Goal: Information Seeking & Learning: Learn about a topic

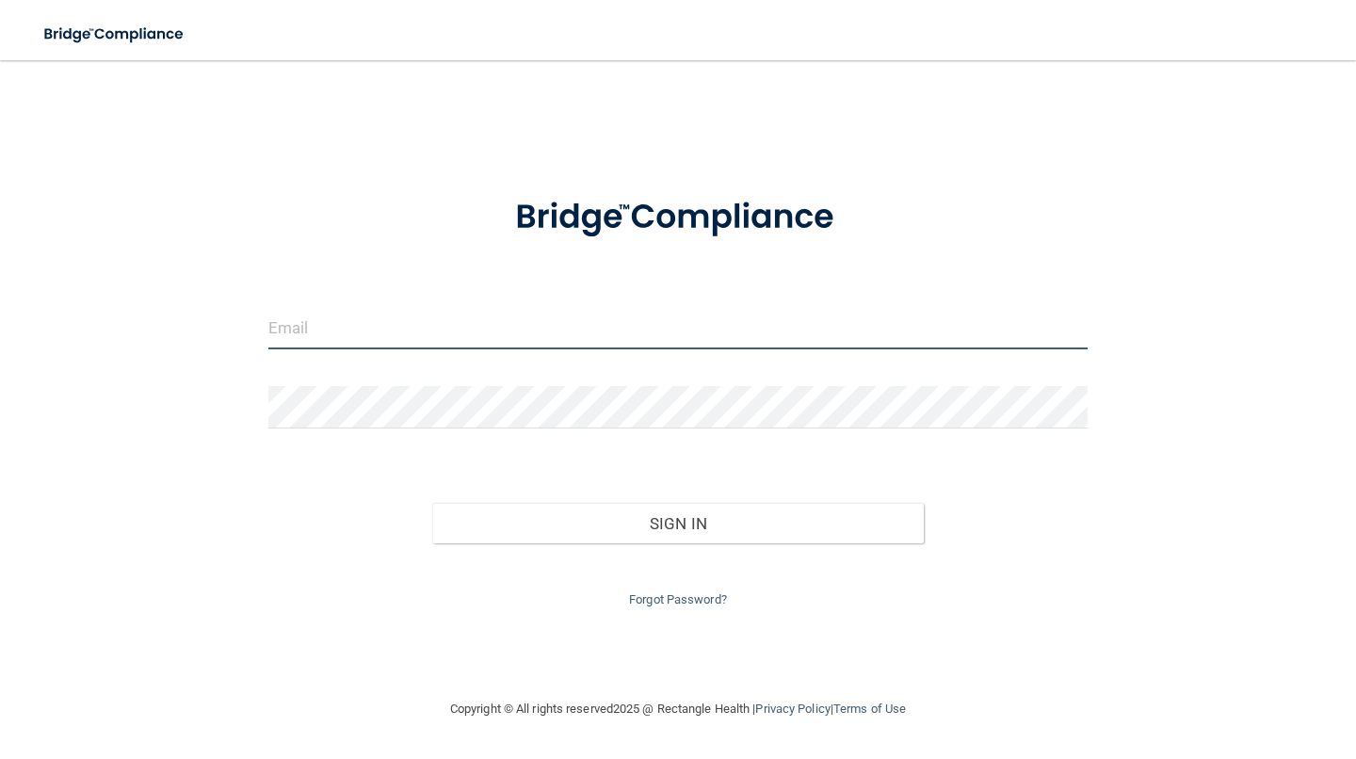
click at [406, 334] on input "email" at bounding box center [678, 328] width 820 height 42
type input "Dynamicdentalil@att.net"
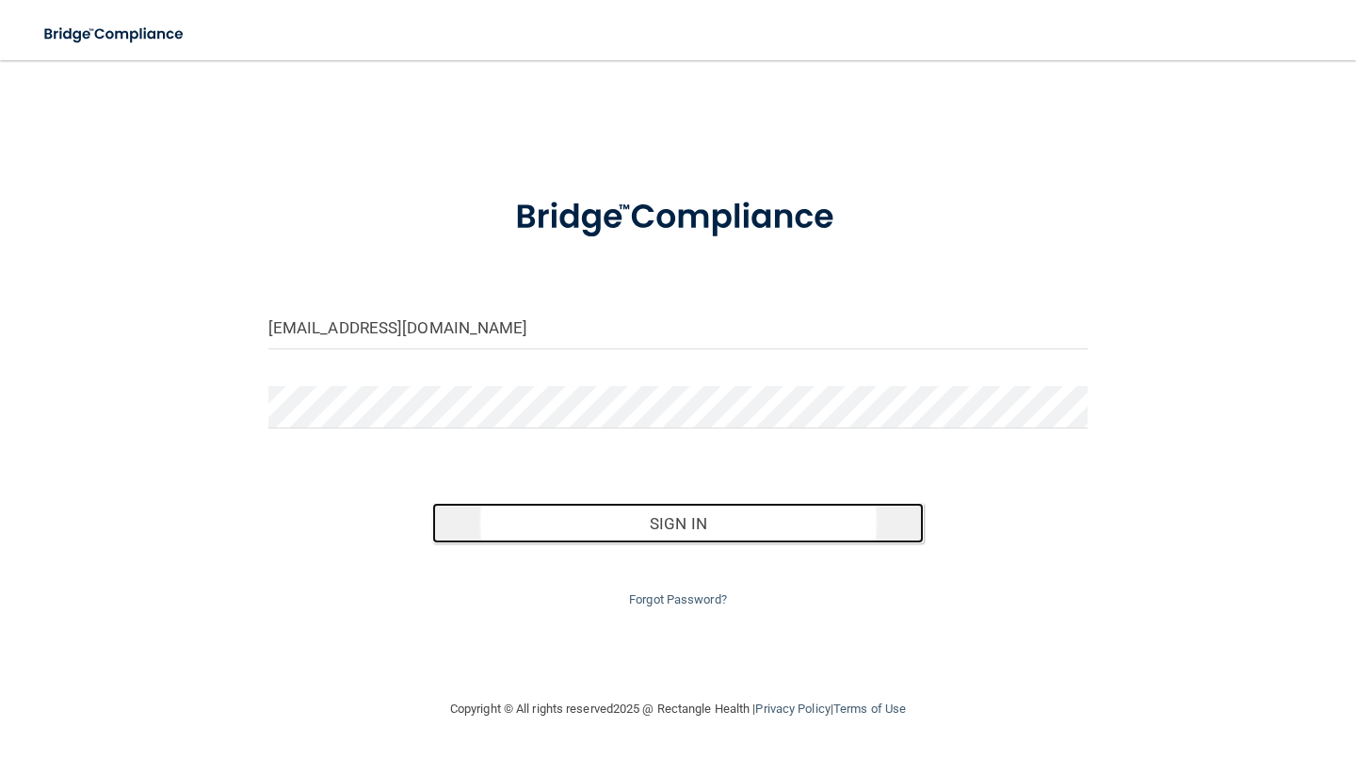
click at [667, 521] on button "Sign In" at bounding box center [678, 523] width 492 height 41
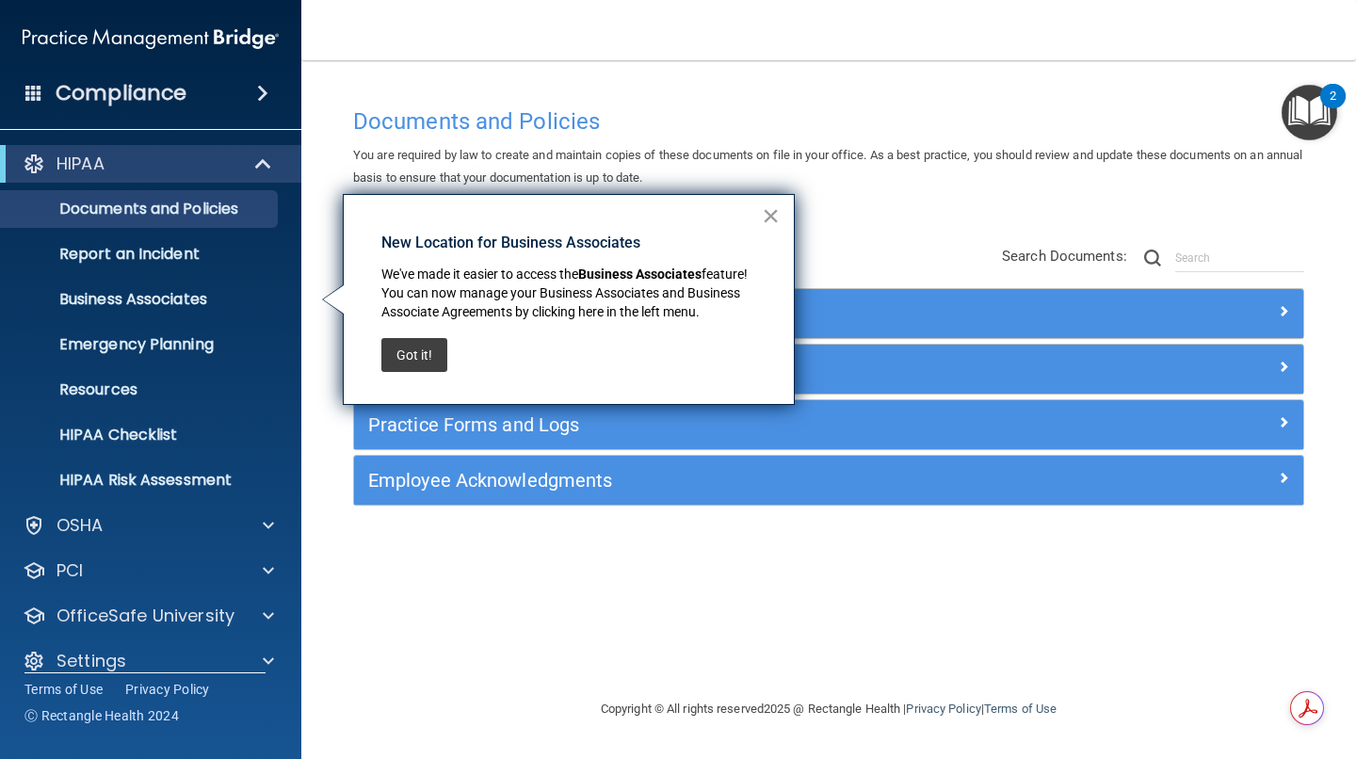
click at [770, 212] on button "×" at bounding box center [771, 216] width 18 height 30
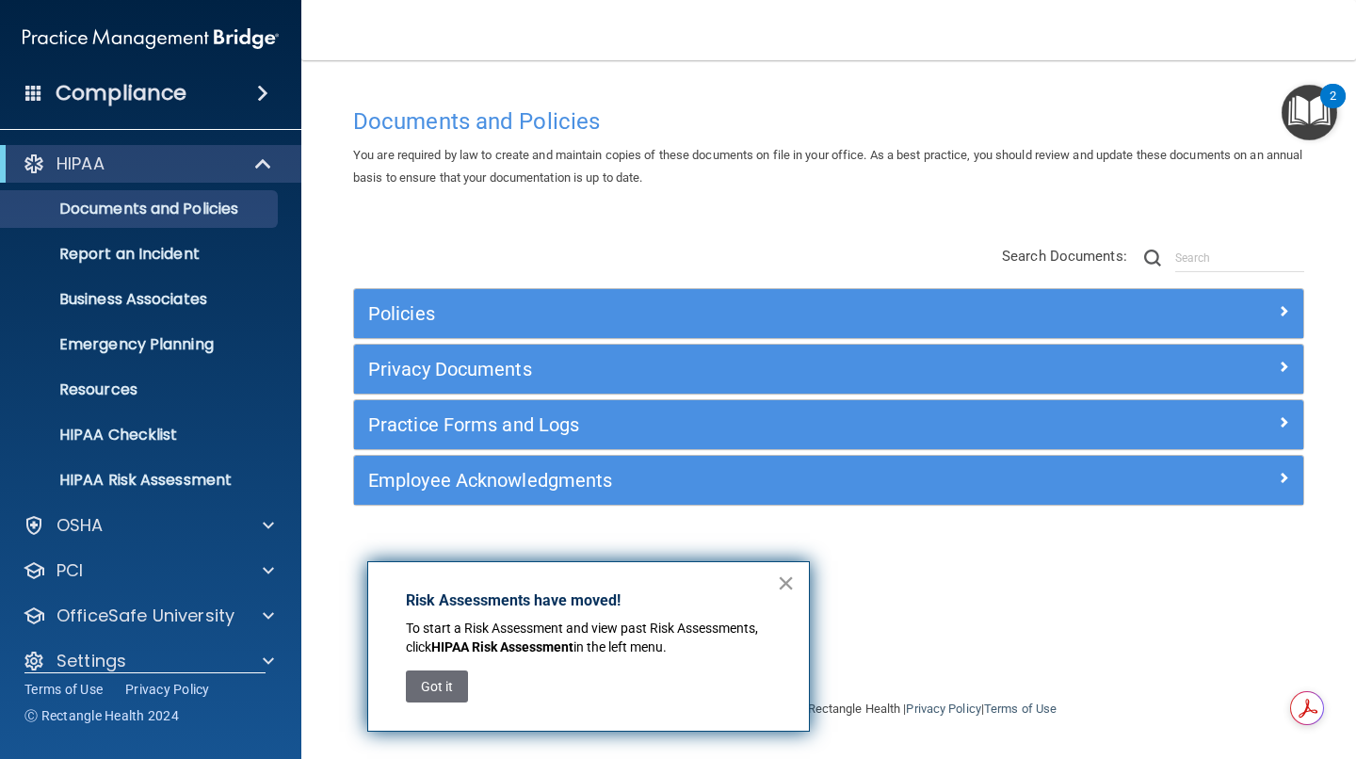
click at [782, 577] on button "×" at bounding box center [786, 583] width 18 height 30
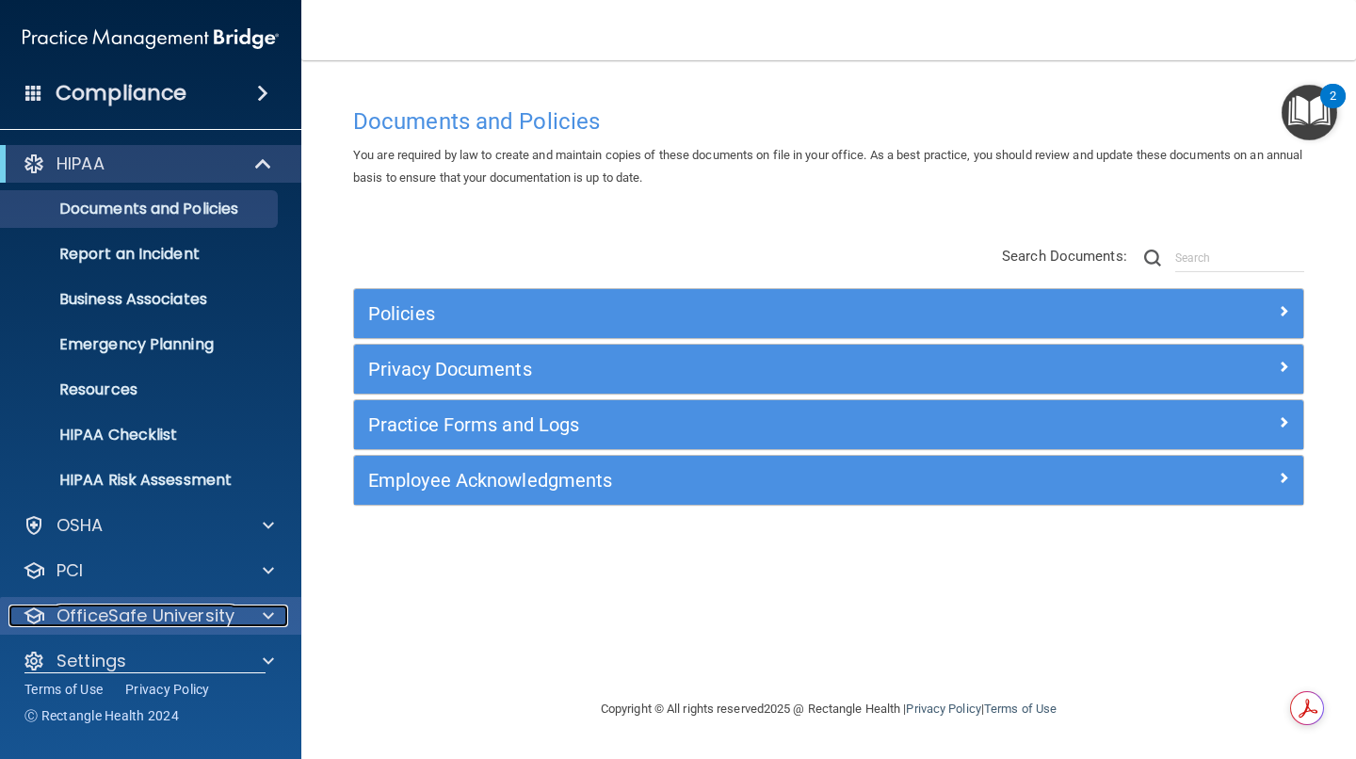
click at [136, 619] on p "OfficeSafe University" at bounding box center [146, 616] width 178 height 23
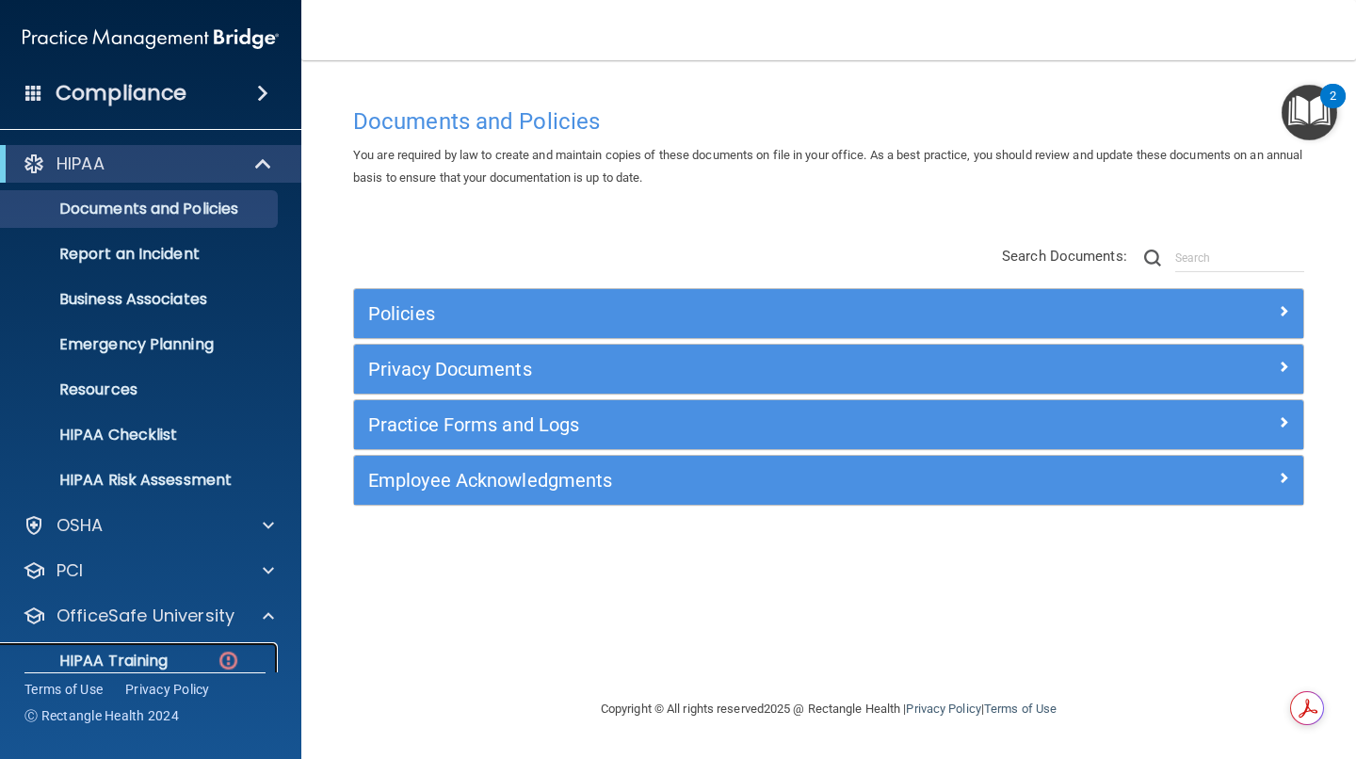
click at [110, 647] on link "HIPAA Training" at bounding box center [129, 661] width 297 height 38
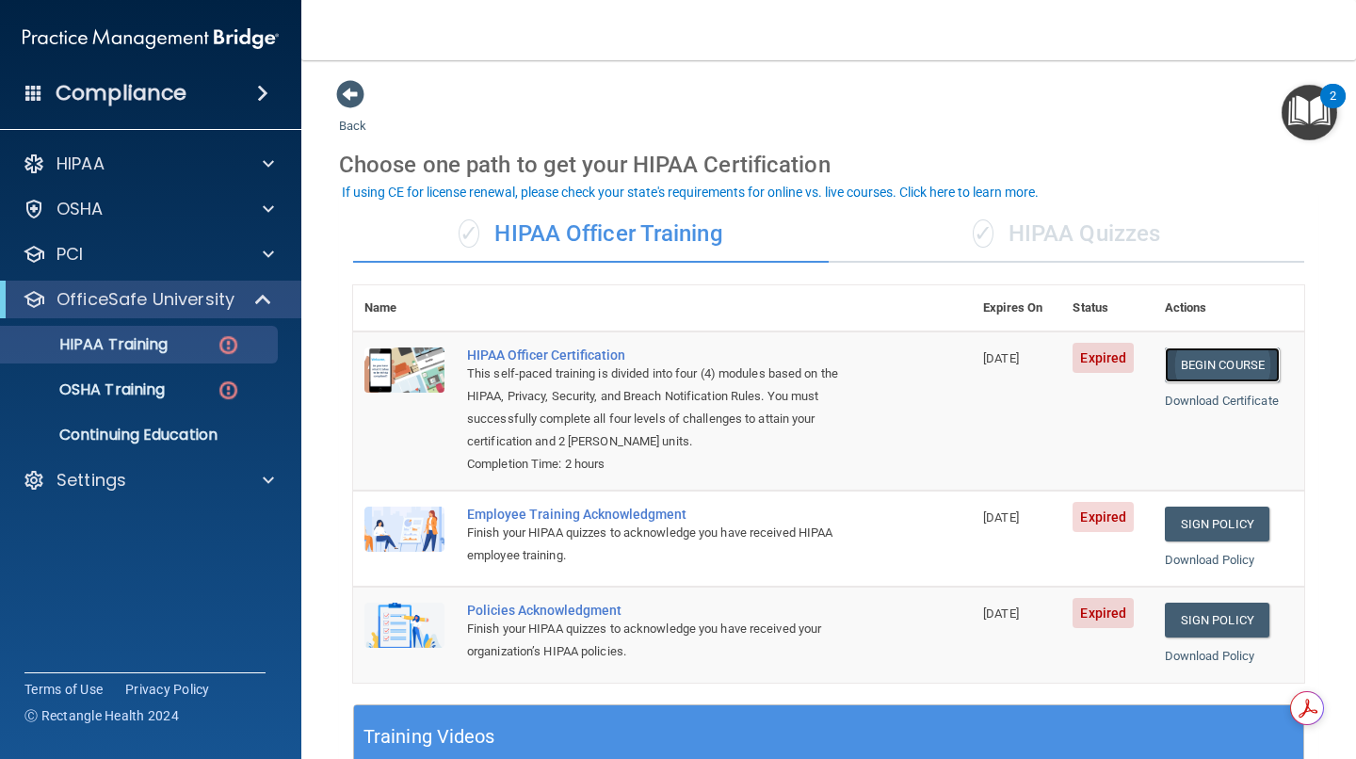
click at [1189, 365] on link "Begin Course" at bounding box center [1222, 365] width 115 height 35
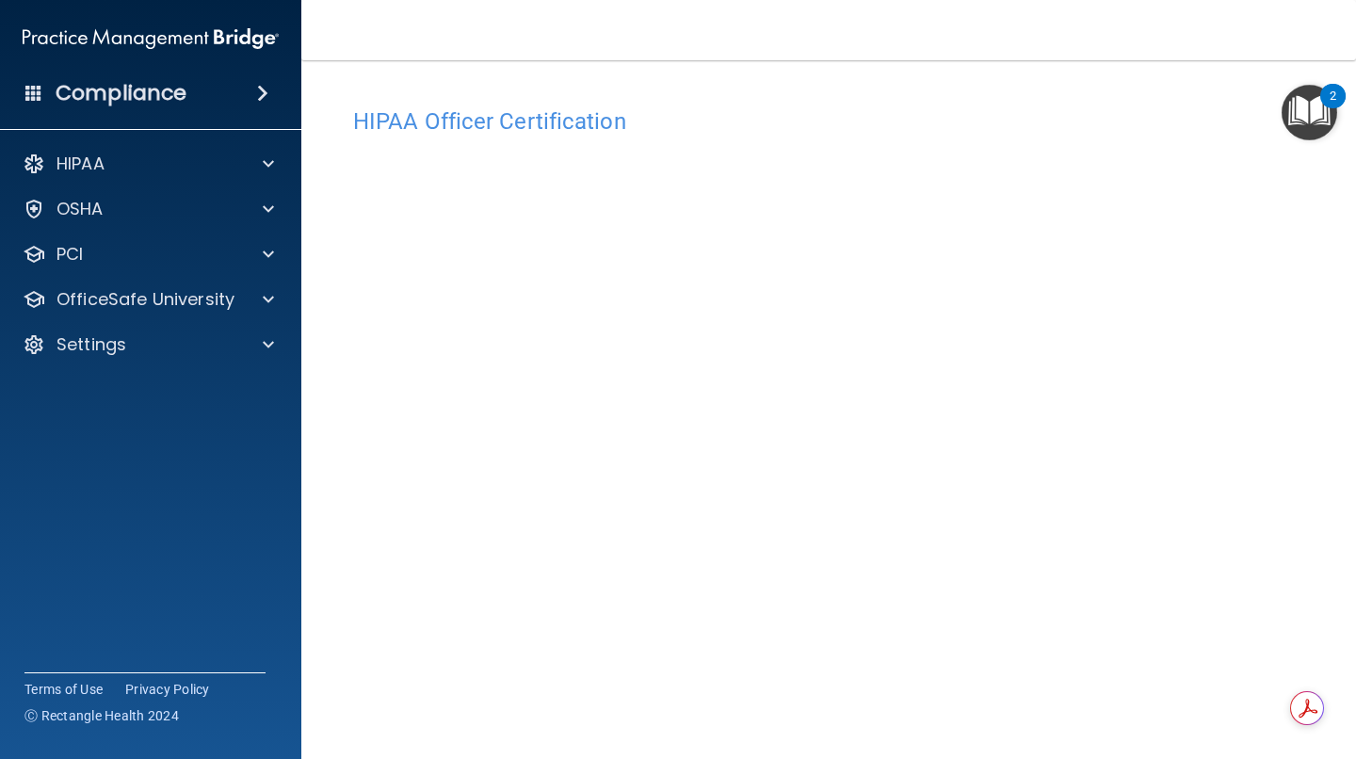
scroll to position [80, 0]
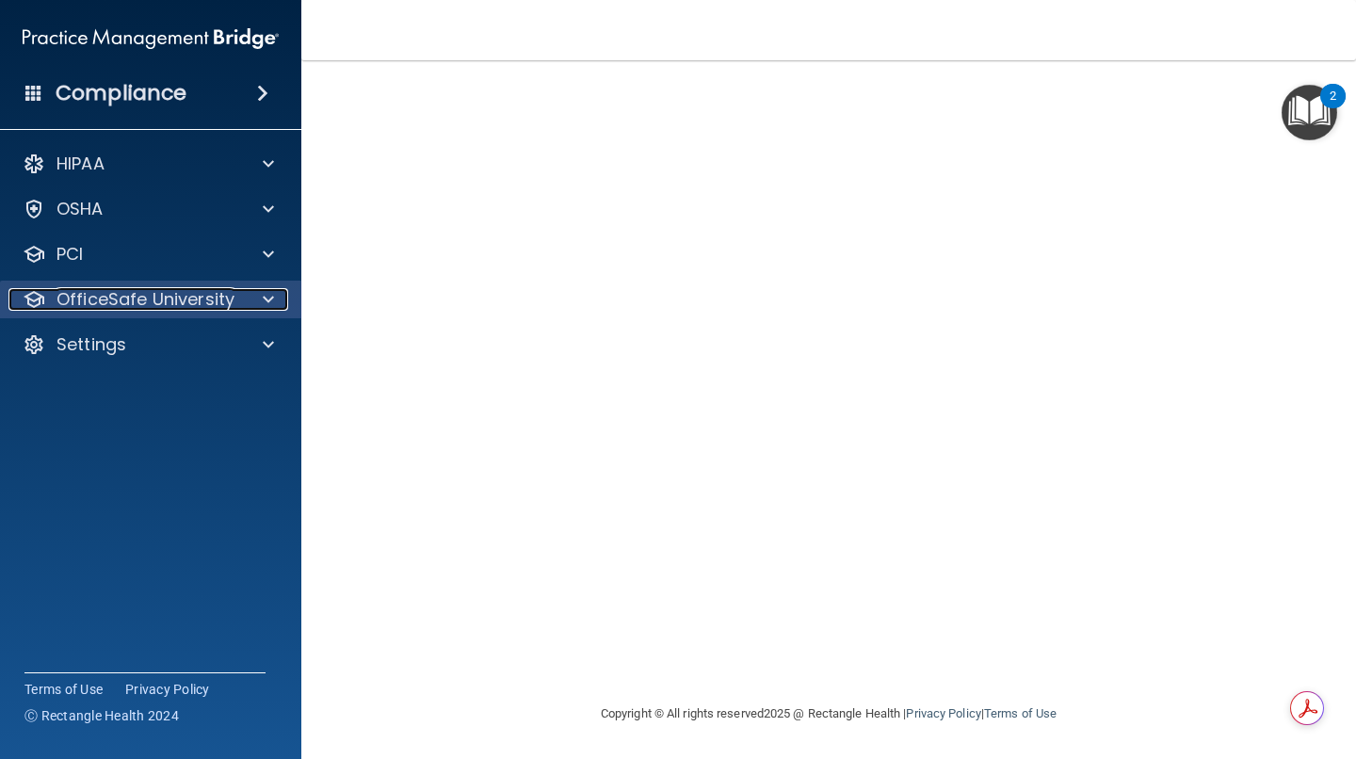
click at [104, 288] on p "OfficeSafe University" at bounding box center [146, 299] width 178 height 23
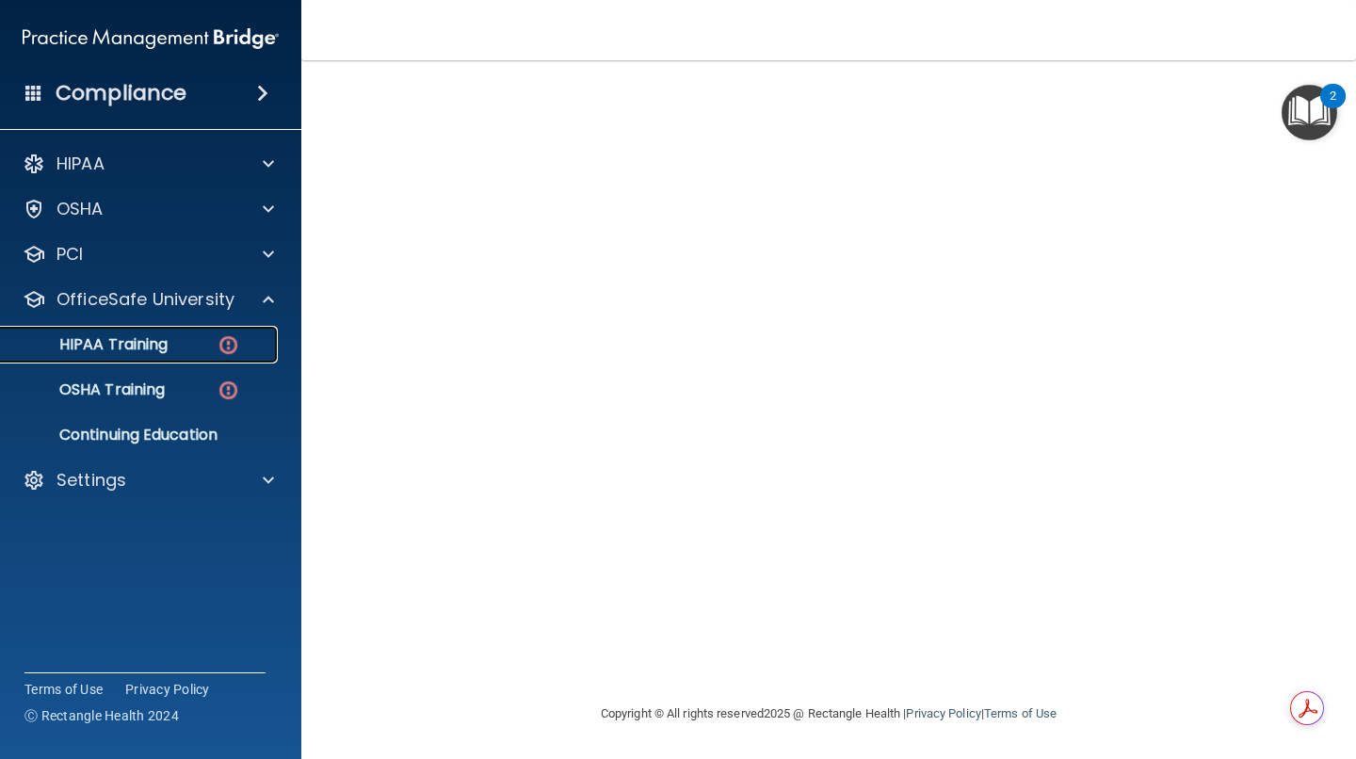
click at [223, 346] on img at bounding box center [229, 345] width 24 height 24
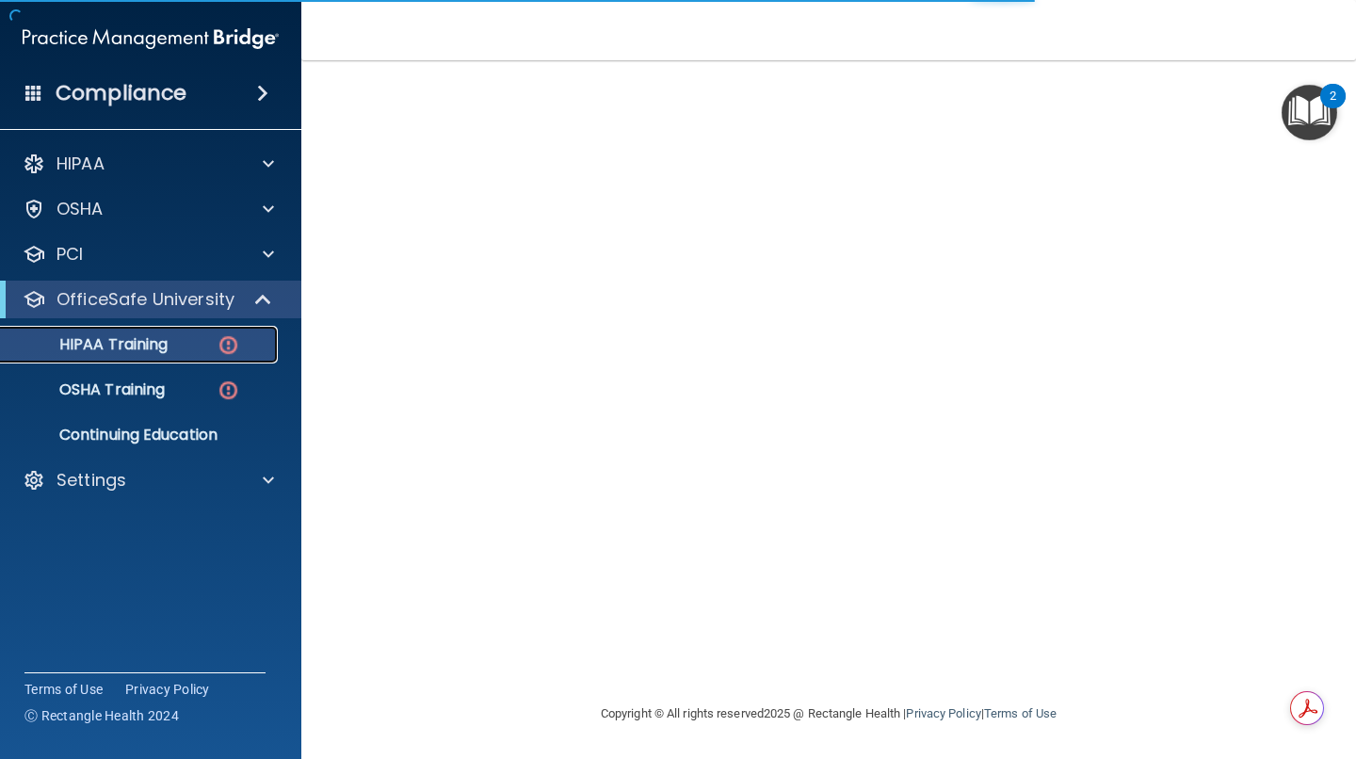
scroll to position [531, 0]
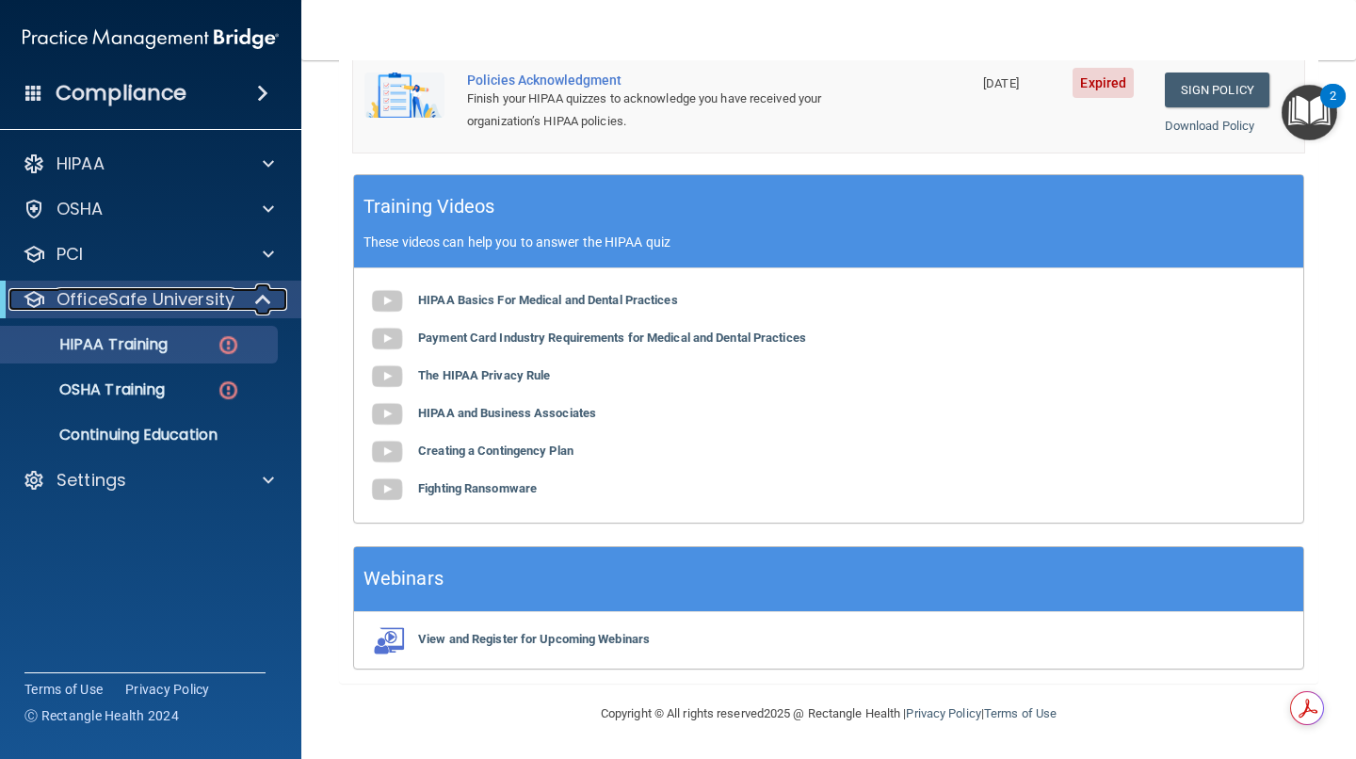
click at [259, 296] on span at bounding box center [265, 299] width 16 height 23
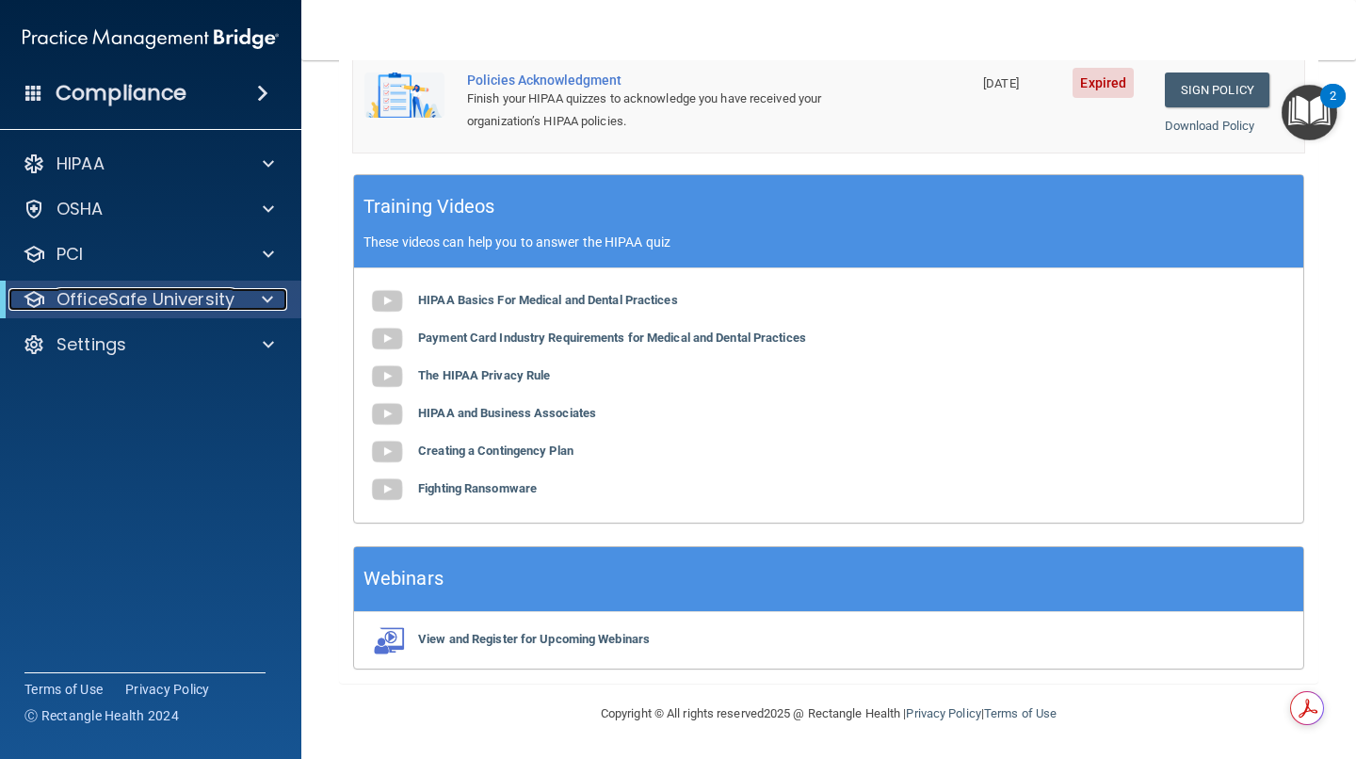
click at [257, 298] on div at bounding box center [264, 299] width 46 height 23
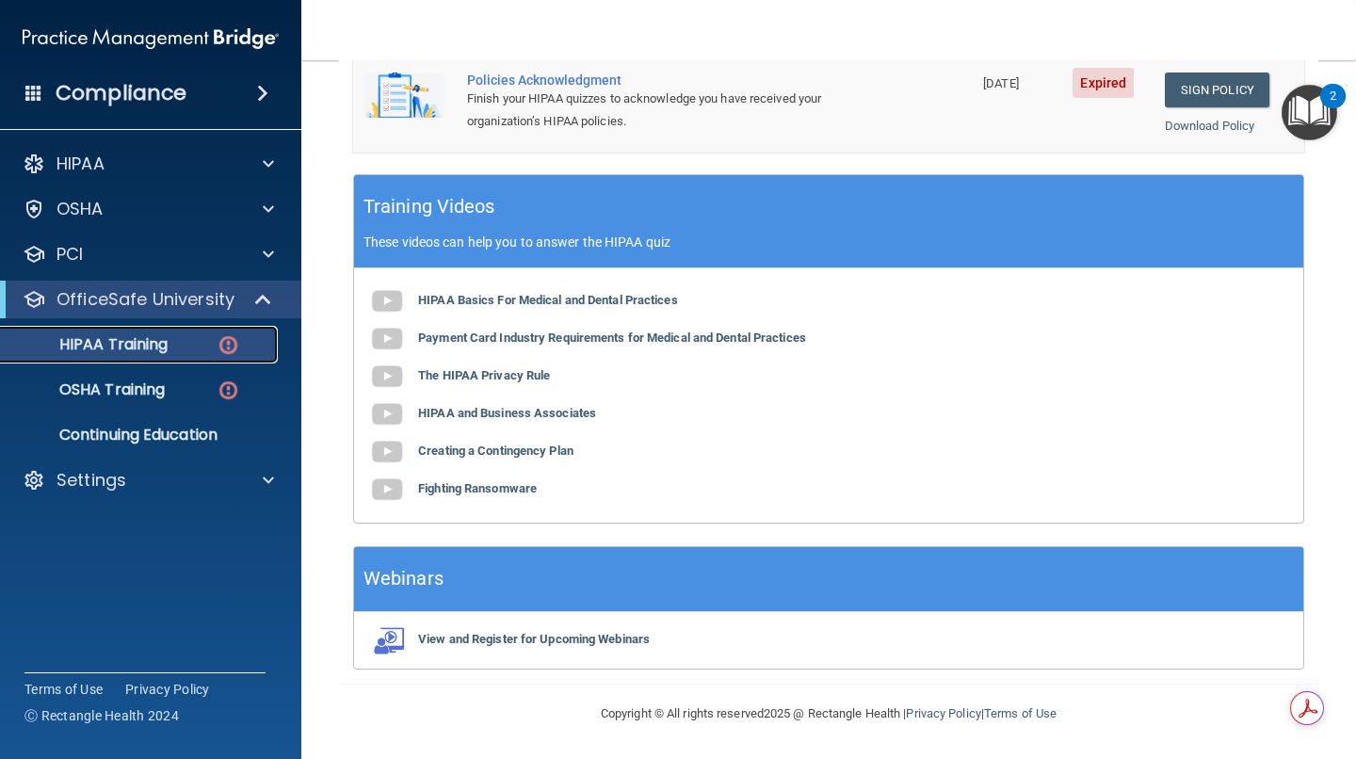
click at [154, 348] on p "HIPAA Training" at bounding box center [89, 344] width 155 height 19
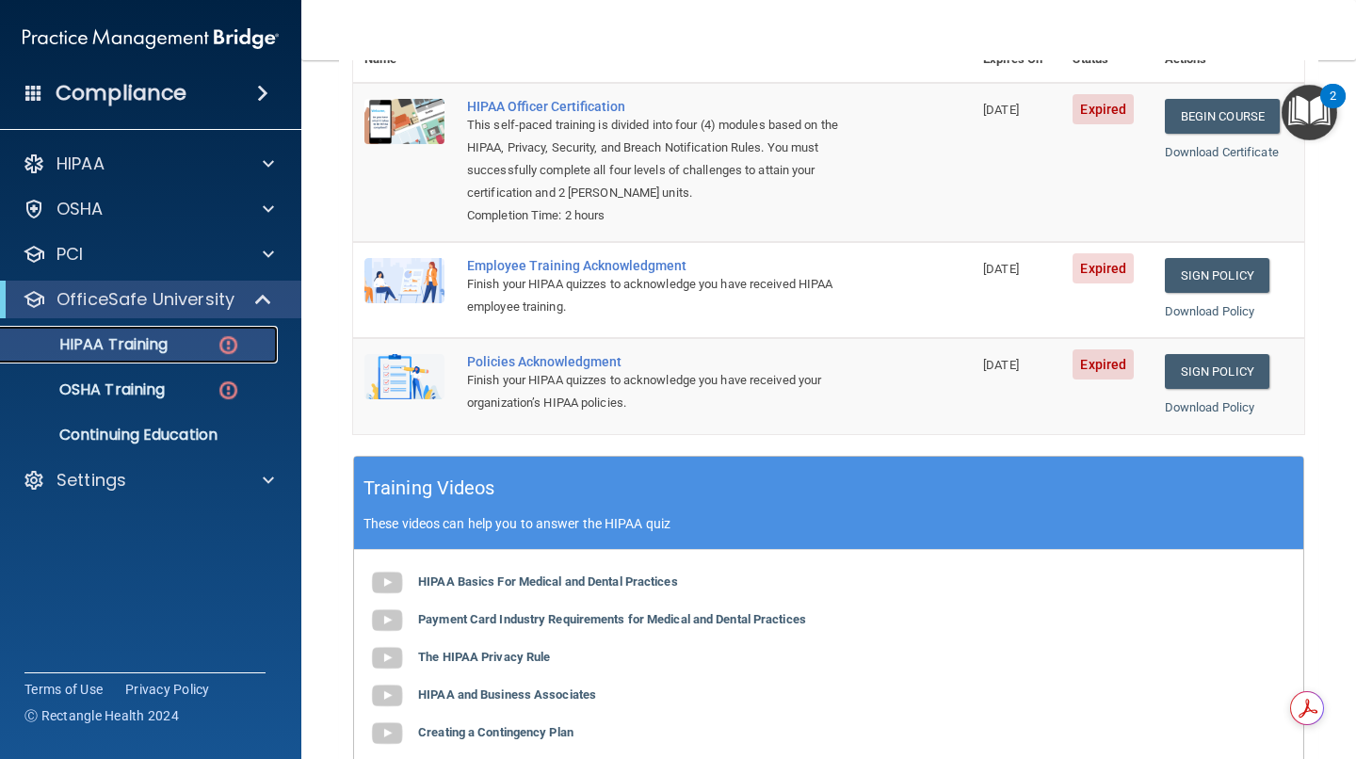
scroll to position [0, 0]
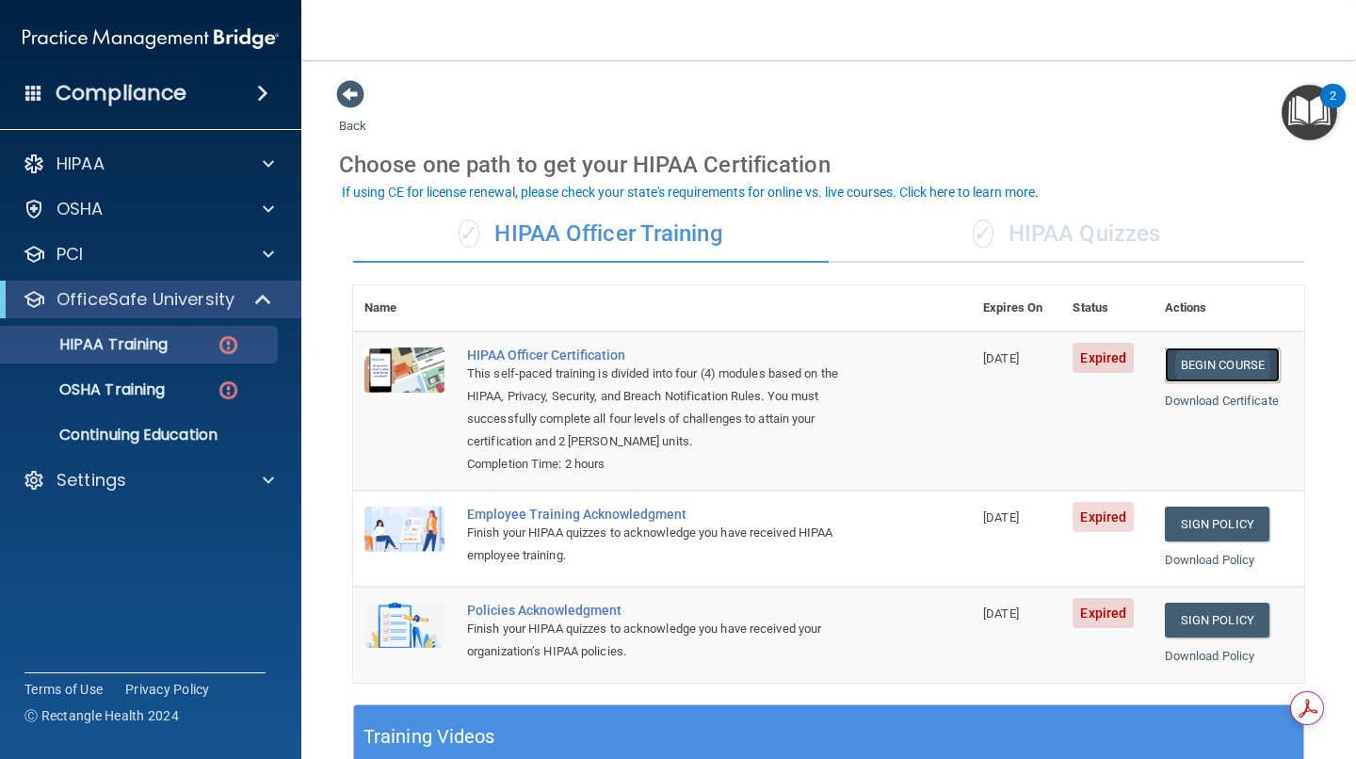
click at [1227, 366] on link "Begin Course" at bounding box center [1222, 365] width 115 height 35
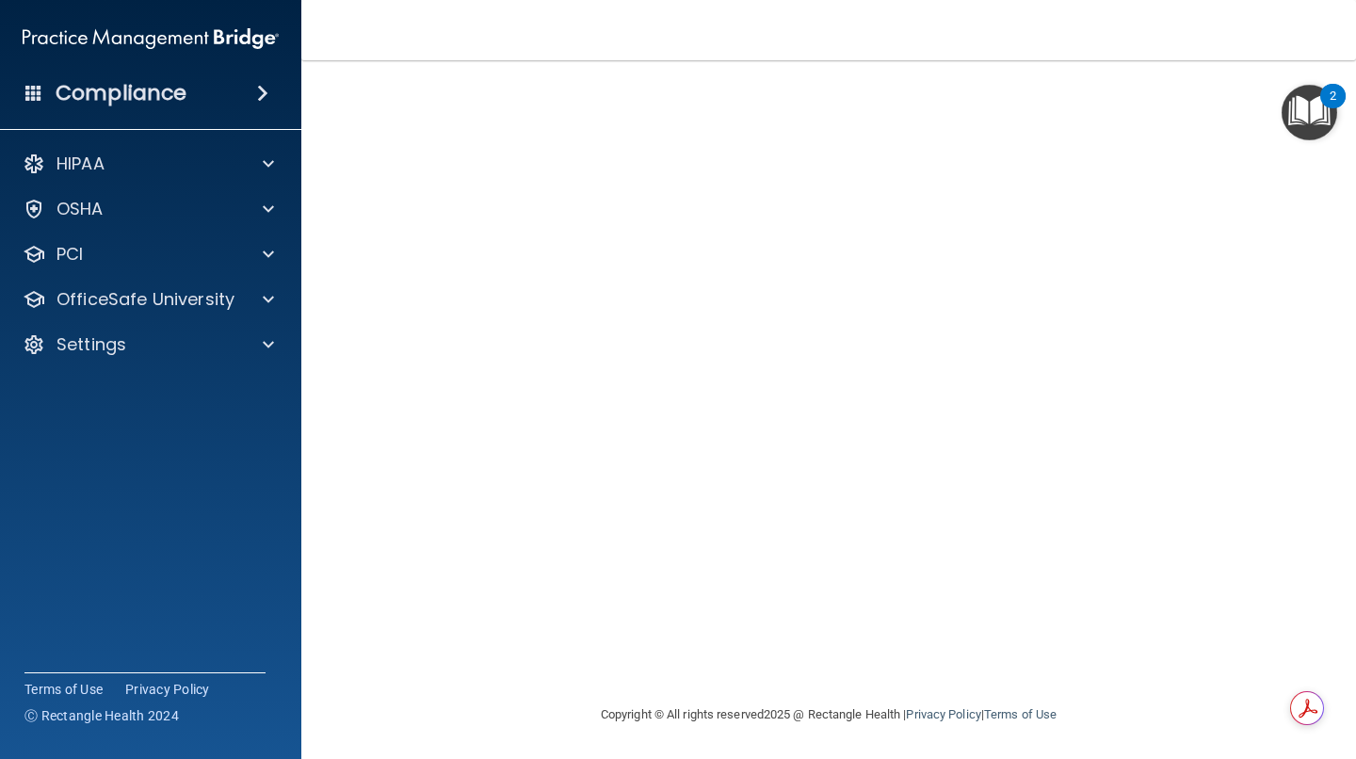
scroll to position [80, 0]
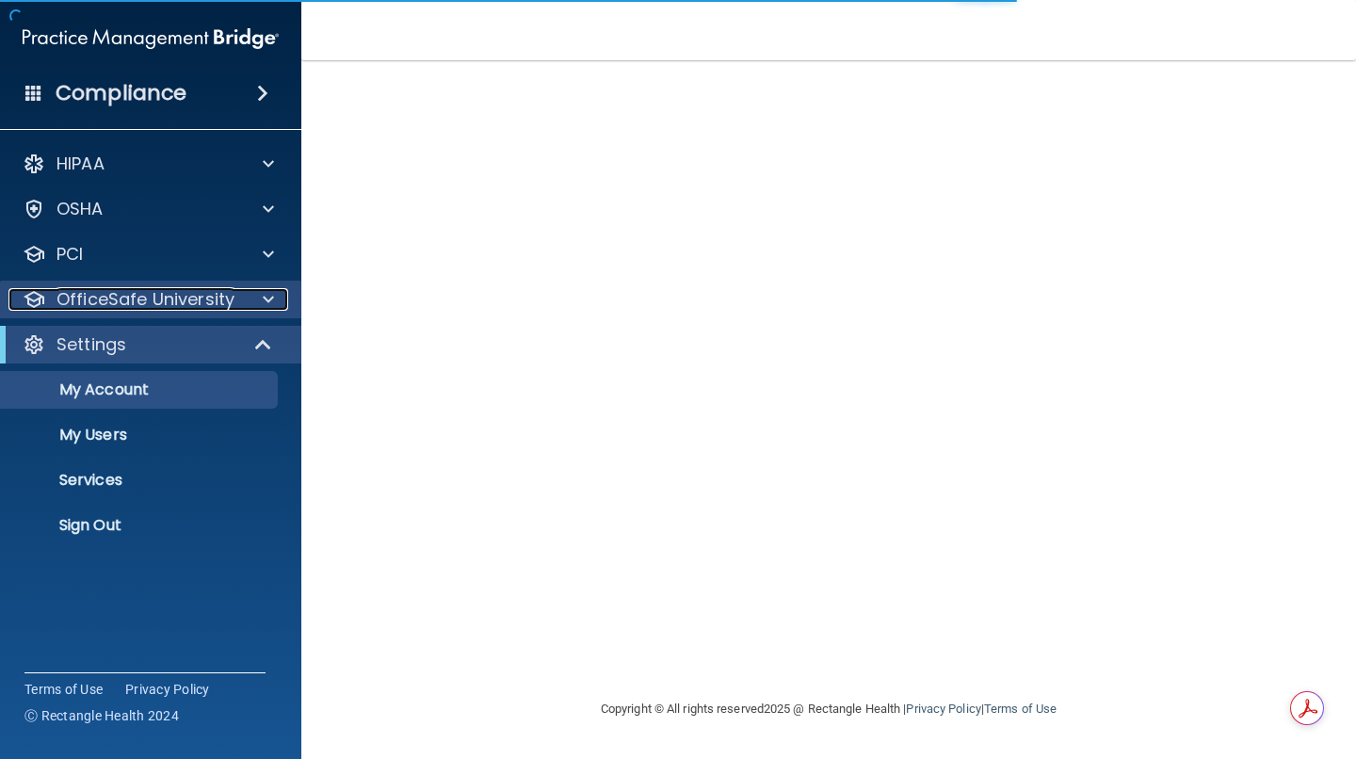
click at [171, 300] on p "OfficeSafe University" at bounding box center [146, 299] width 178 height 23
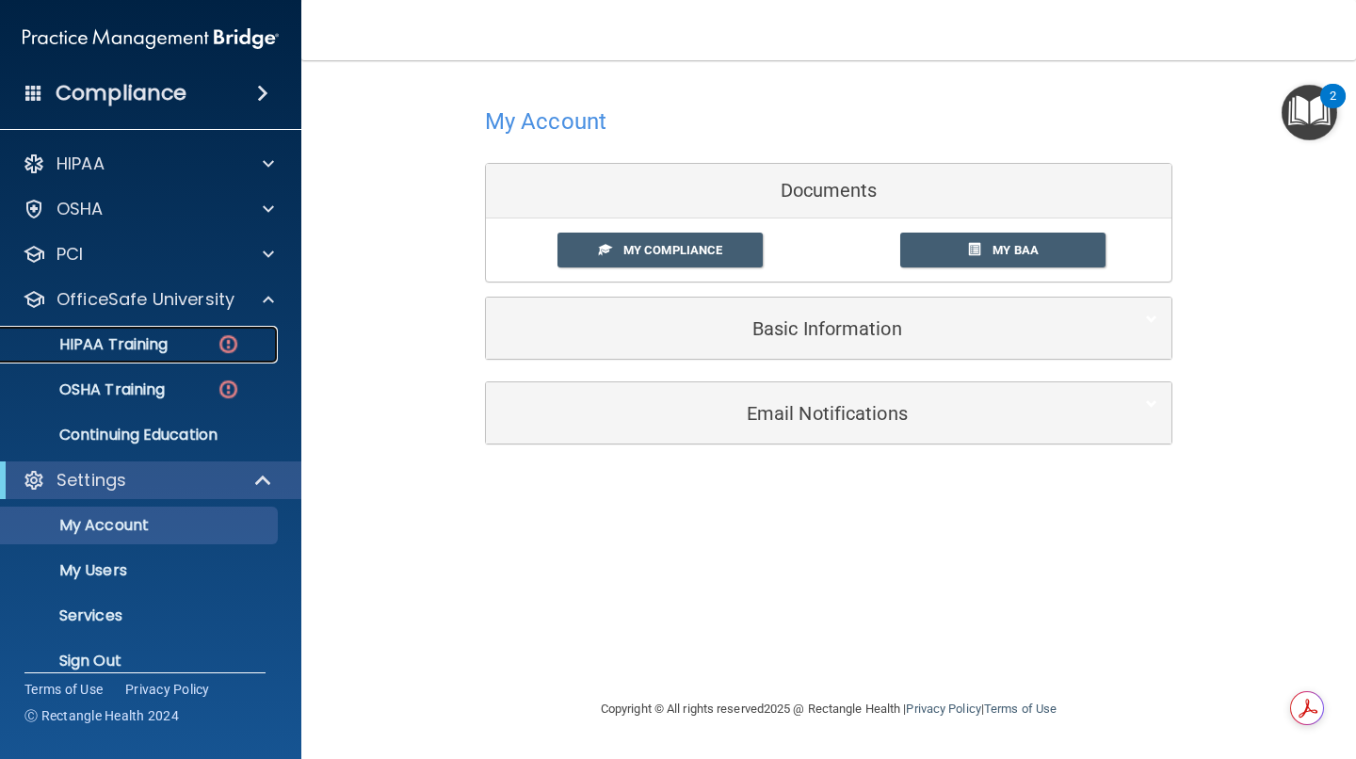
click at [146, 338] on p "HIPAA Training" at bounding box center [89, 344] width 155 height 19
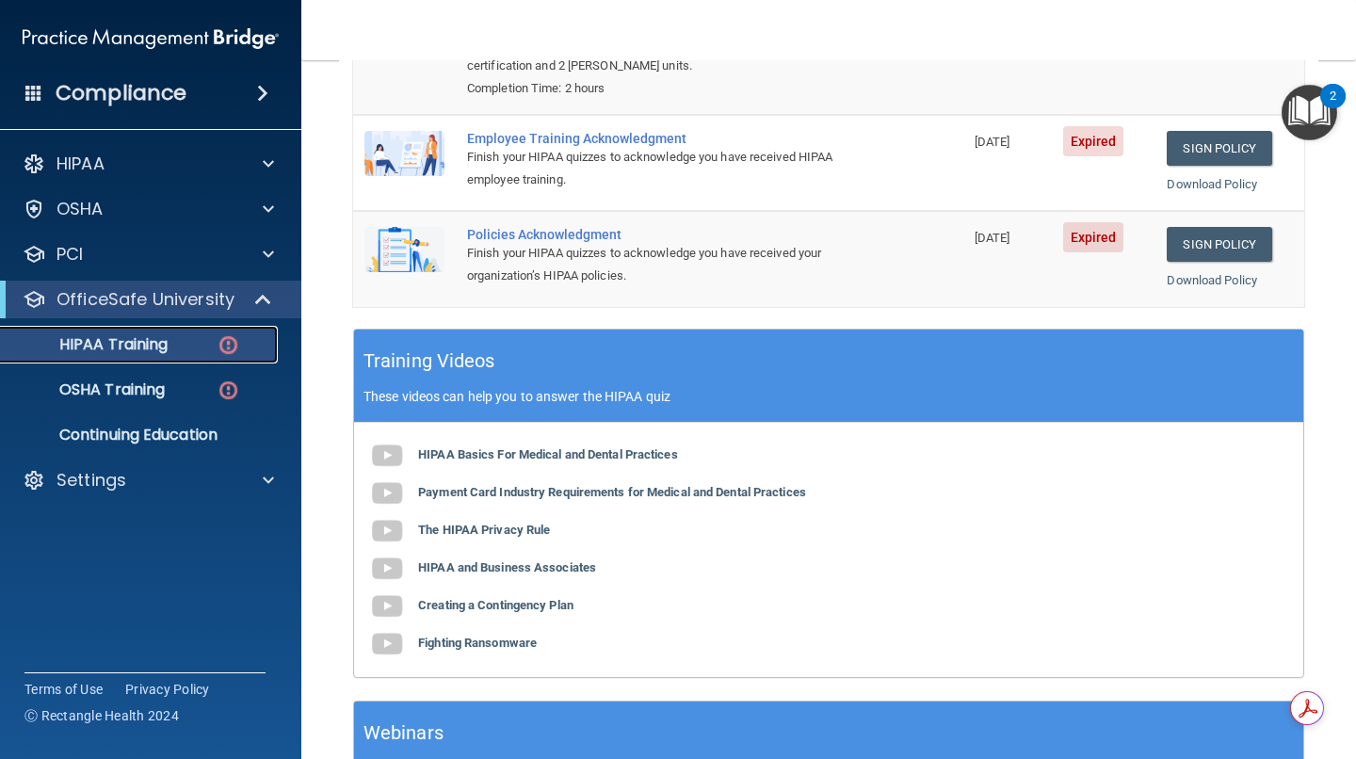
scroll to position [377, 0]
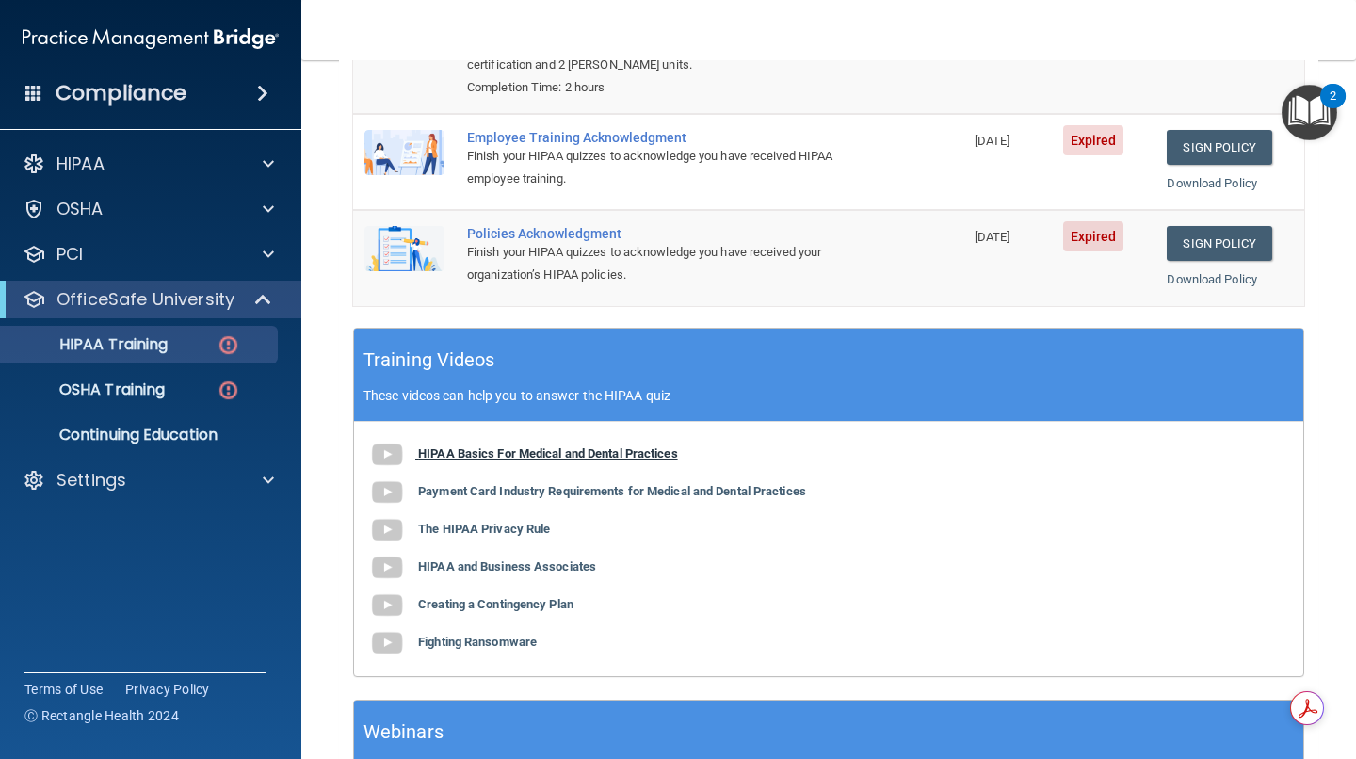
click at [617, 452] on b "HIPAA Basics For Medical and Dental Practices" at bounding box center [548, 454] width 260 height 14
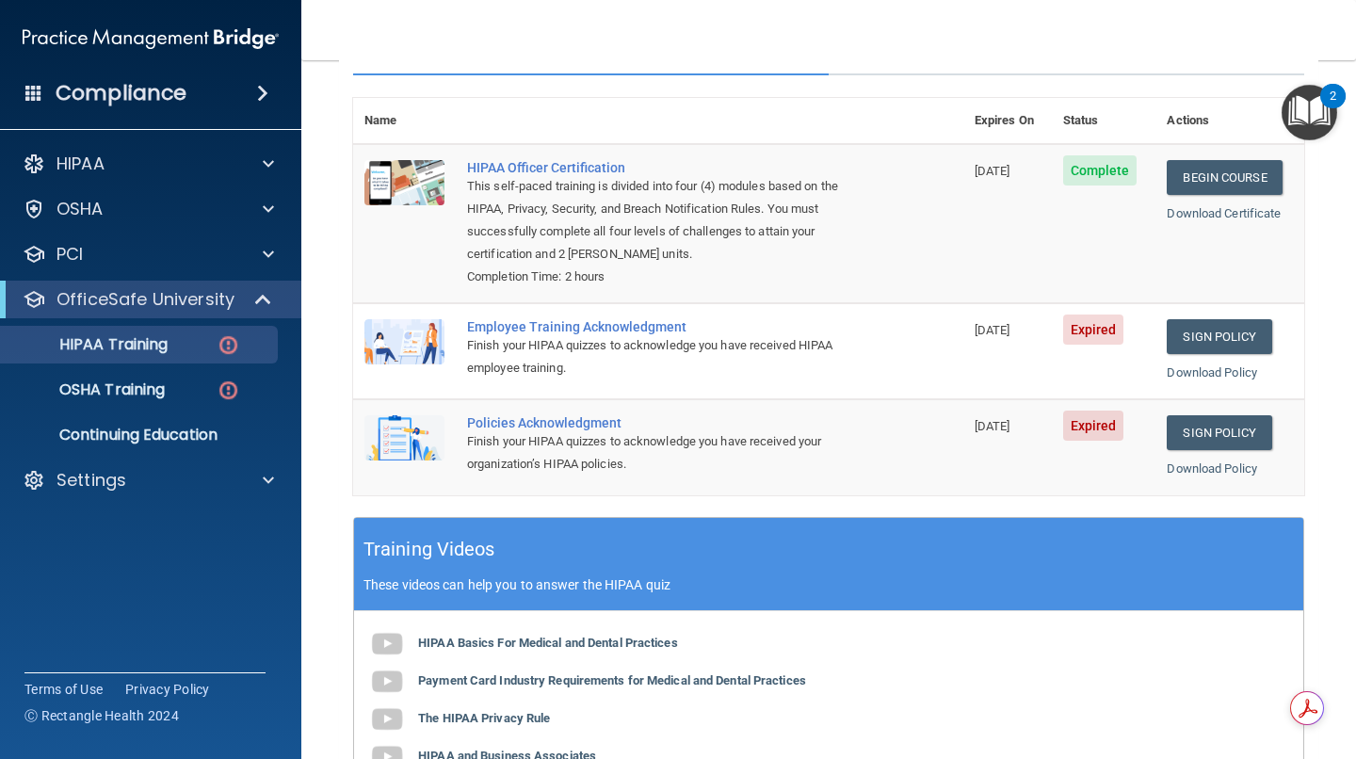
scroll to position [154, 0]
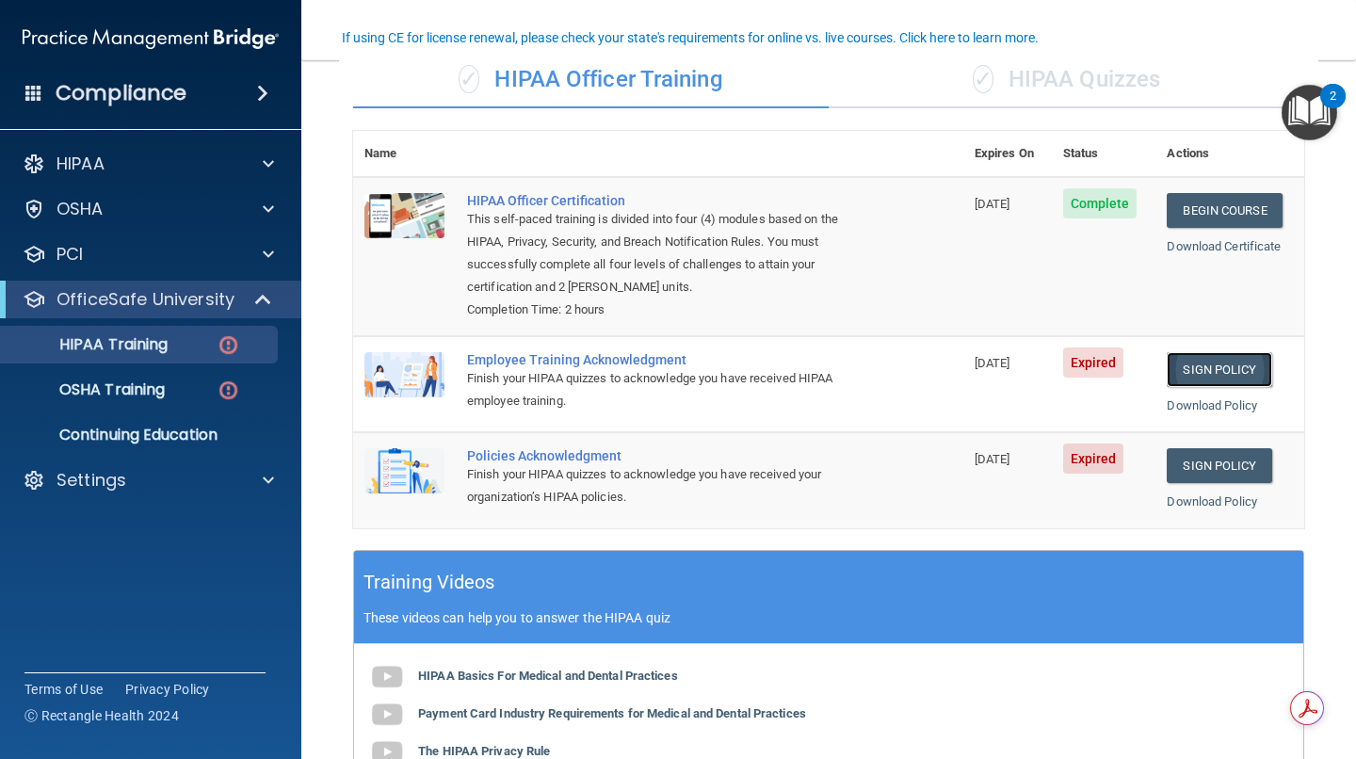
click at [1177, 365] on link "Sign Policy" at bounding box center [1219, 369] width 105 height 35
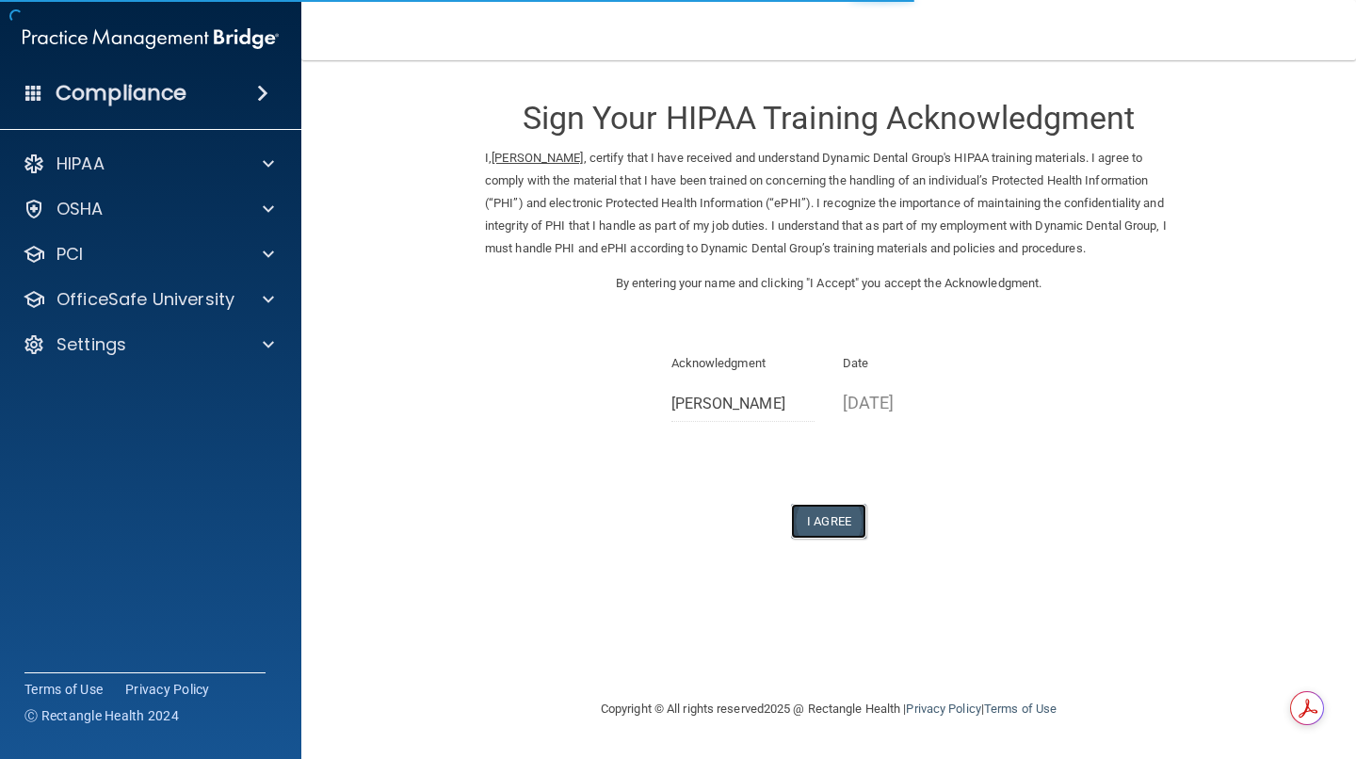
click at [838, 517] on button "I Agree" at bounding box center [828, 521] width 75 height 35
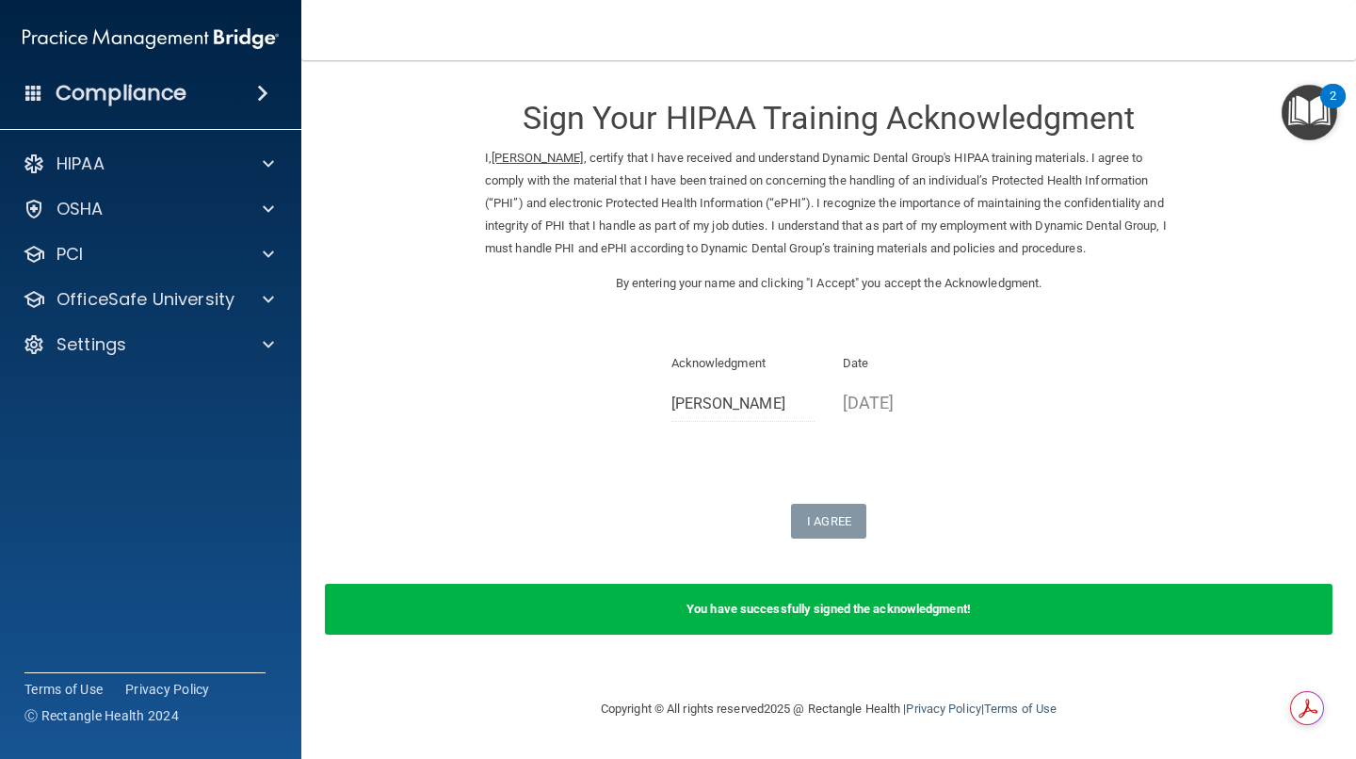
click at [1311, 104] on img "Open Resource Center, 2 new notifications" at bounding box center [1310, 113] width 56 height 56
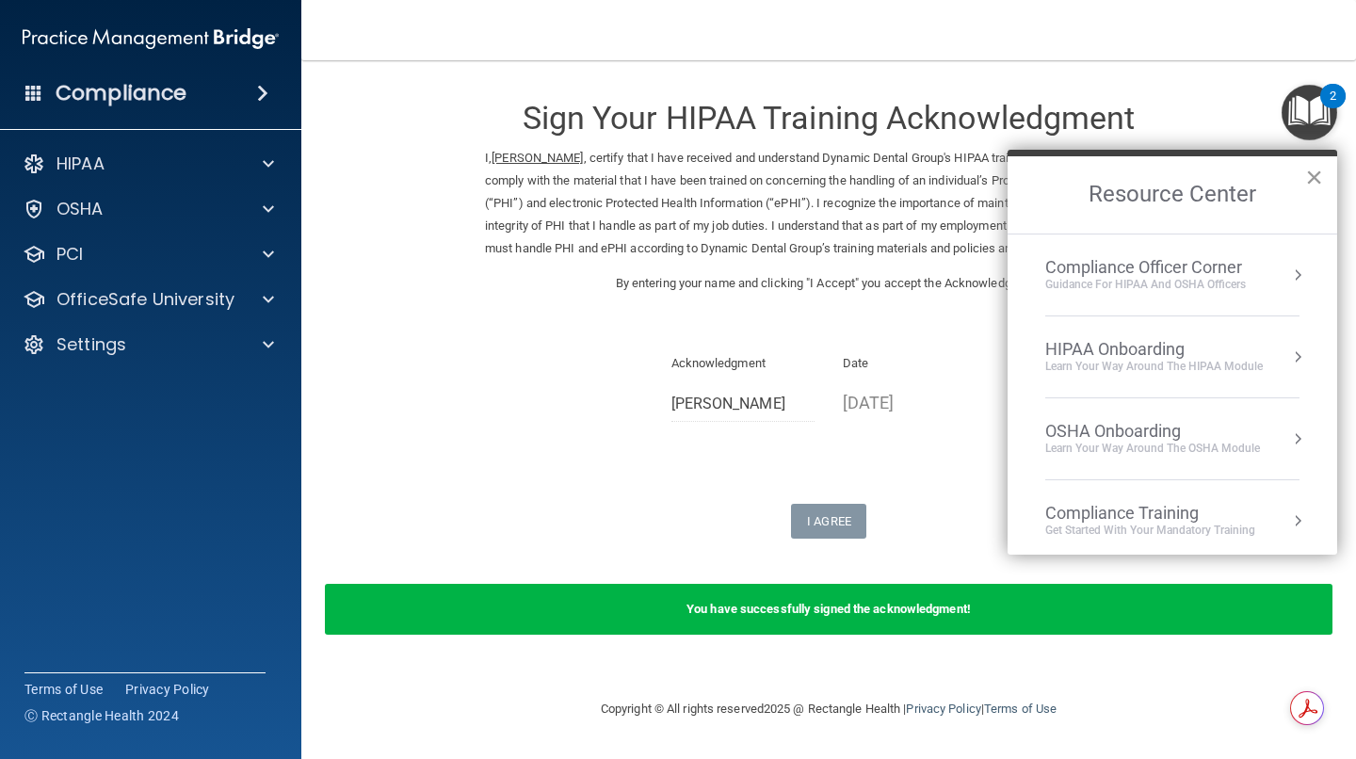
click at [1314, 182] on button "×" at bounding box center [1315, 177] width 18 height 30
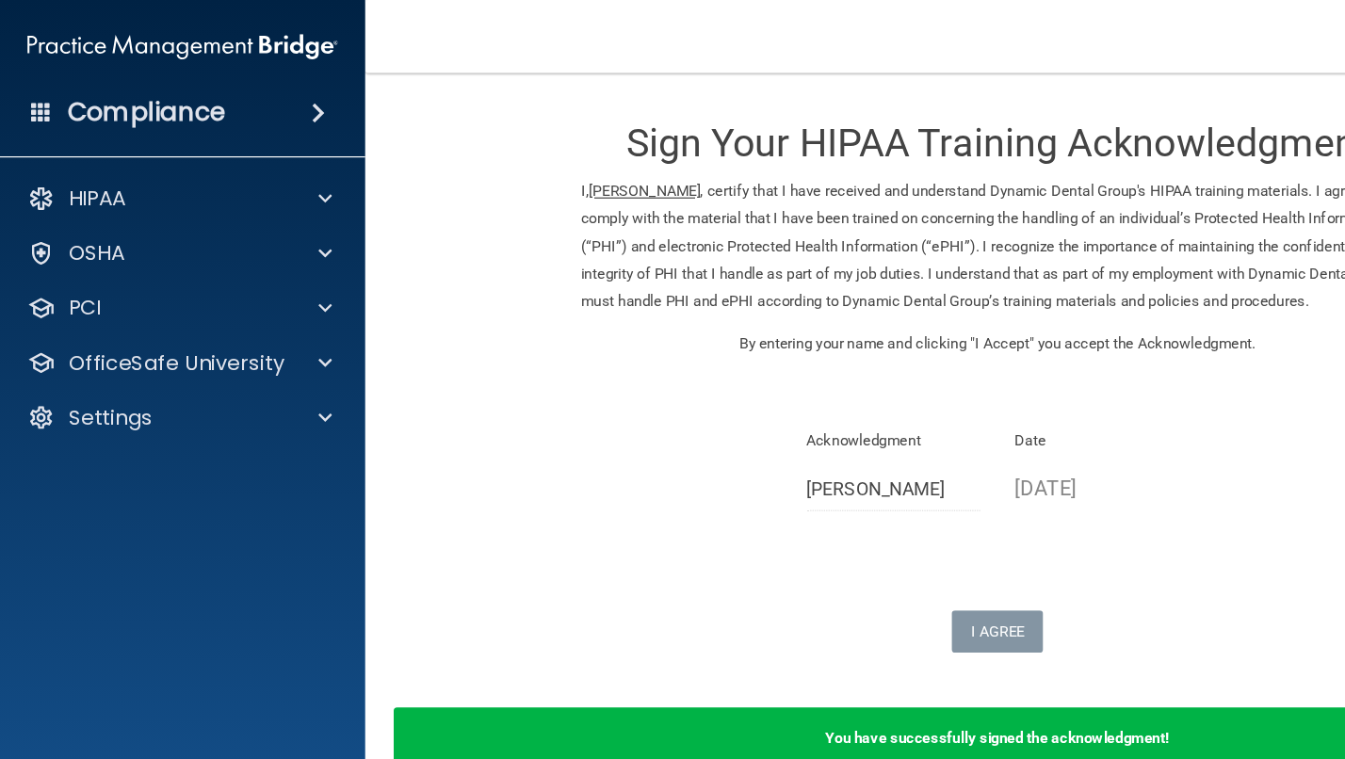
click at [1304, 715] on html "Compliance HIPAA Documents and Policies Report an Incident Business Associates …" at bounding box center [672, 379] width 1345 height 759
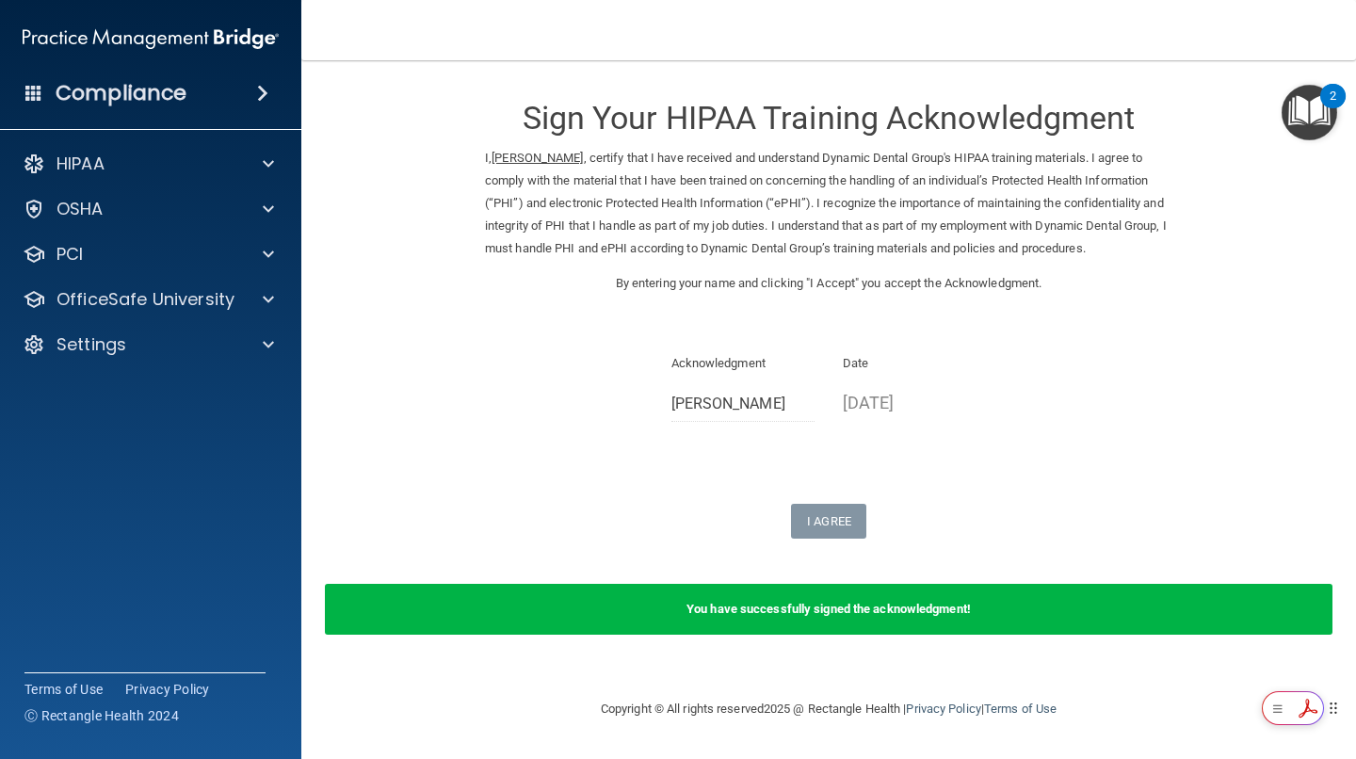
click at [1310, 717] on html "Compliance HIPAA Documents and Policies Report an Incident Business Associates …" at bounding box center [678, 379] width 1356 height 759
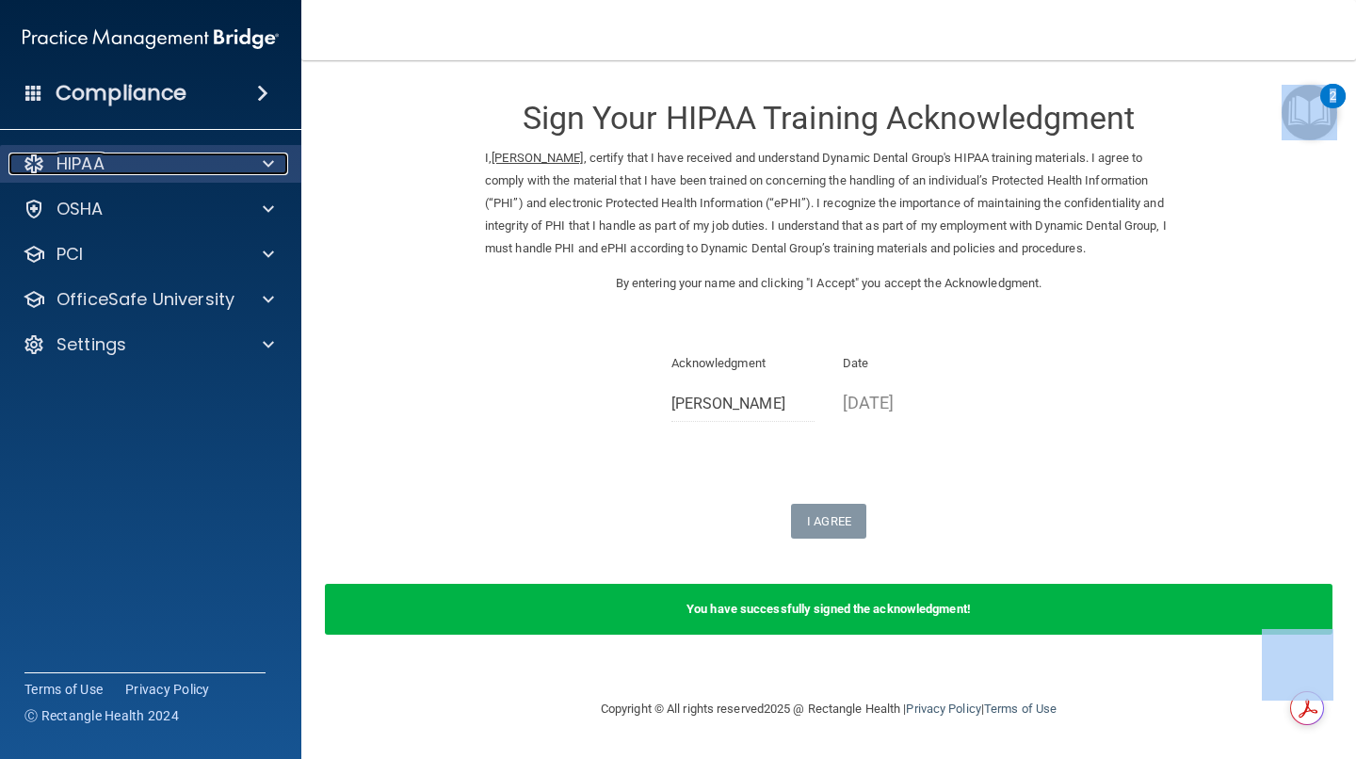
click at [90, 153] on p "HIPAA" at bounding box center [81, 164] width 48 height 23
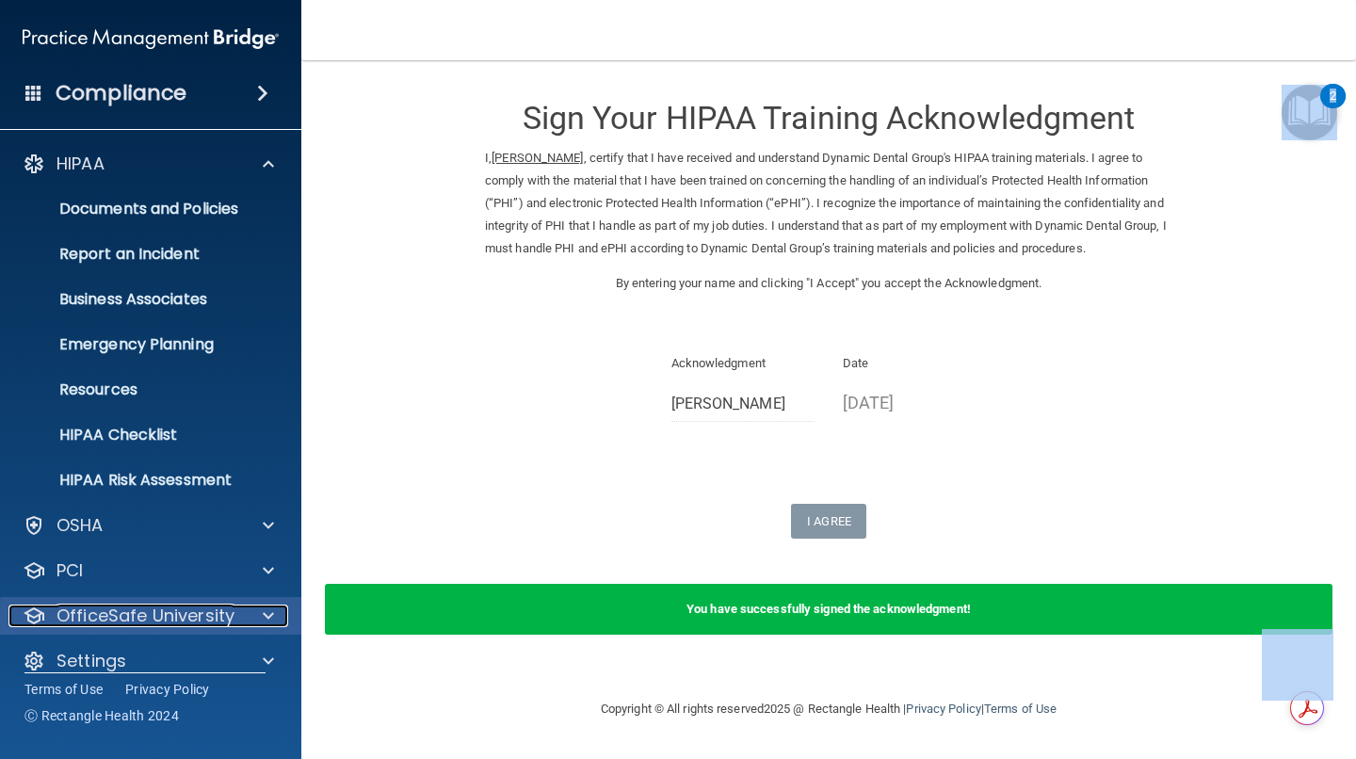
click at [82, 606] on p "OfficeSafe University" at bounding box center [146, 616] width 178 height 23
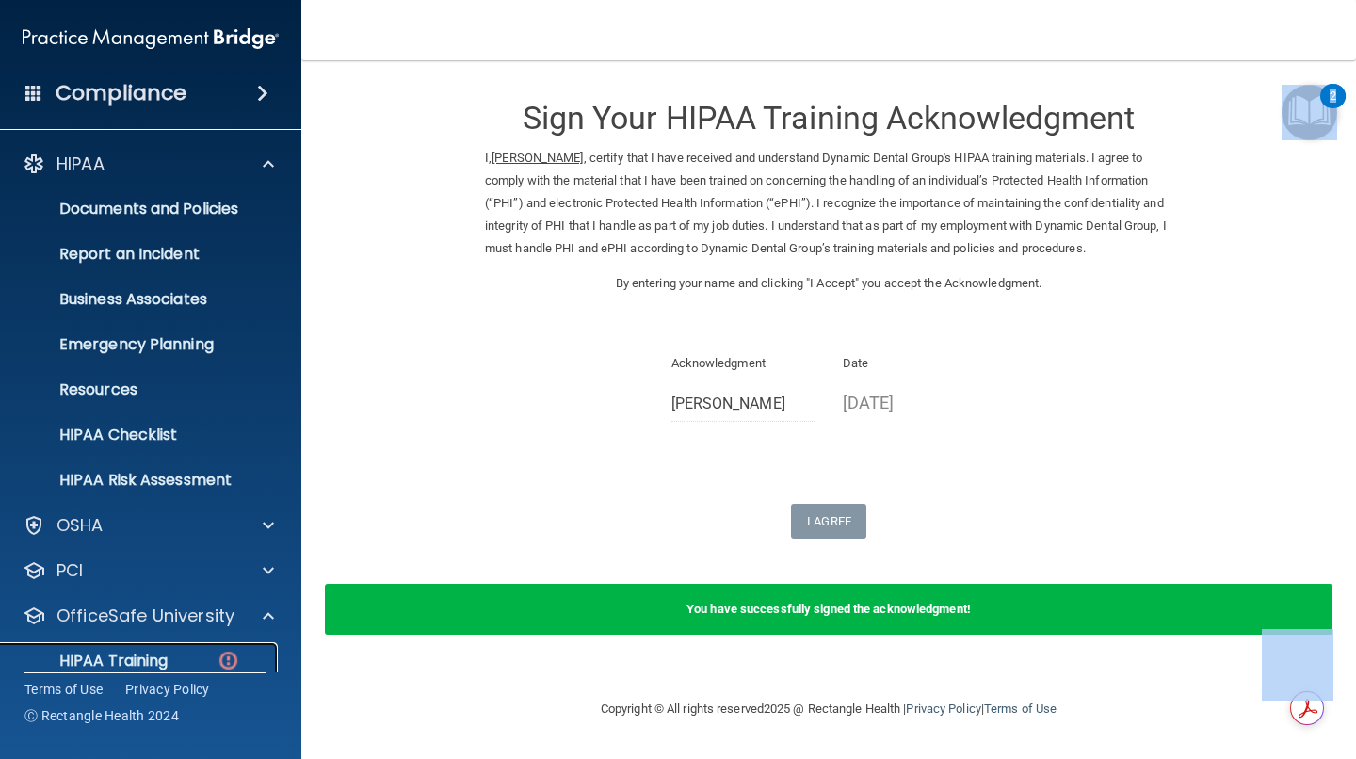
click at [152, 658] on p "HIPAA Training" at bounding box center [89, 661] width 155 height 19
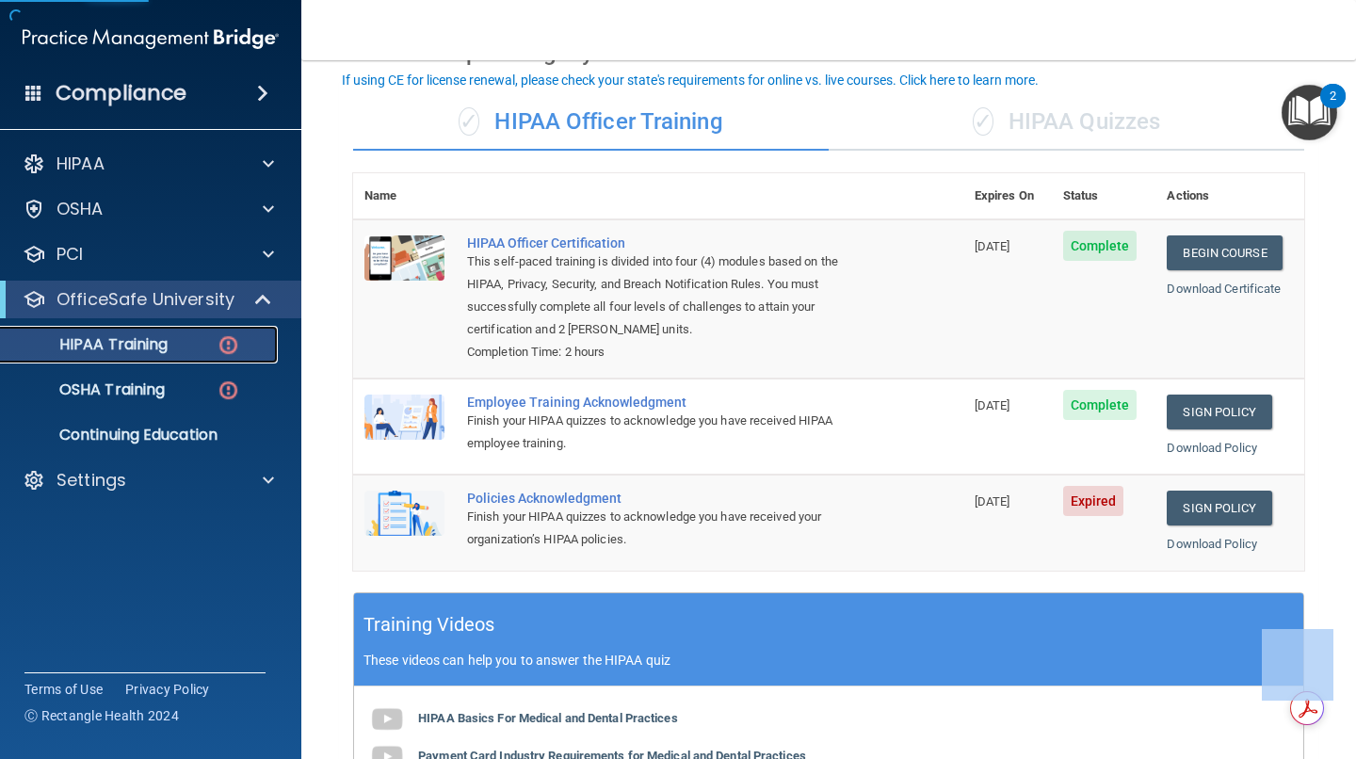
scroll to position [283, 0]
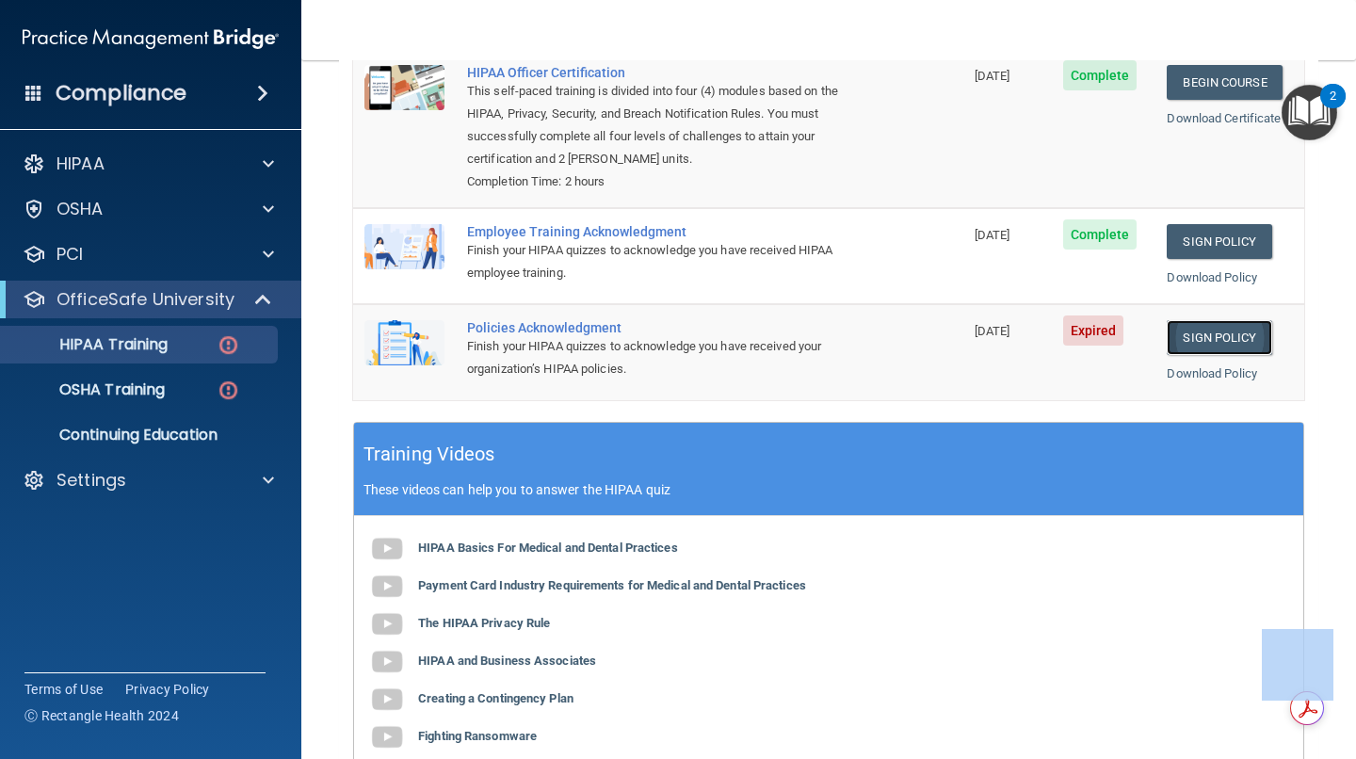
click at [1238, 343] on link "Sign Policy" at bounding box center [1219, 337] width 105 height 35
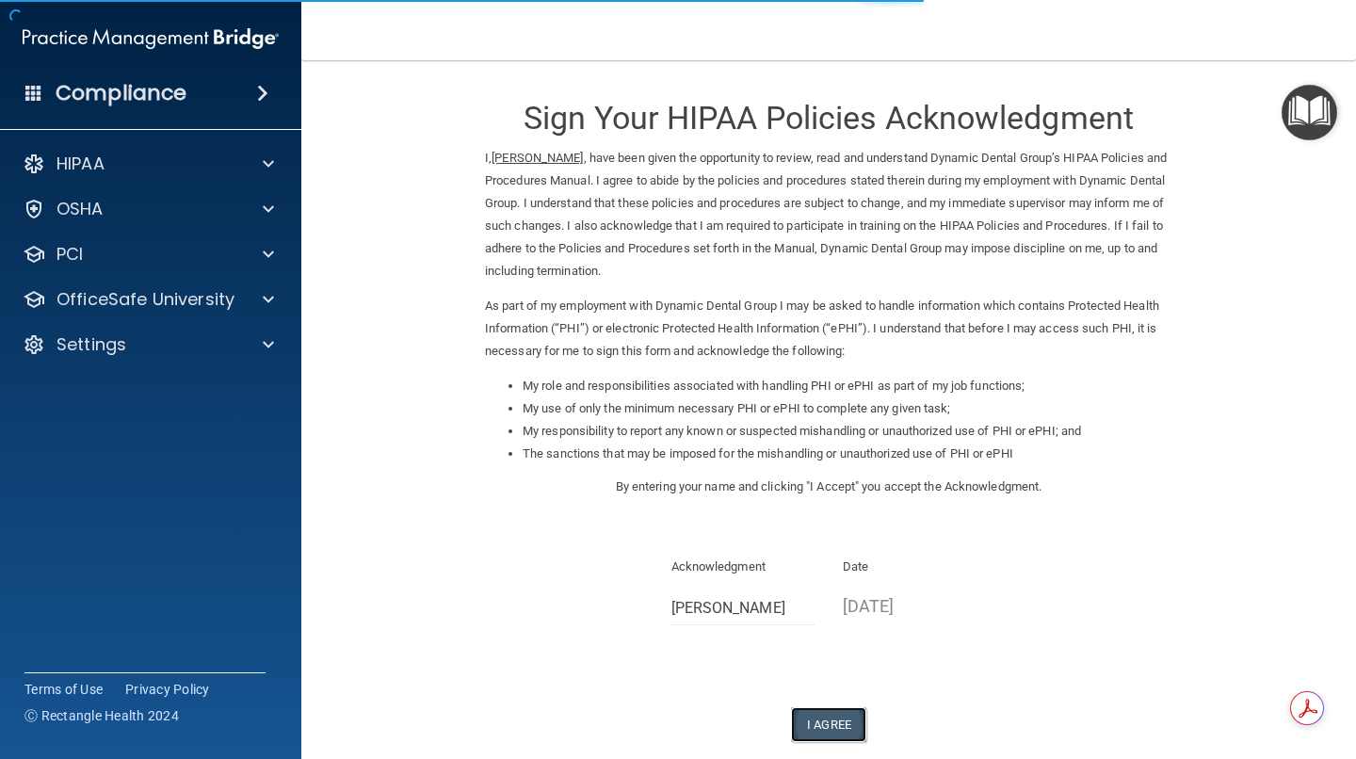
click at [824, 724] on button "I Agree" at bounding box center [828, 724] width 75 height 35
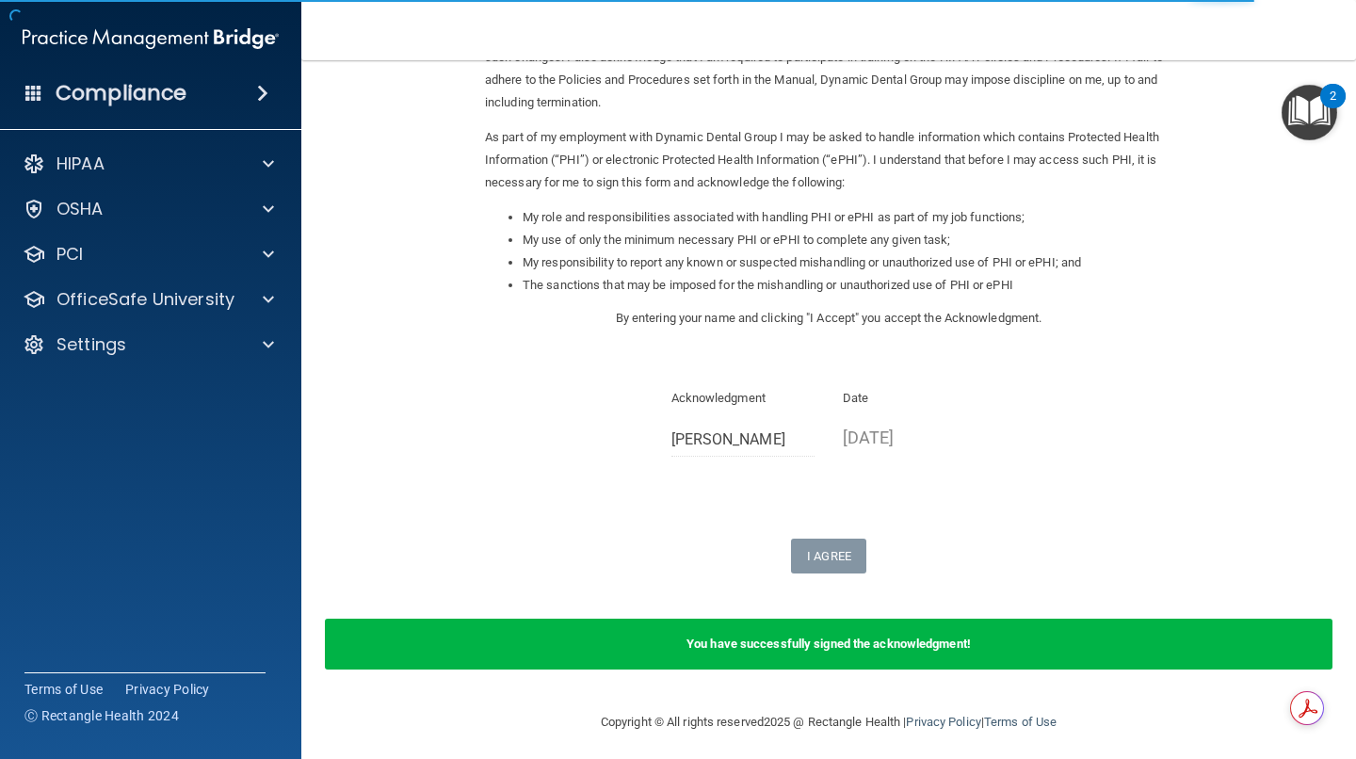
scroll to position [177, 0]
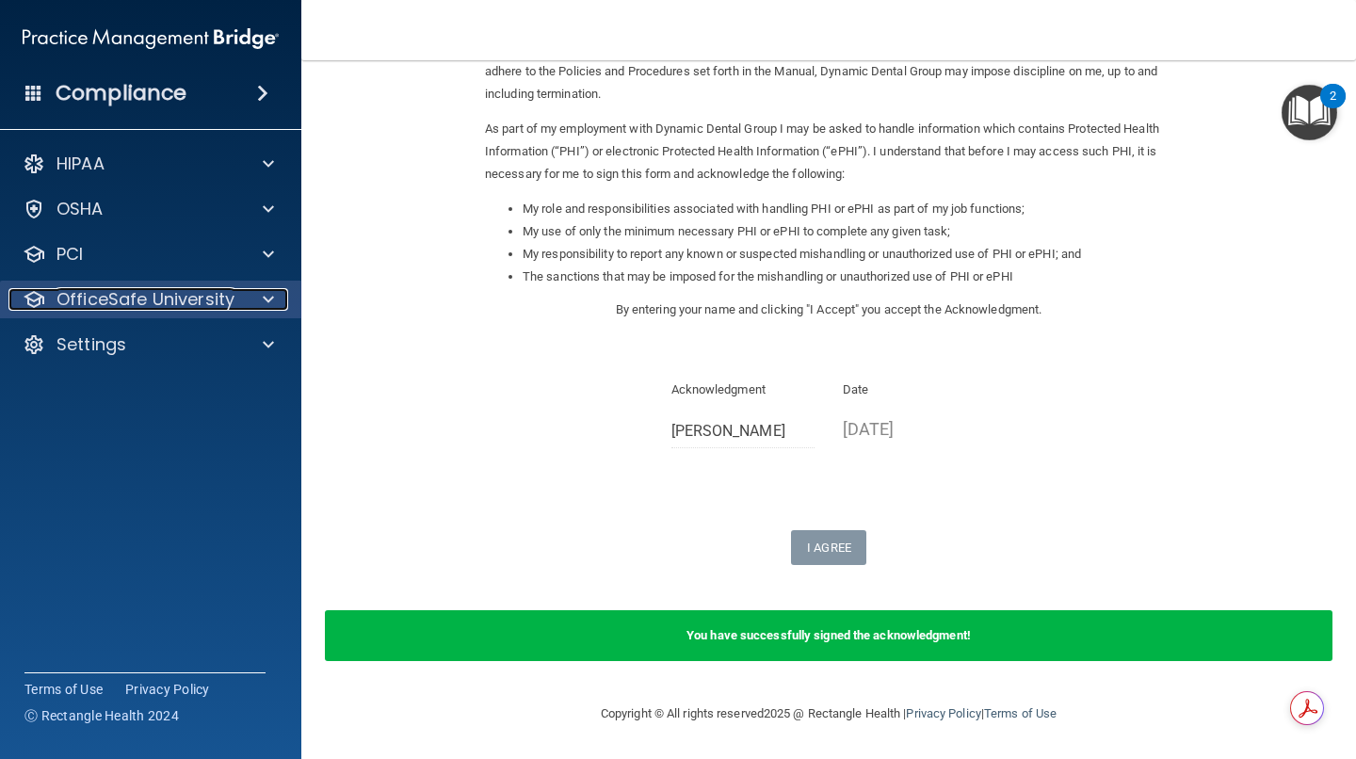
click at [97, 299] on p "OfficeSafe University" at bounding box center [146, 299] width 178 height 23
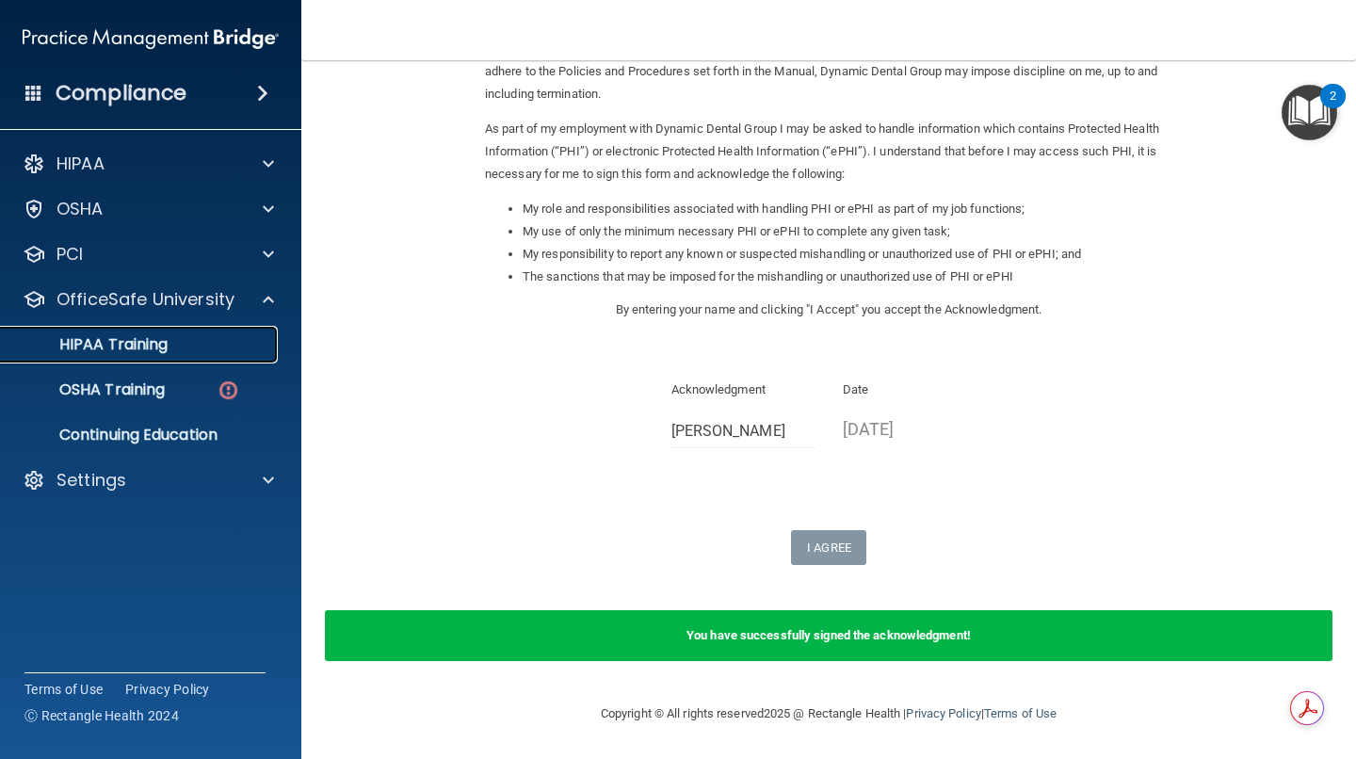
click at [149, 348] on p "HIPAA Training" at bounding box center [89, 344] width 155 height 19
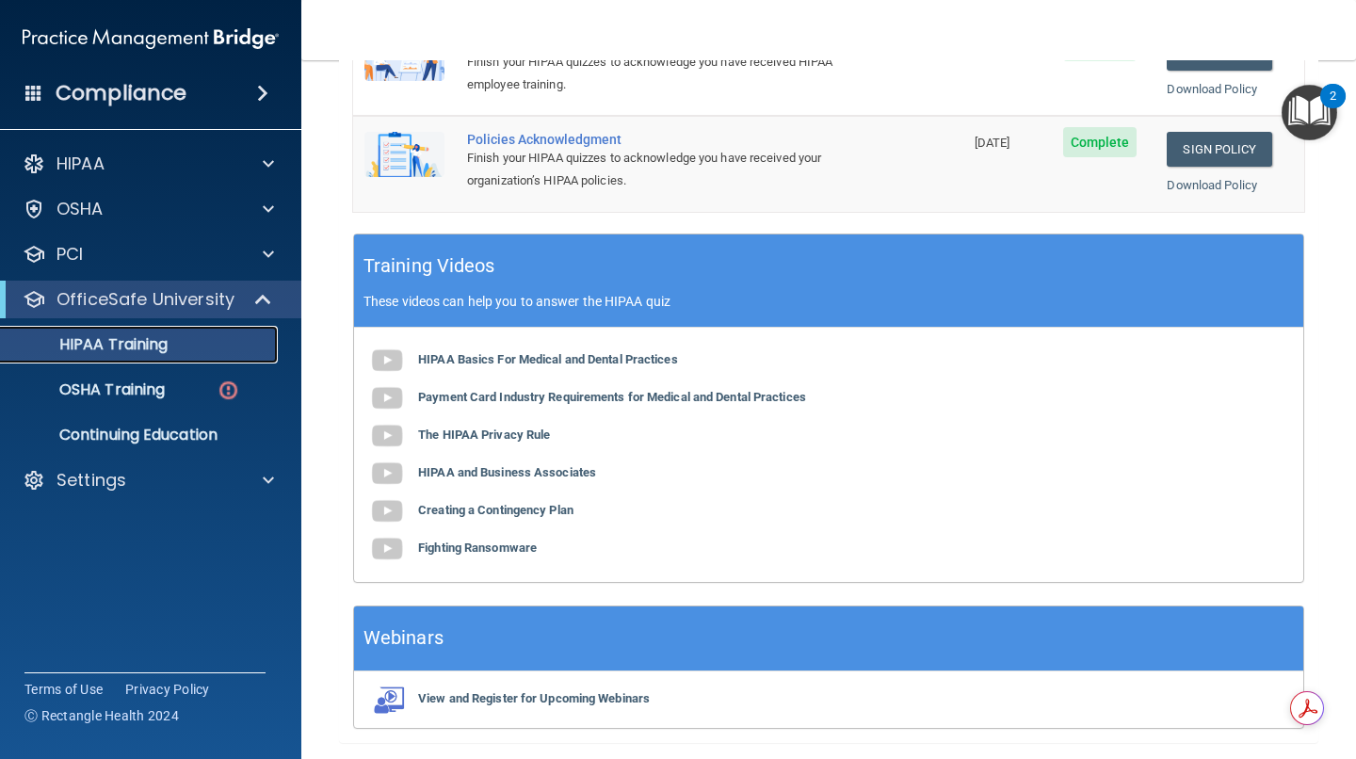
scroll to position [531, 0]
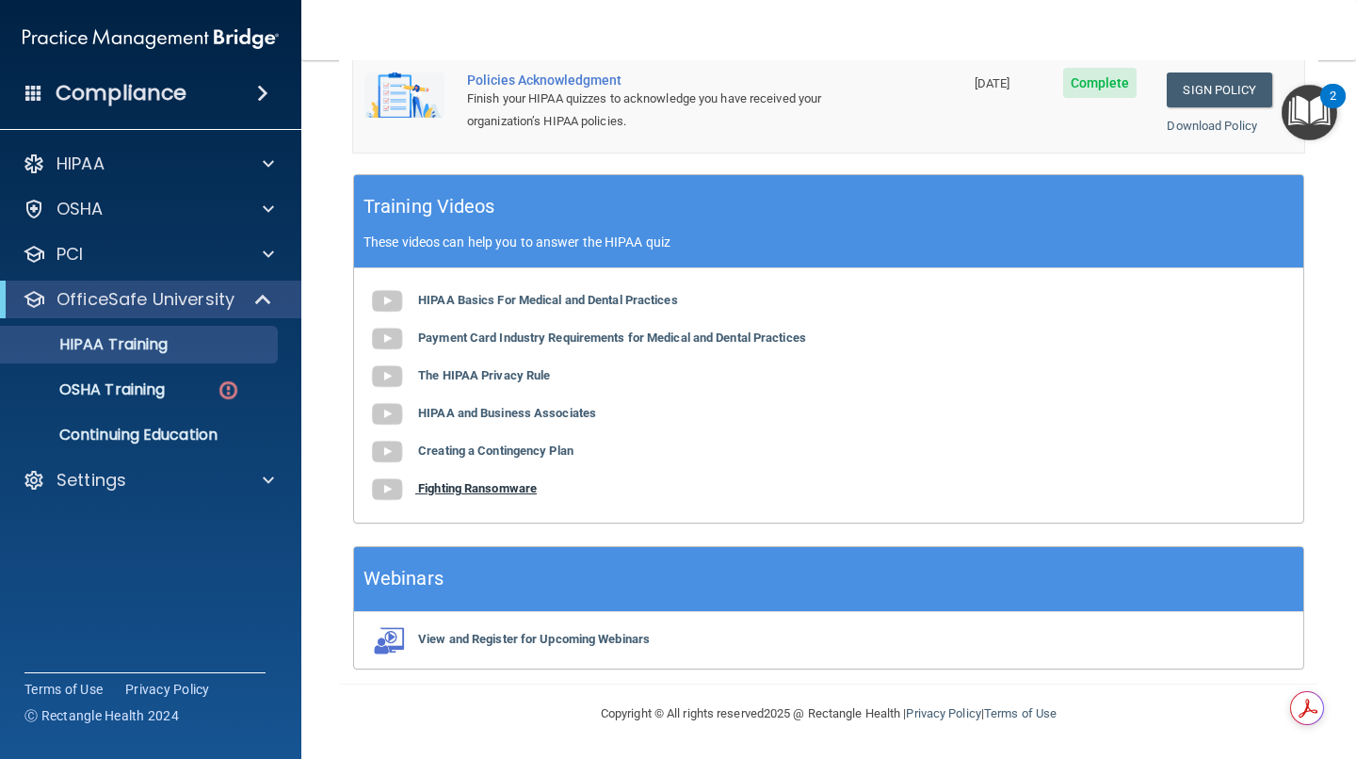
click at [491, 486] on b "Fighting Ransomware" at bounding box center [477, 488] width 119 height 14
click at [511, 448] on b "Creating a Contingency Plan" at bounding box center [495, 451] width 155 height 14
click at [504, 412] on b "HIPAA and Business Associates" at bounding box center [507, 413] width 178 height 14
click at [511, 375] on b "The HIPAA Privacy Rule" at bounding box center [484, 375] width 132 height 14
click at [516, 339] on b "Payment Card Industry Requirements for Medical and Dental Practices" at bounding box center [612, 338] width 388 height 14
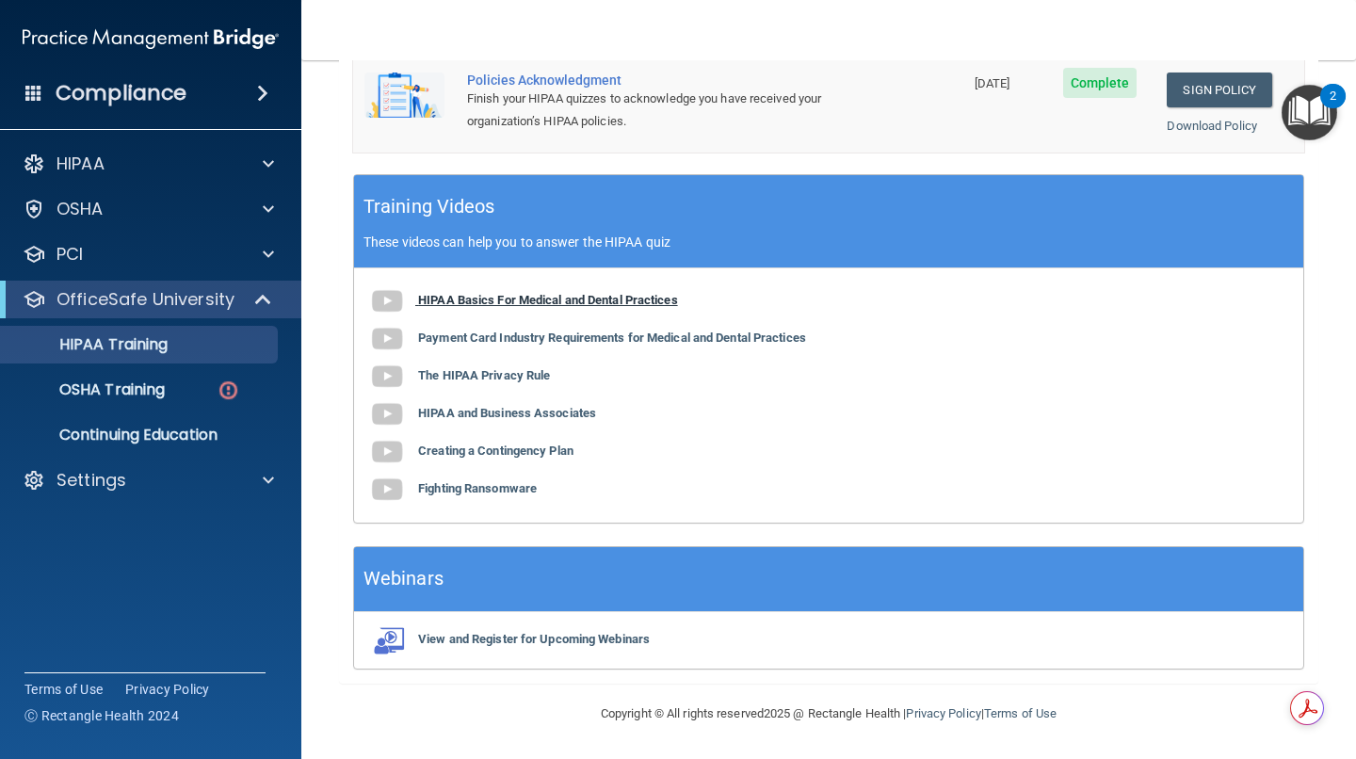
click at [495, 297] on b "HIPAA Basics For Medical and Dental Practices" at bounding box center [548, 300] width 260 height 14
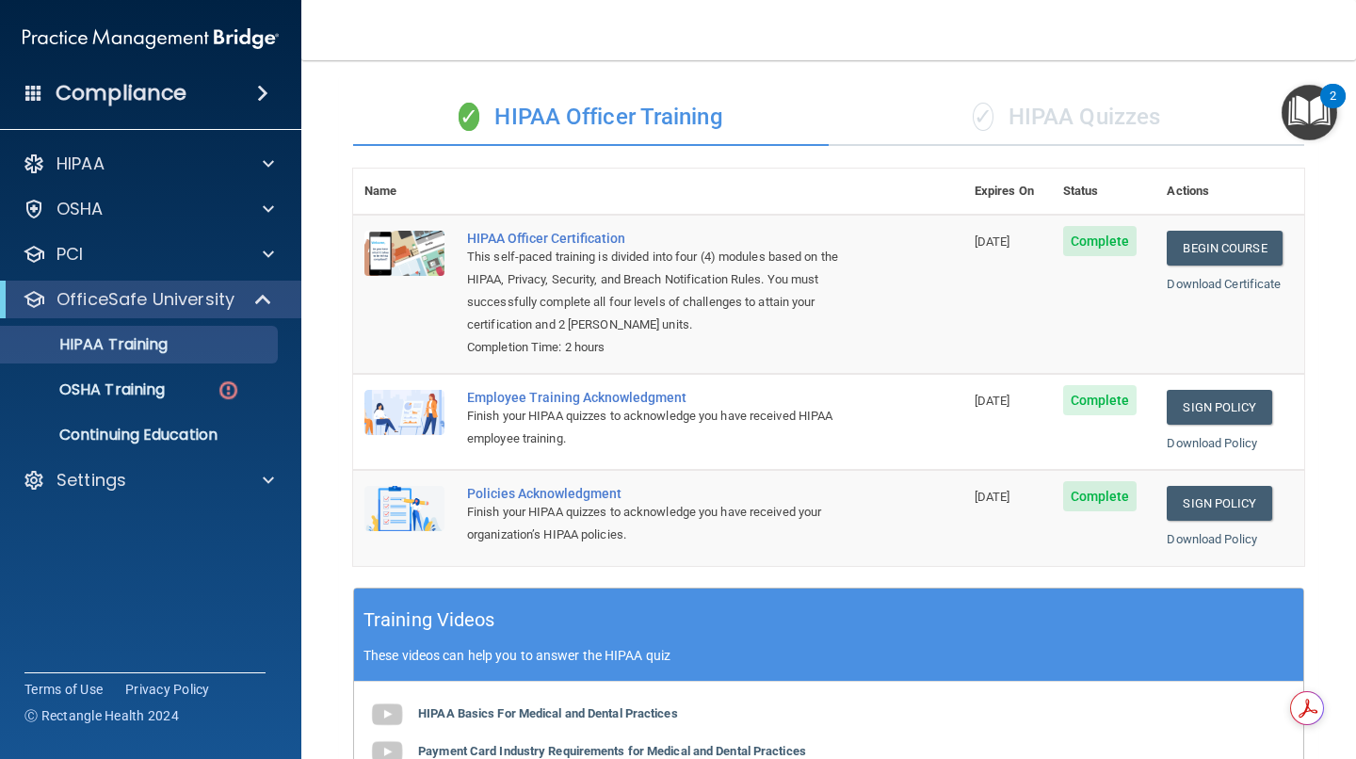
scroll to position [0, 0]
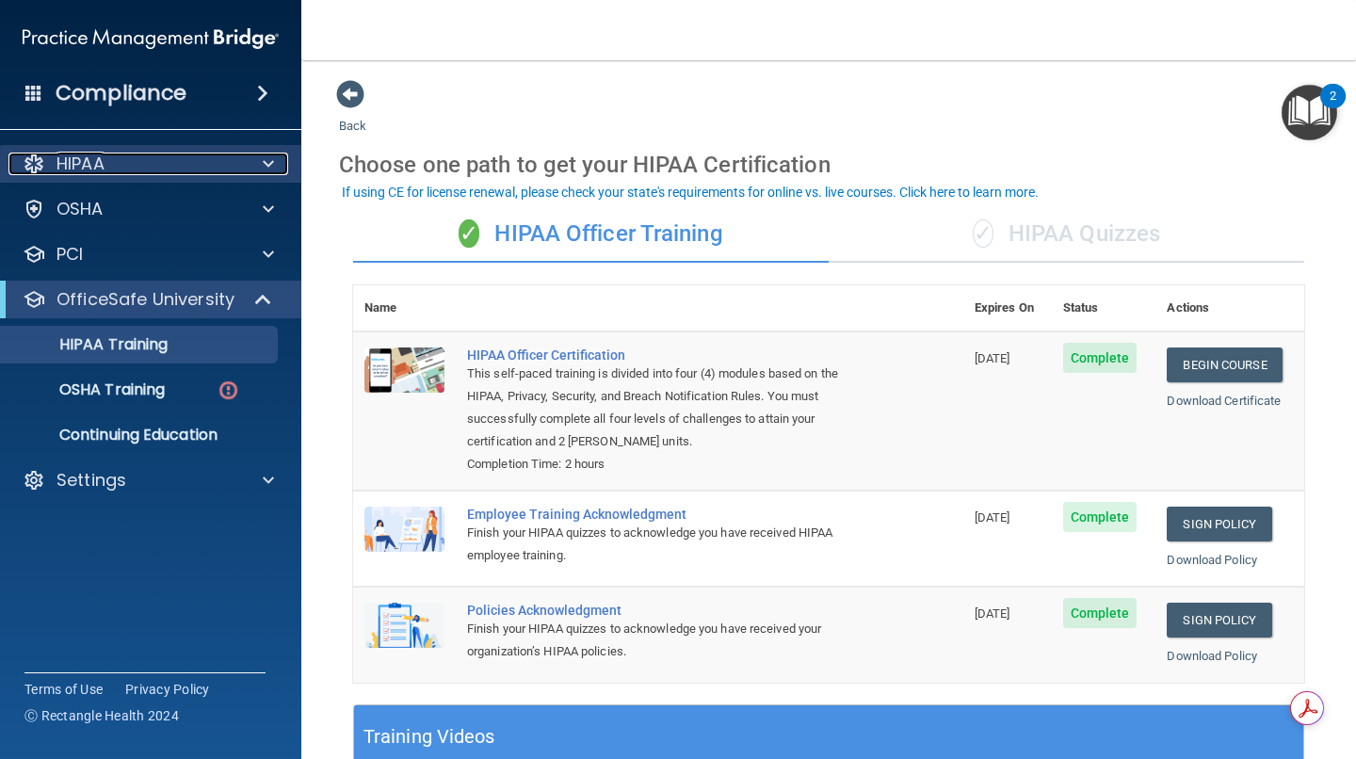
click at [116, 170] on div "HIPAA" at bounding box center [125, 164] width 234 height 23
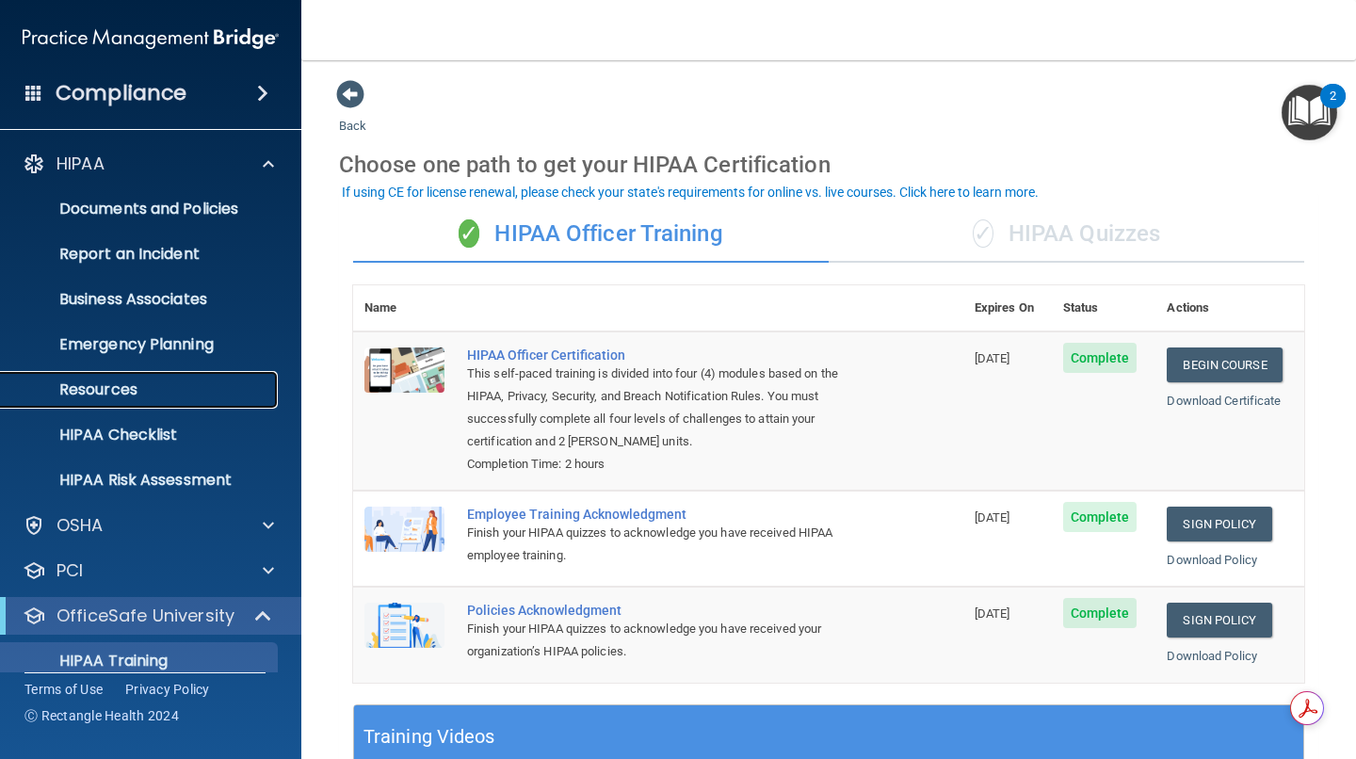
click at [113, 393] on p "Resources" at bounding box center [140, 390] width 257 height 19
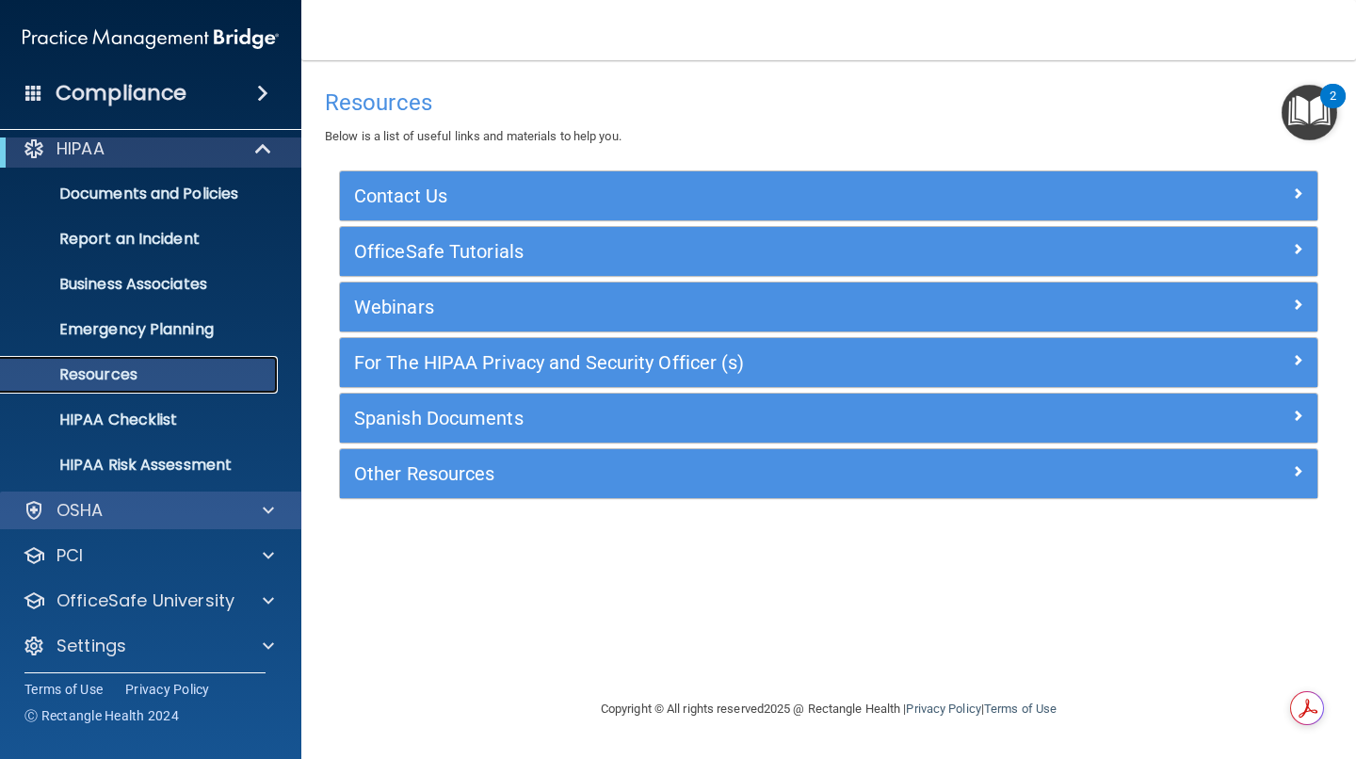
scroll to position [23, 0]
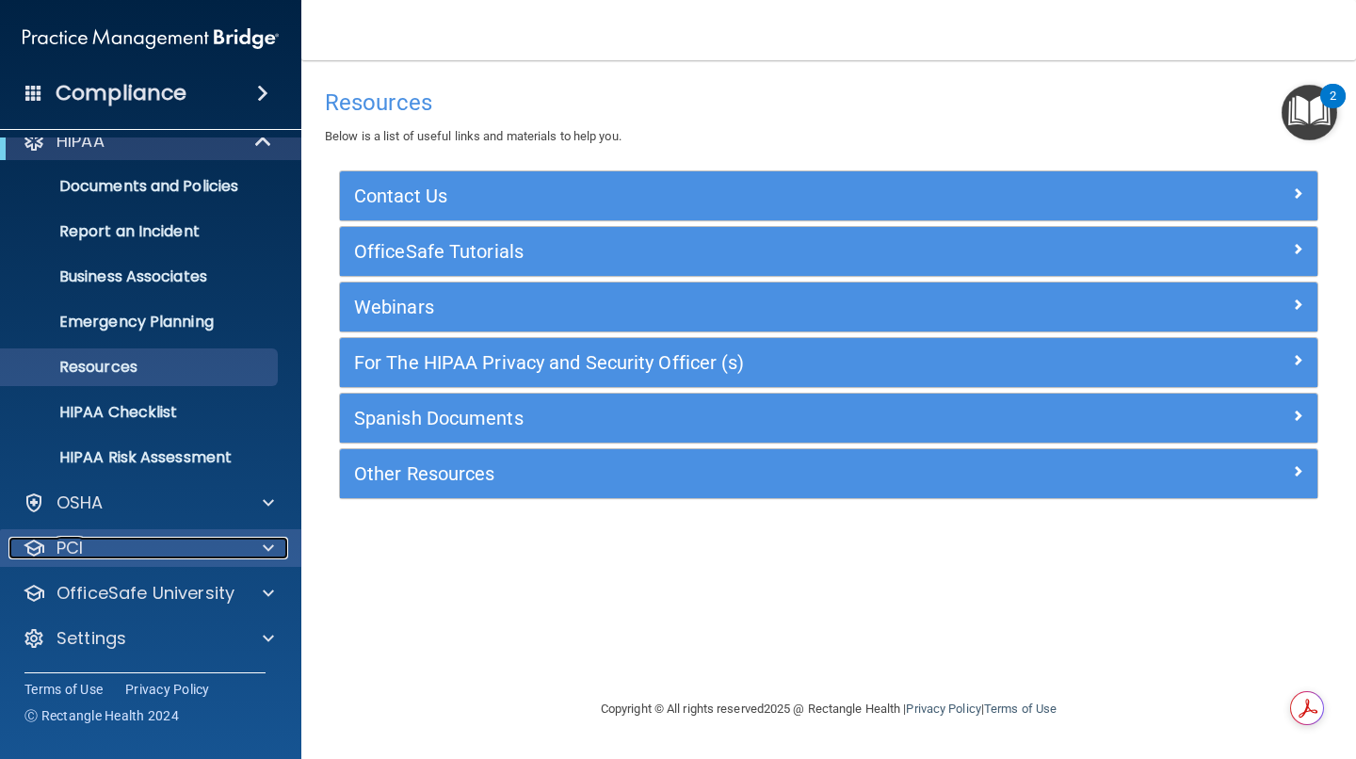
click at [219, 552] on div "PCI" at bounding box center [125, 548] width 234 height 23
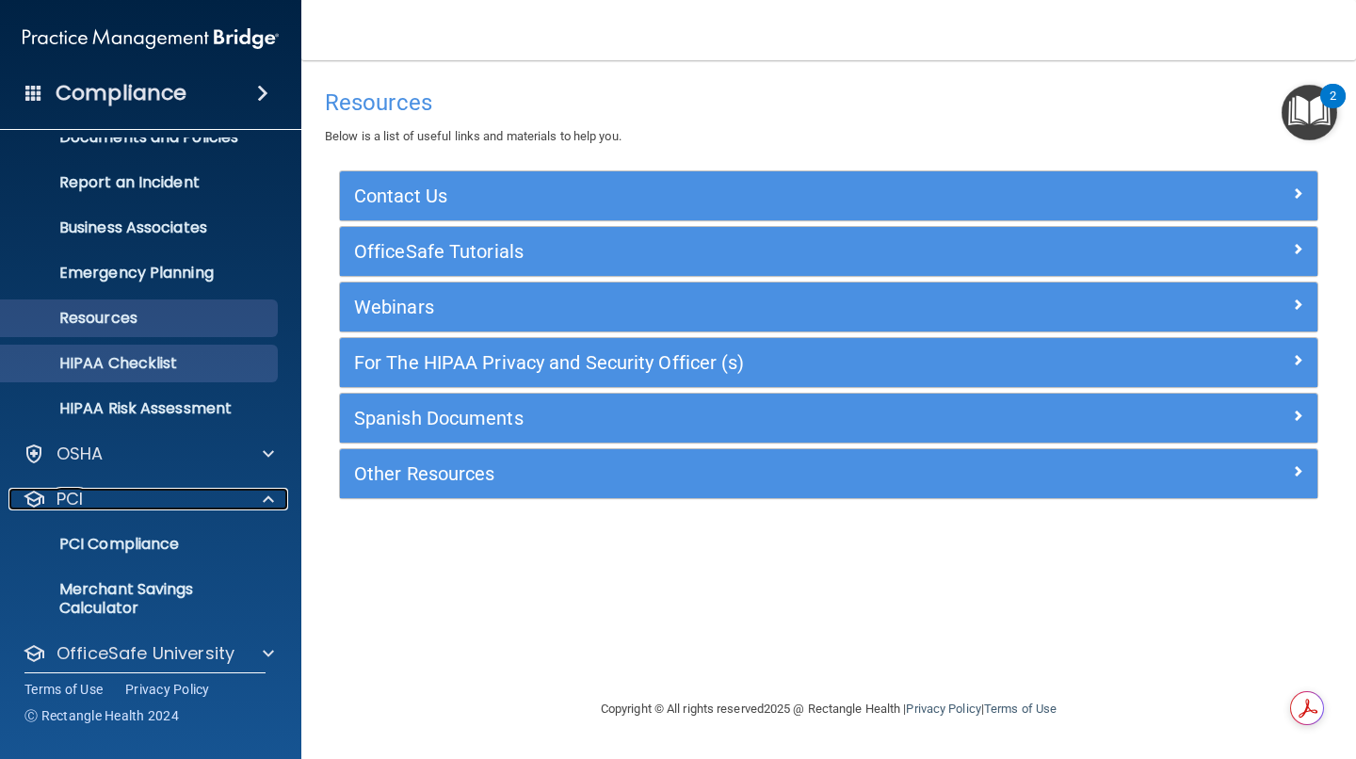
scroll to position [38, 0]
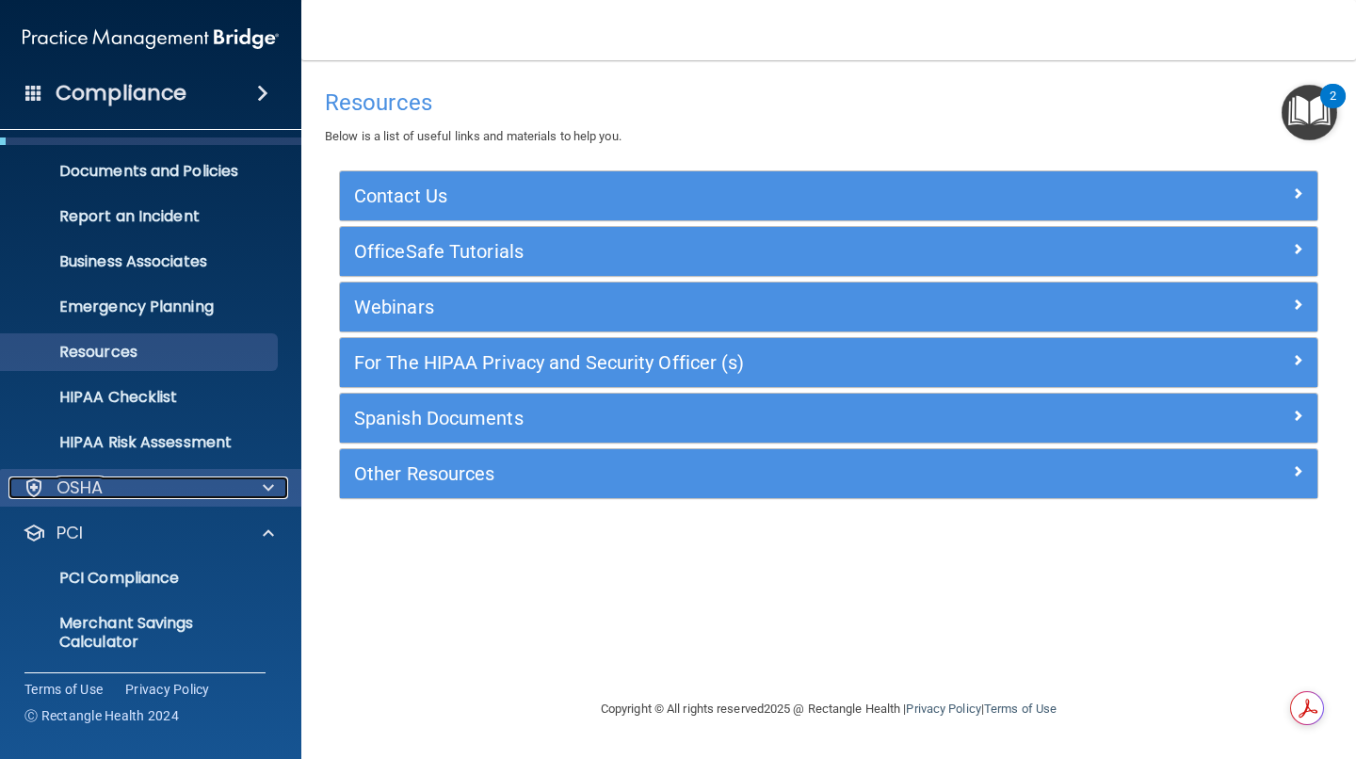
click at [252, 486] on div at bounding box center [265, 488] width 47 height 23
click at [105, 485] on div "OSHA" at bounding box center [125, 488] width 234 height 23
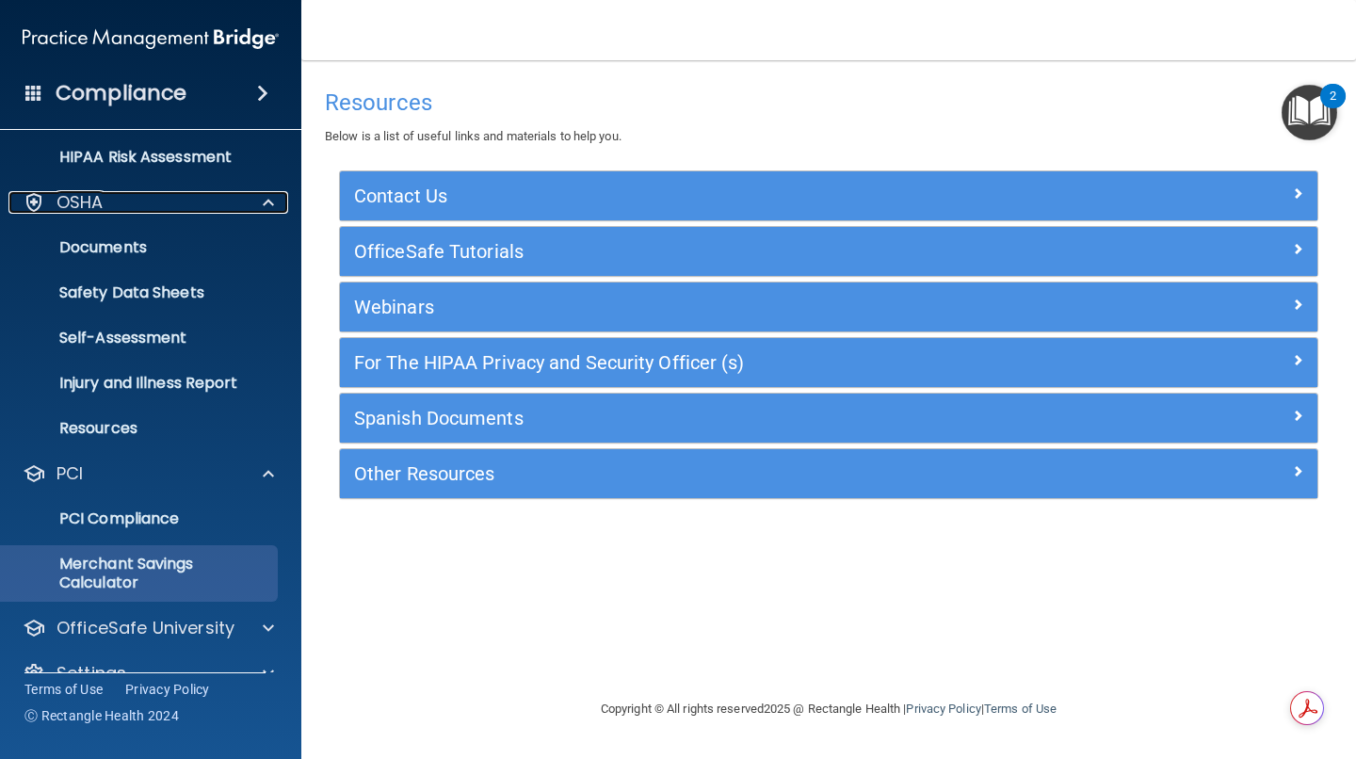
scroll to position [358, 0]
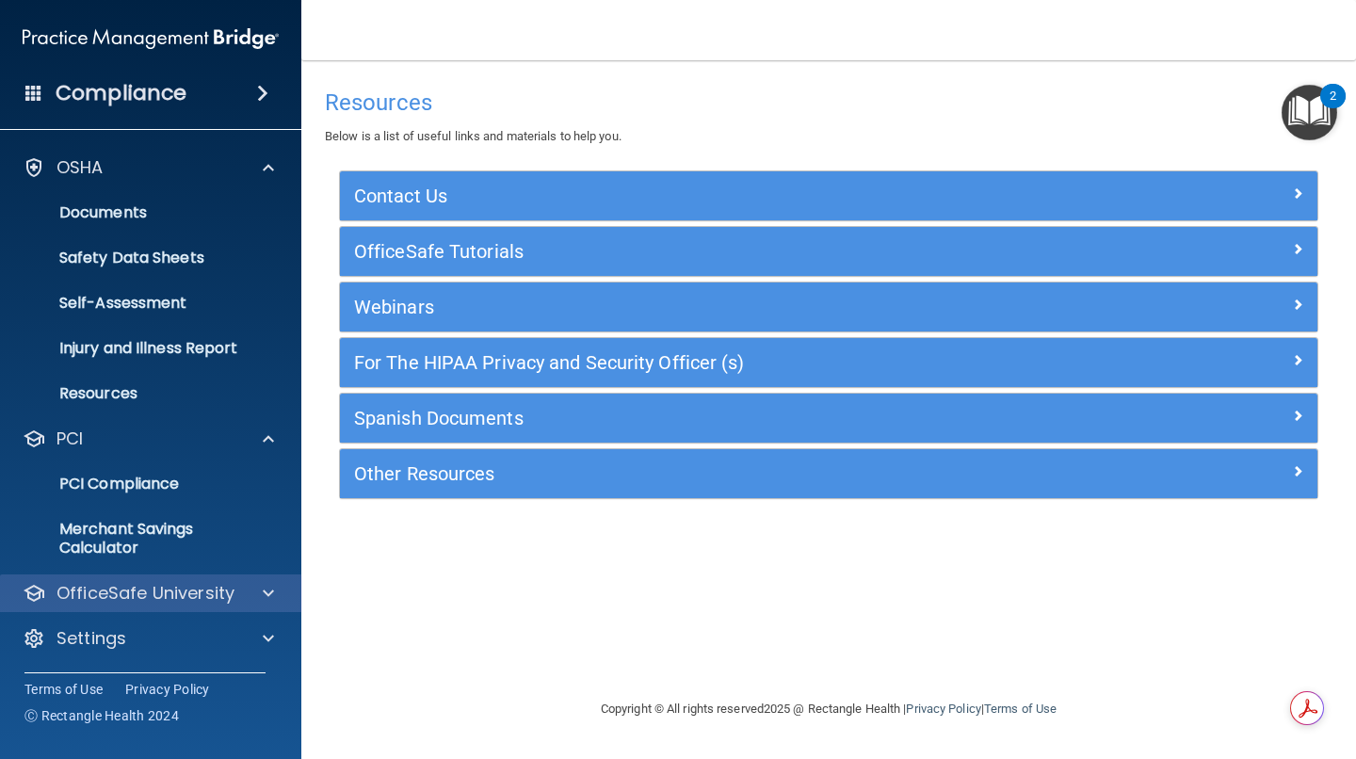
click at [207, 575] on div "OfficeSafe University" at bounding box center [151, 594] width 302 height 38
click at [268, 590] on span at bounding box center [268, 593] width 11 height 23
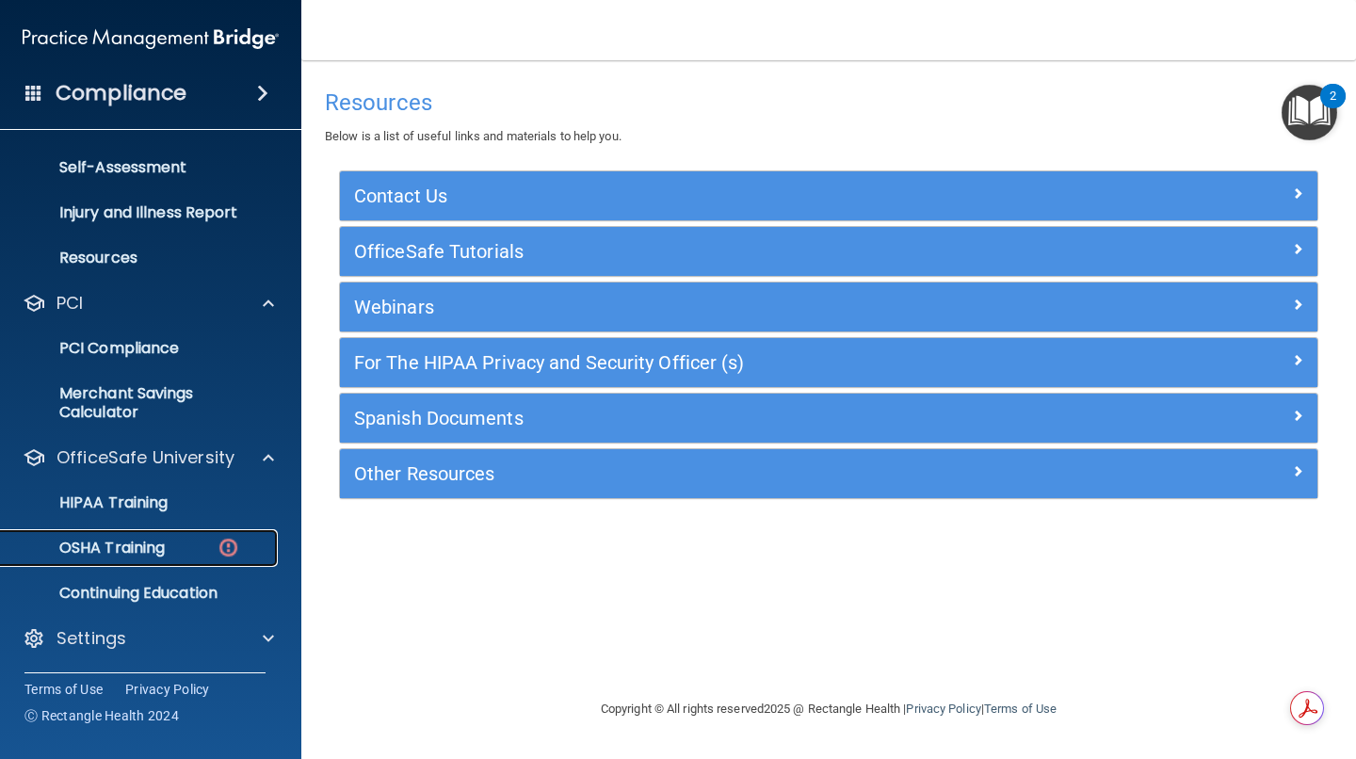
click at [154, 550] on p "OSHA Training" at bounding box center [88, 548] width 153 height 19
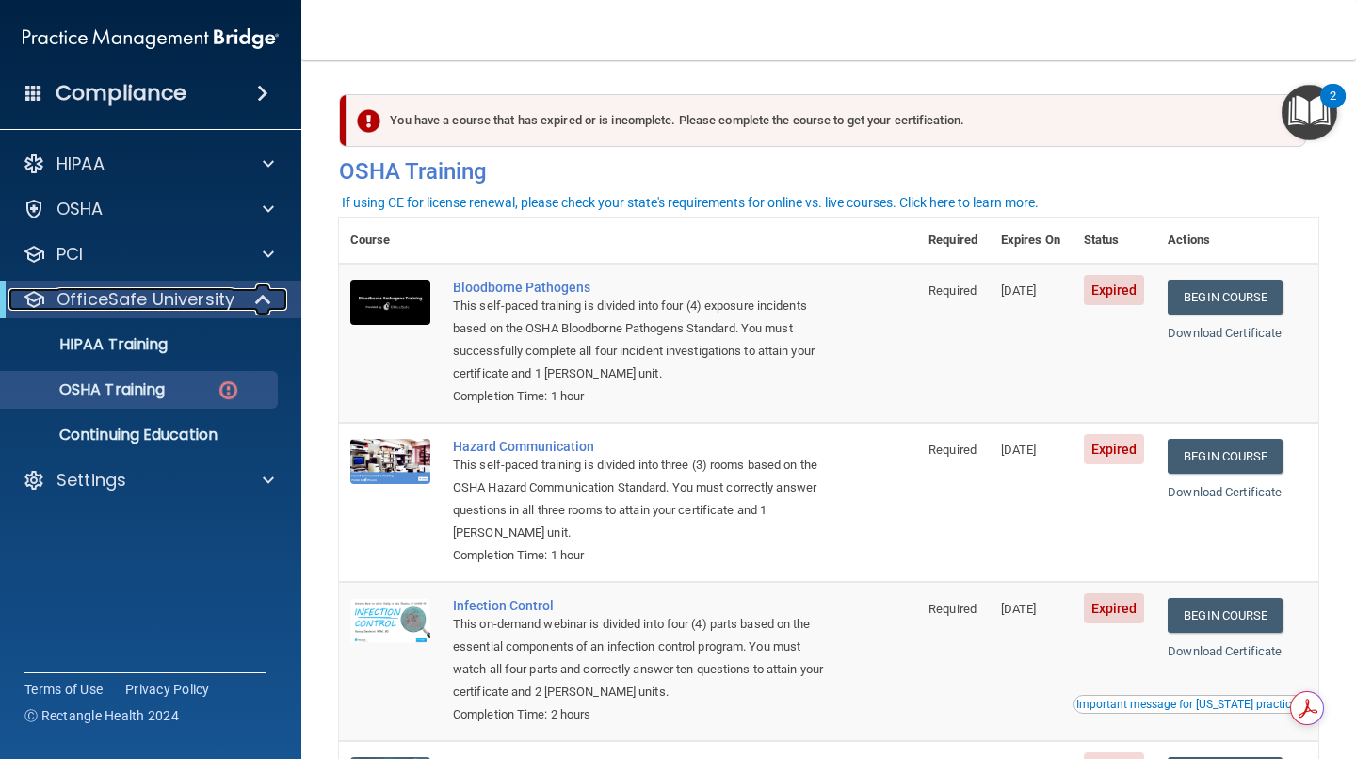
click at [265, 292] on span at bounding box center [265, 299] width 16 height 23
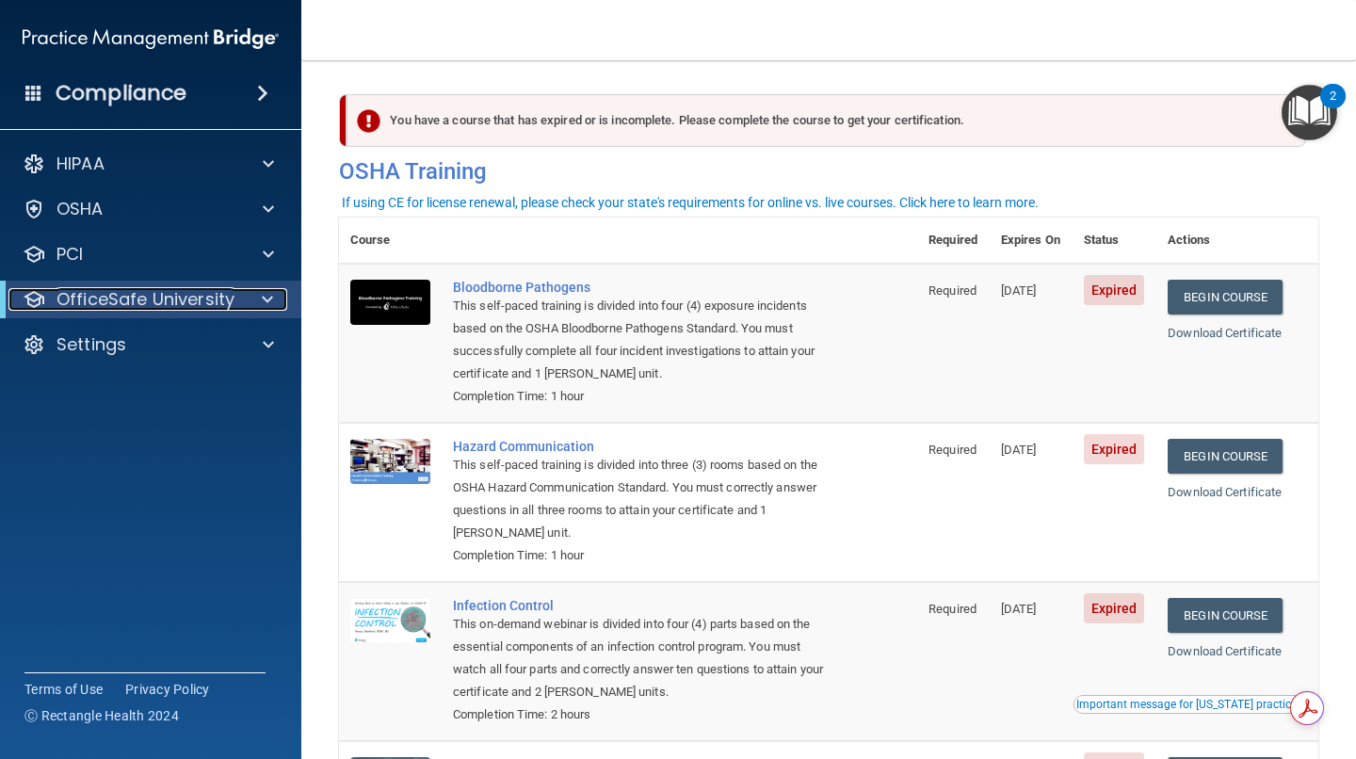
click at [265, 292] on span at bounding box center [267, 299] width 11 height 23
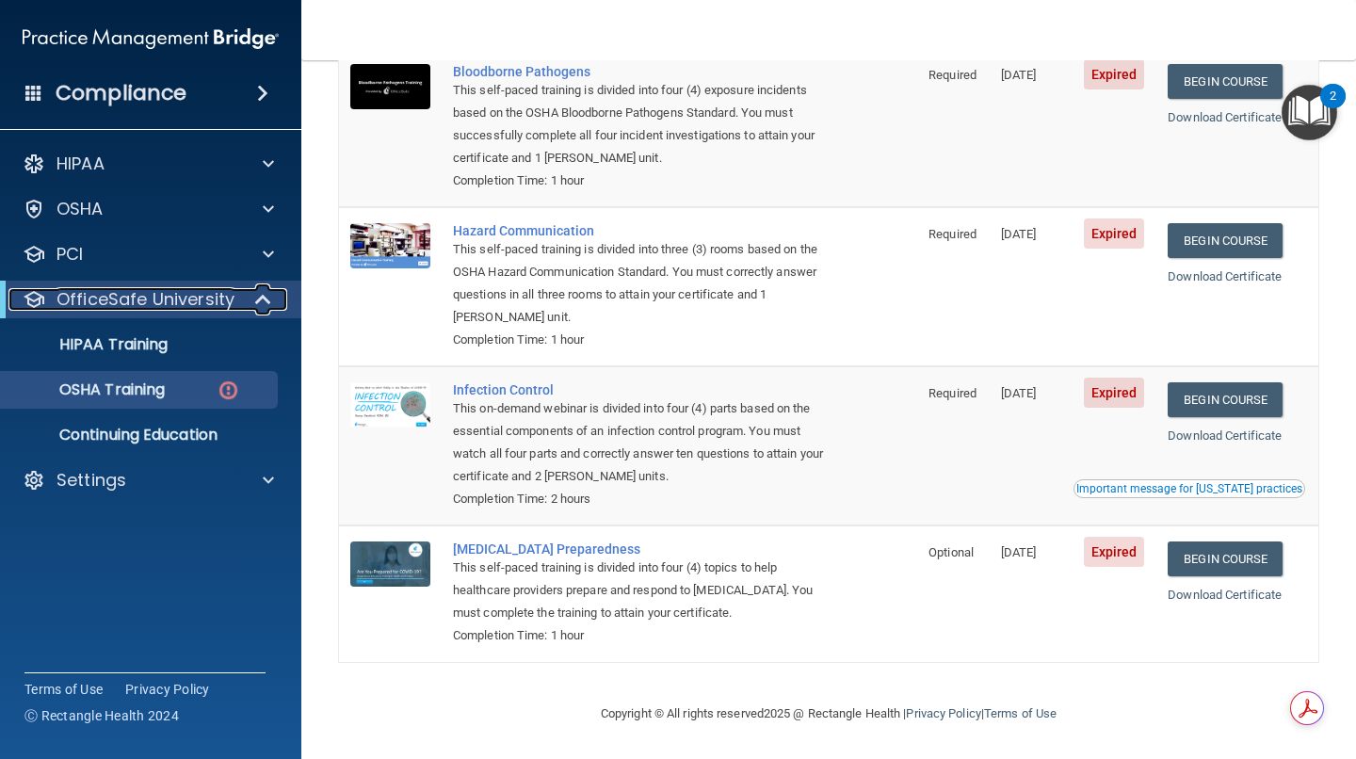
scroll to position [220, 0]
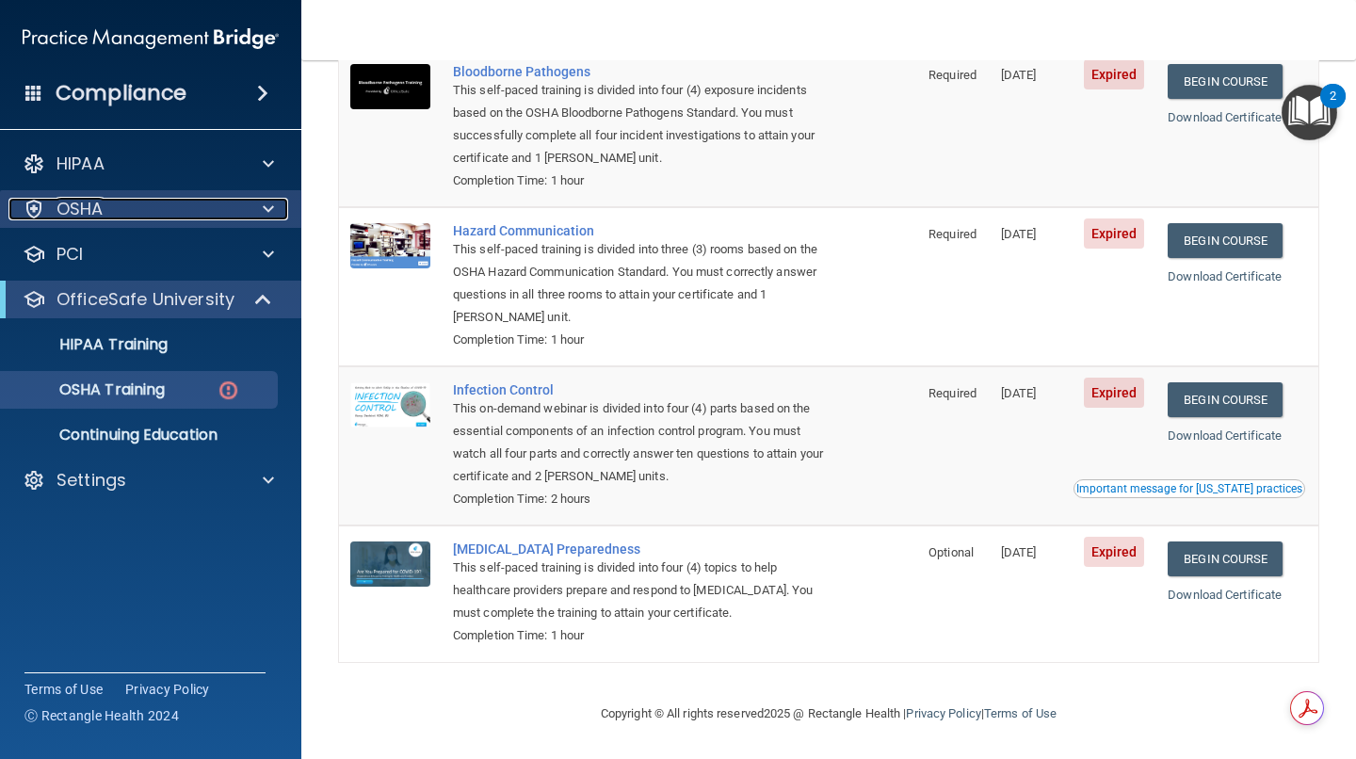
click at [273, 211] on div at bounding box center [265, 209] width 47 height 23
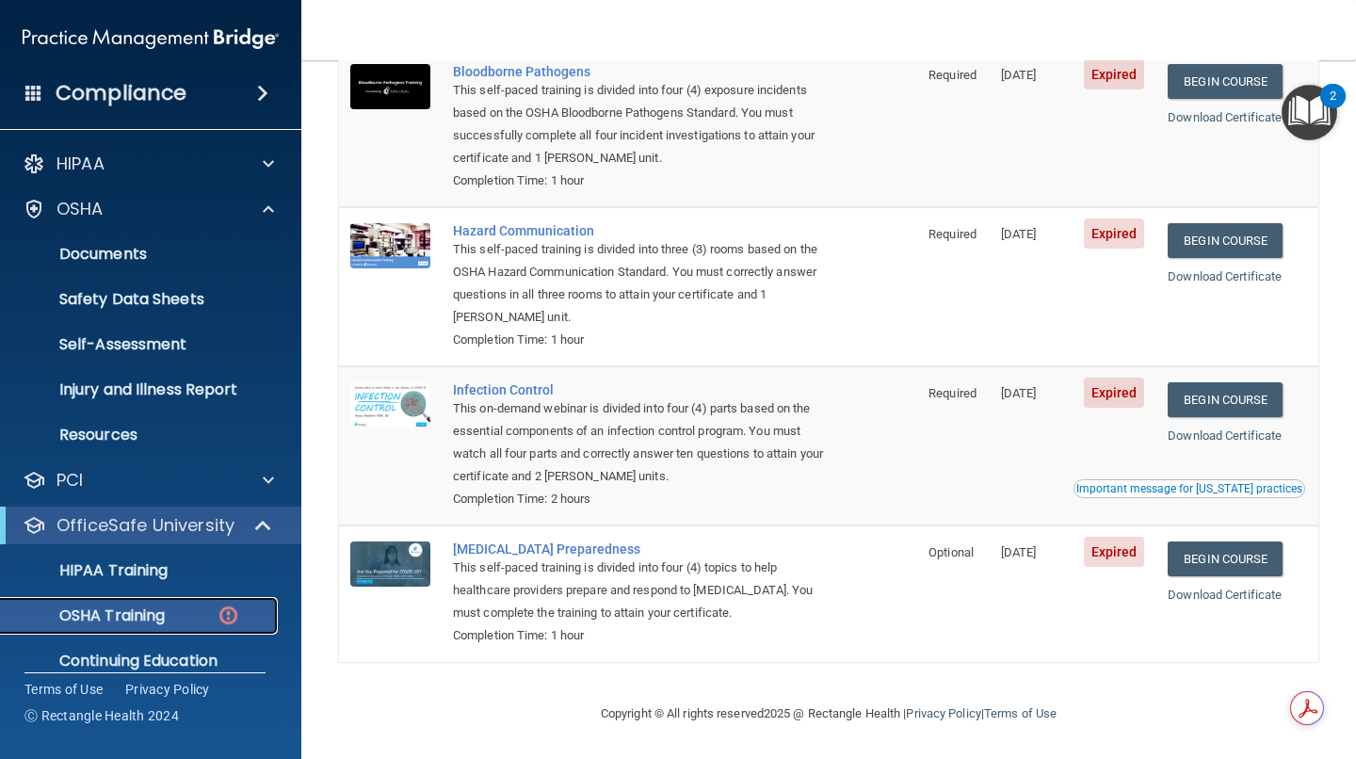
click at [225, 613] on img at bounding box center [229, 616] width 24 height 24
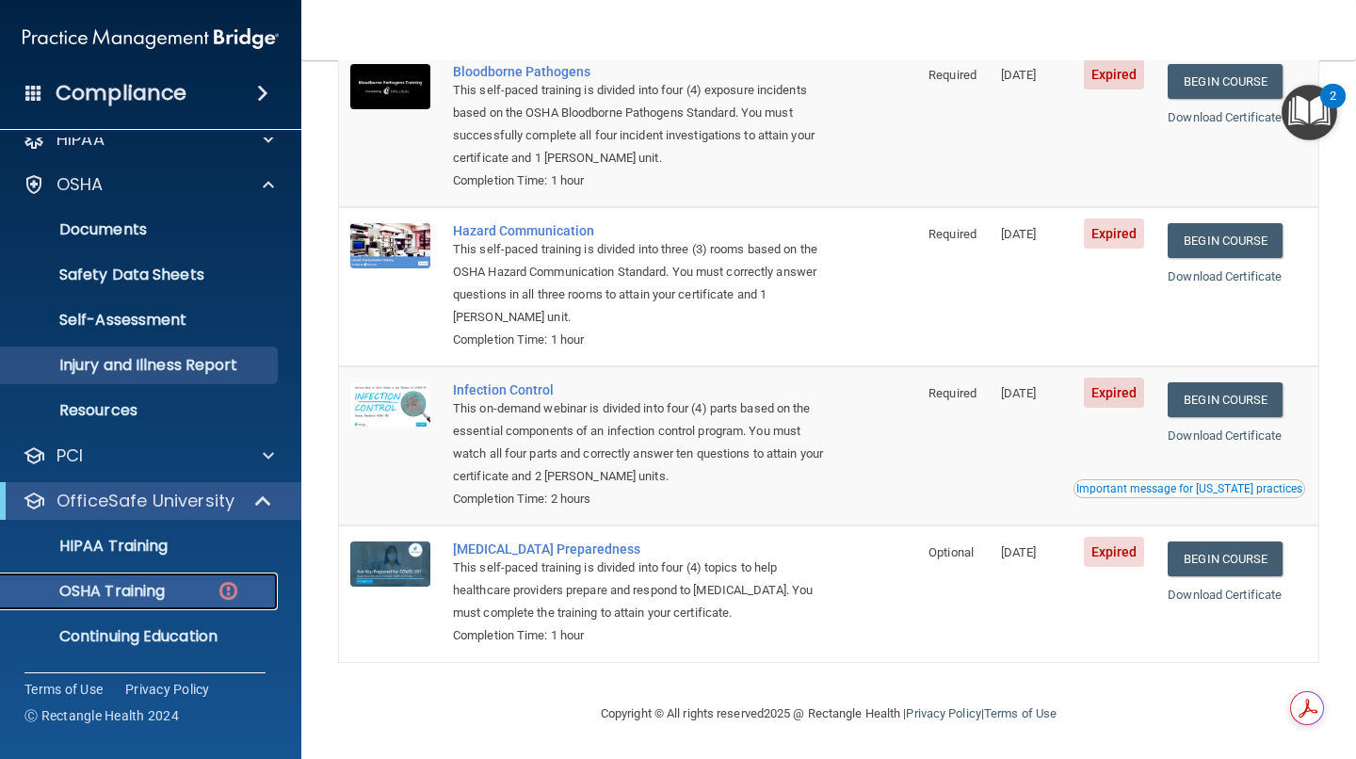
scroll to position [0, 0]
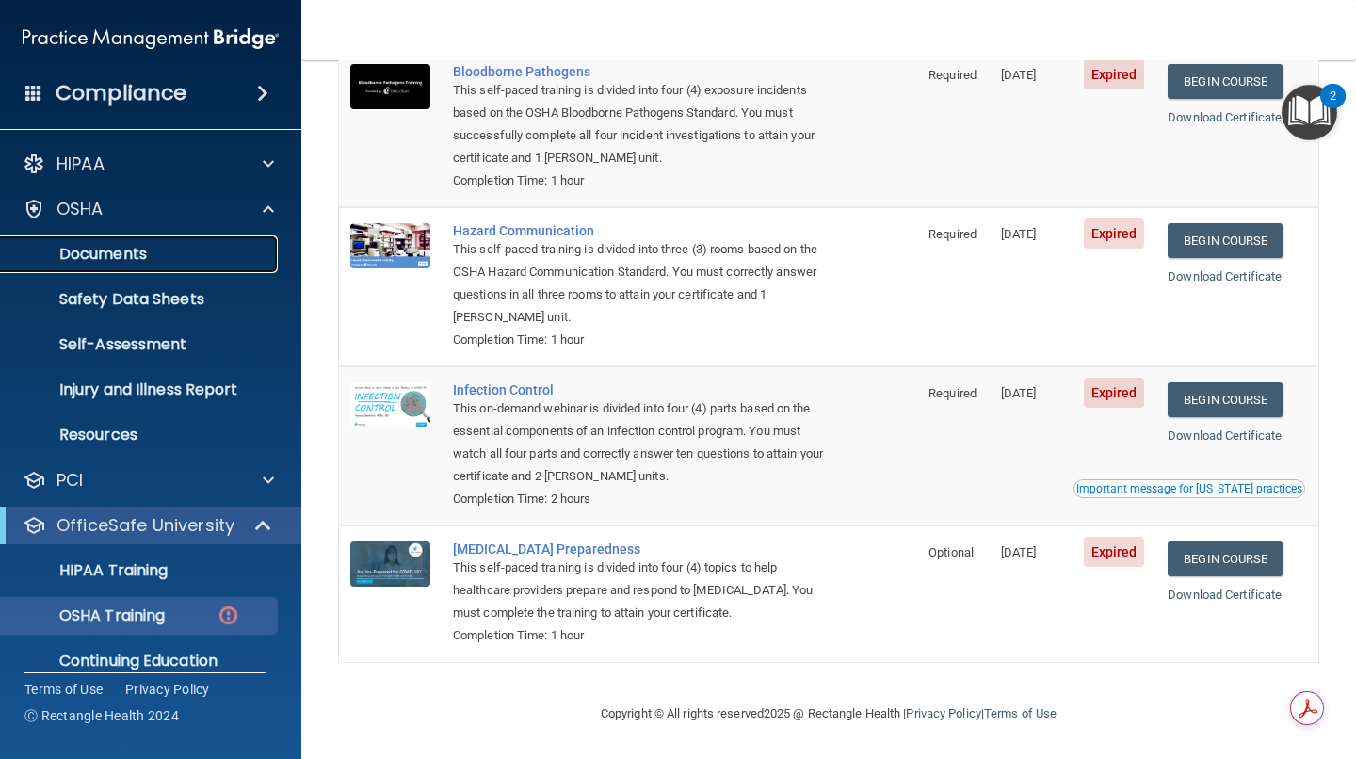
click at [150, 252] on p "Documents" at bounding box center [140, 254] width 257 height 19
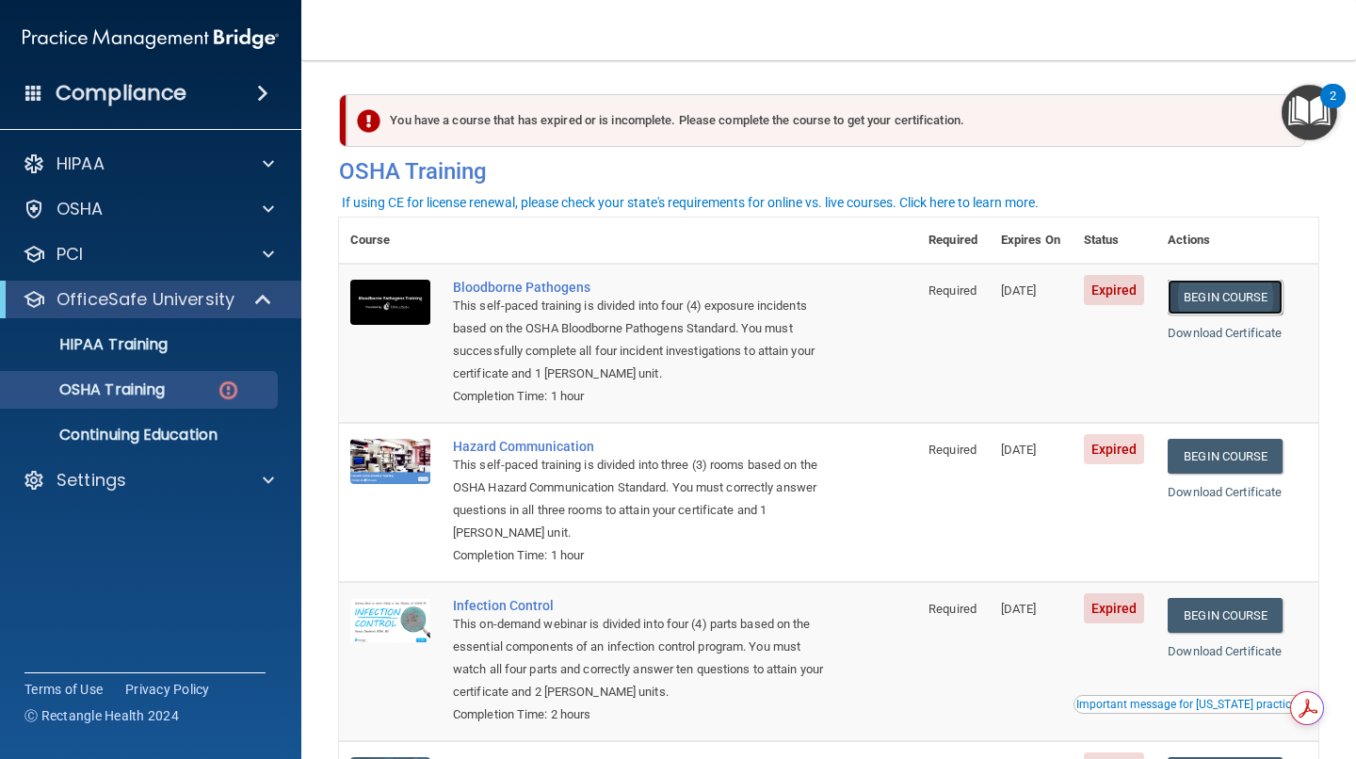
click at [1227, 295] on link "Begin Course" at bounding box center [1225, 297] width 115 height 35
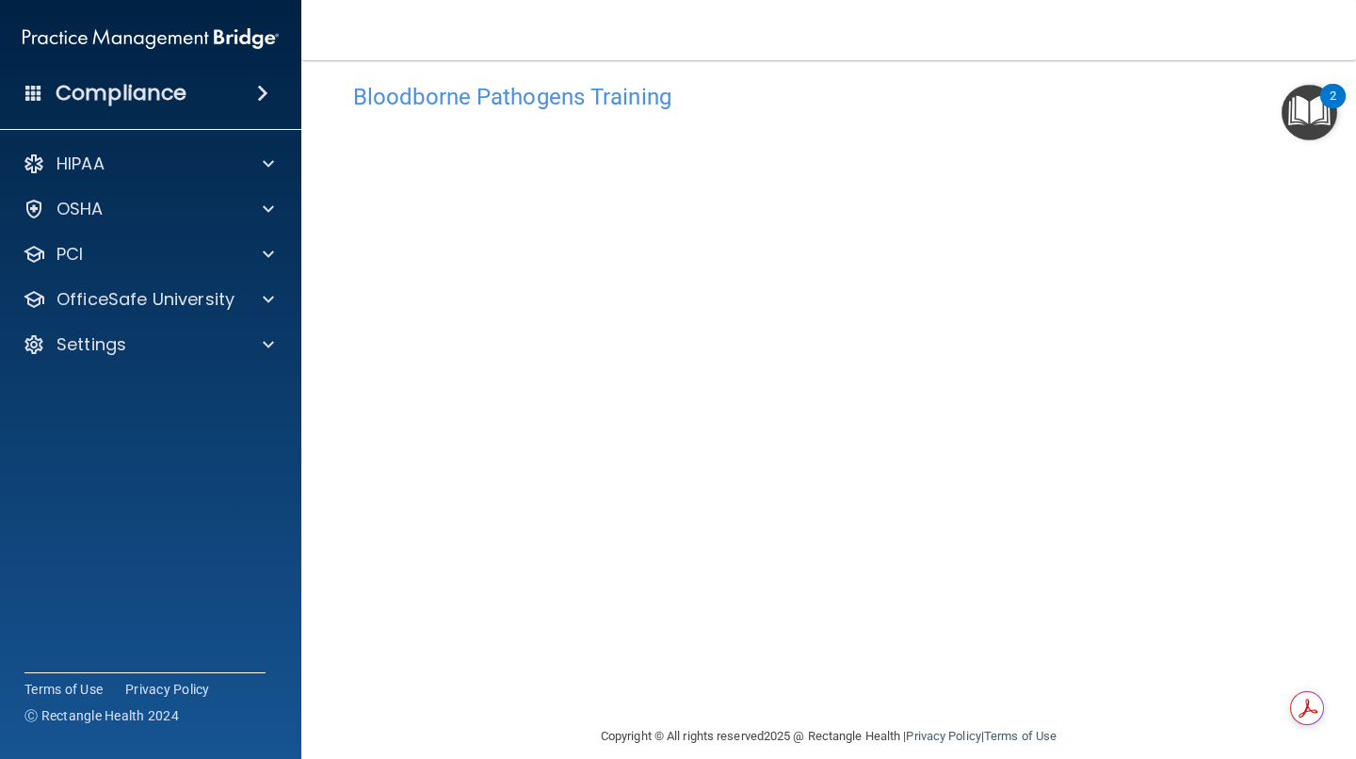
scroll to position [47, 0]
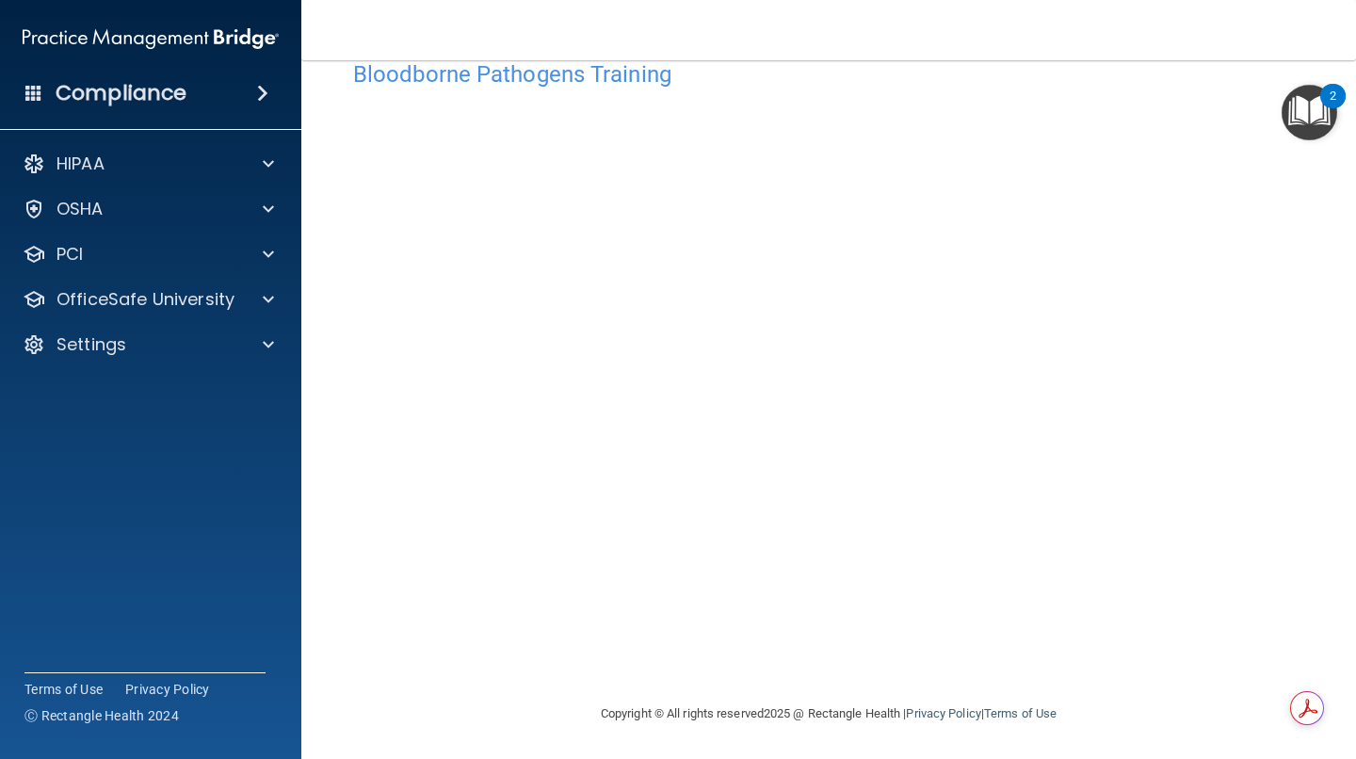
click at [1073, 93] on div "Bloodborne Pathogens Training" at bounding box center [829, 74] width 980 height 46
click at [279, 165] on div at bounding box center [265, 164] width 47 height 23
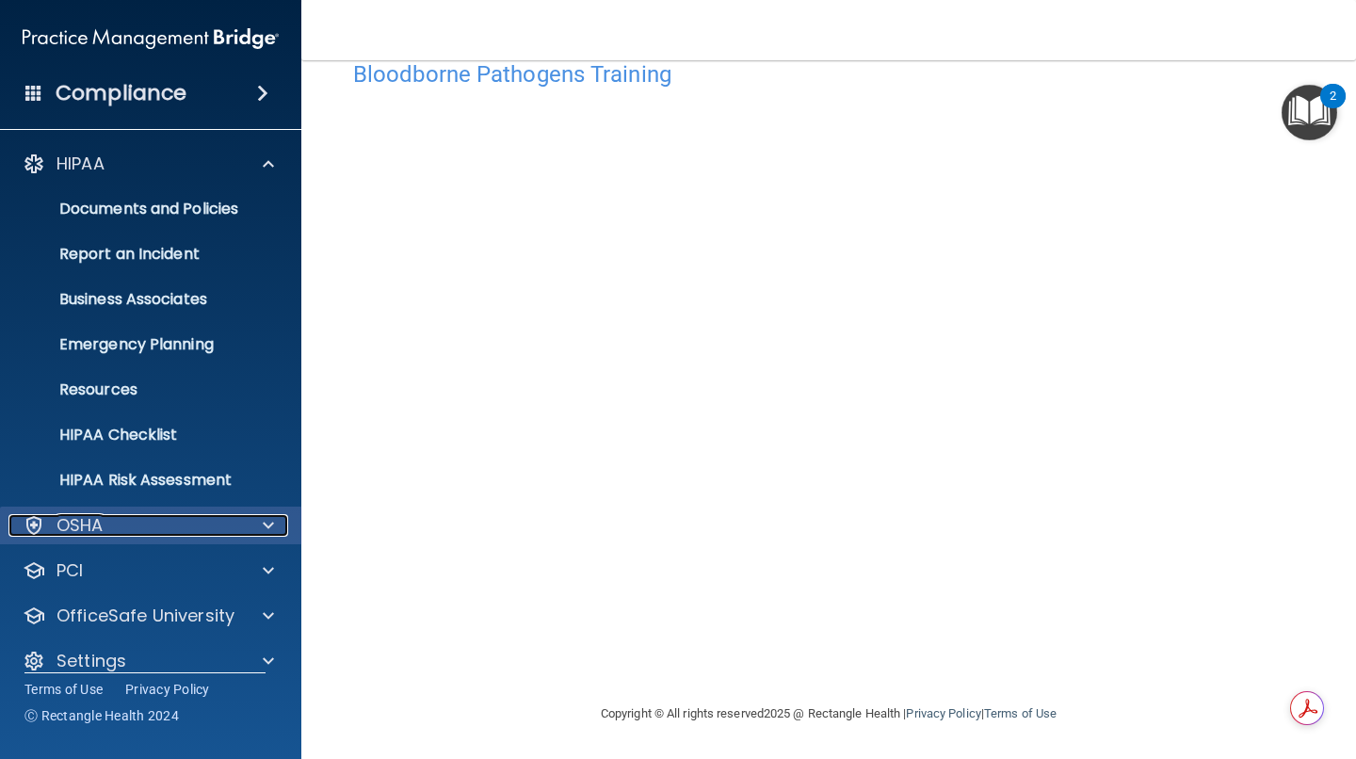
click at [145, 528] on div "OSHA" at bounding box center [125, 525] width 234 height 23
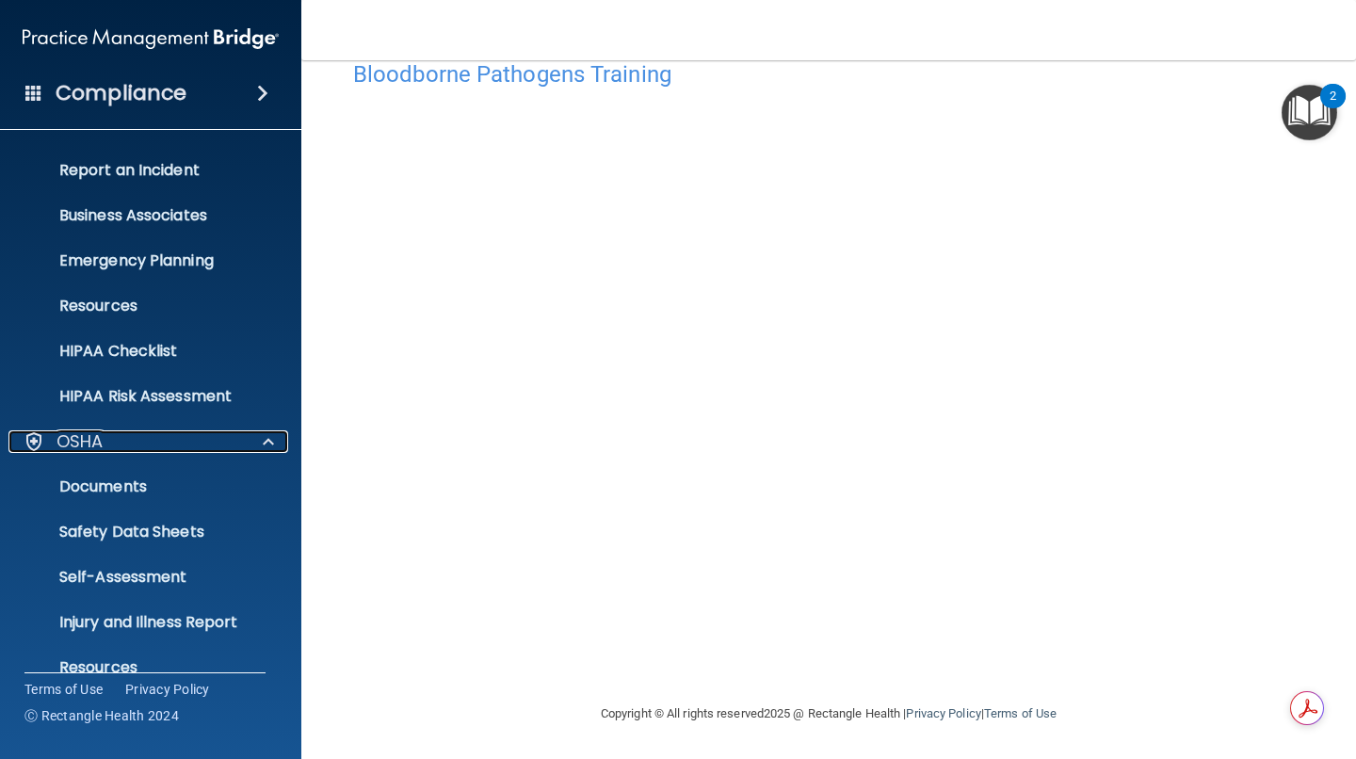
scroll to position [249, 0]
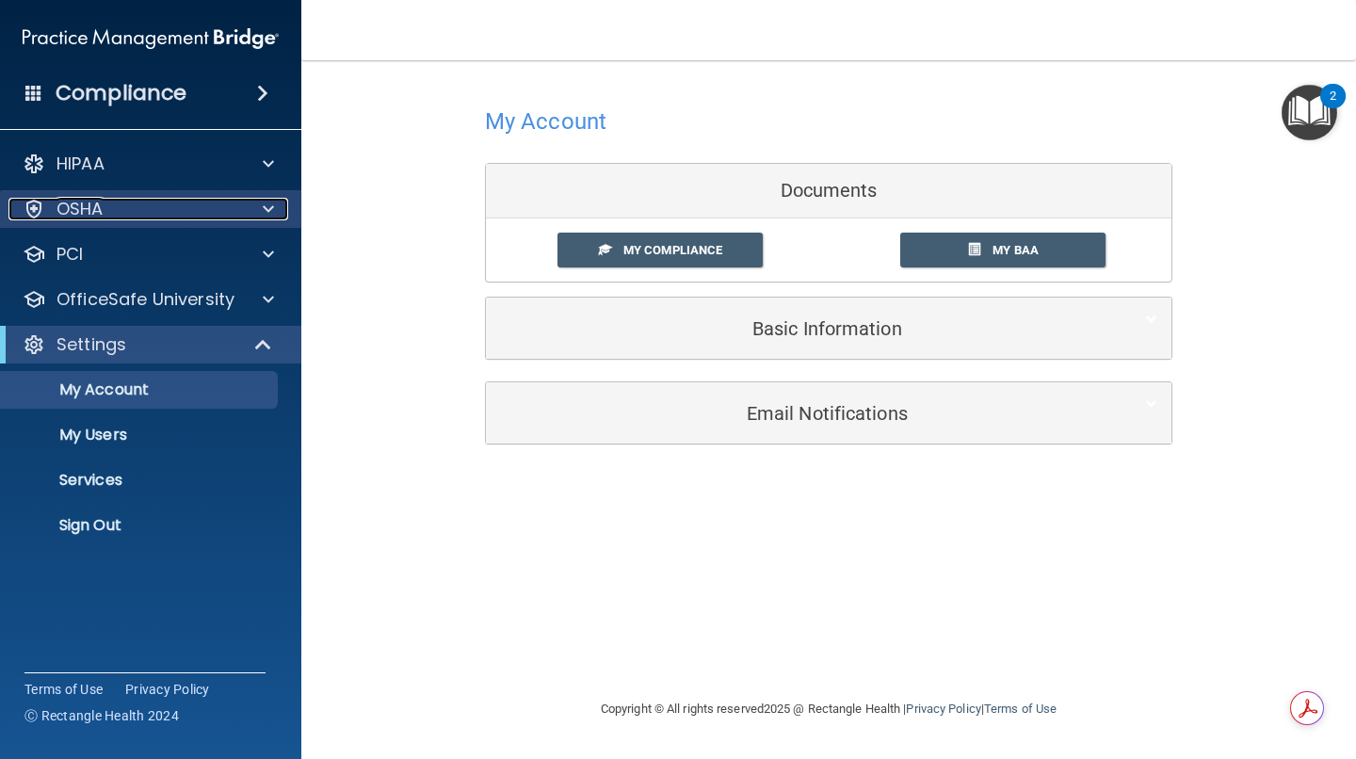
click at [91, 208] on p "OSHA" at bounding box center [80, 209] width 47 height 23
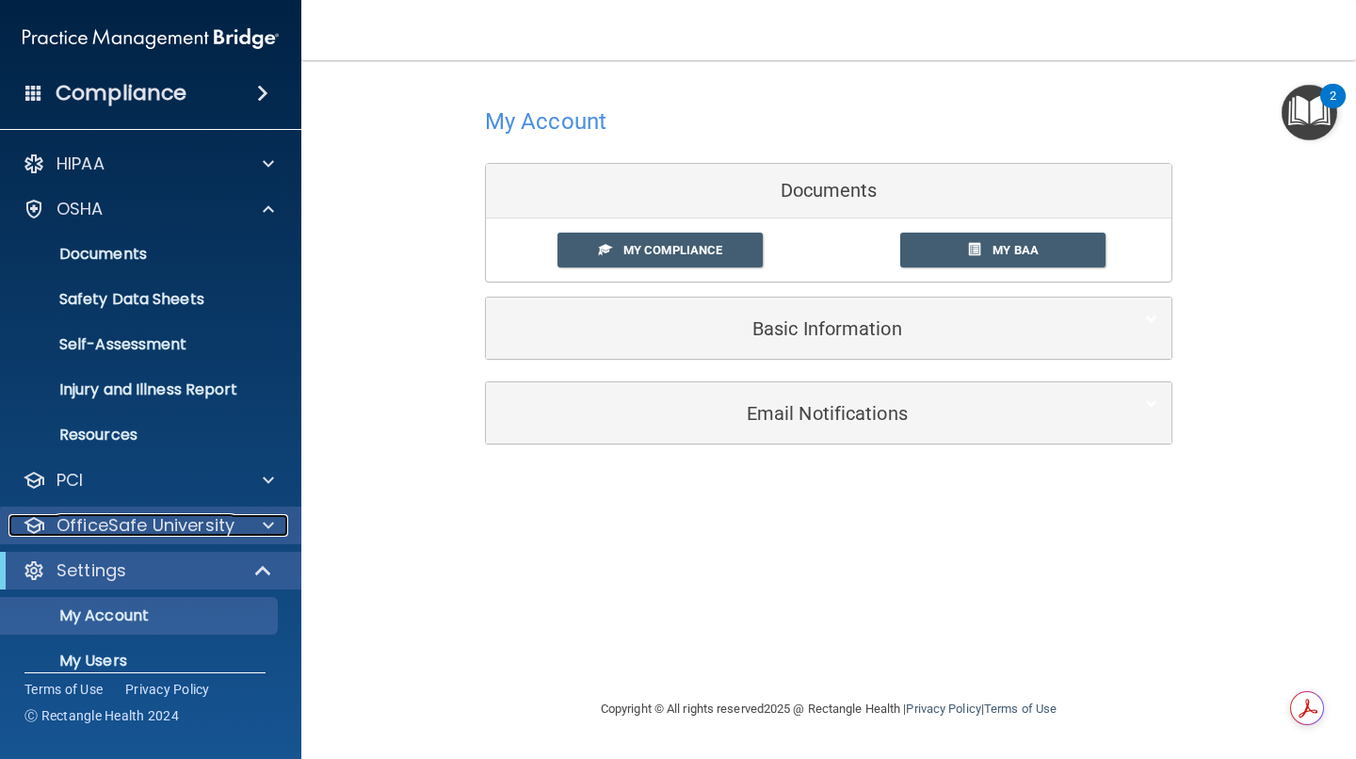
click at [135, 533] on p "OfficeSafe University" at bounding box center [146, 525] width 178 height 23
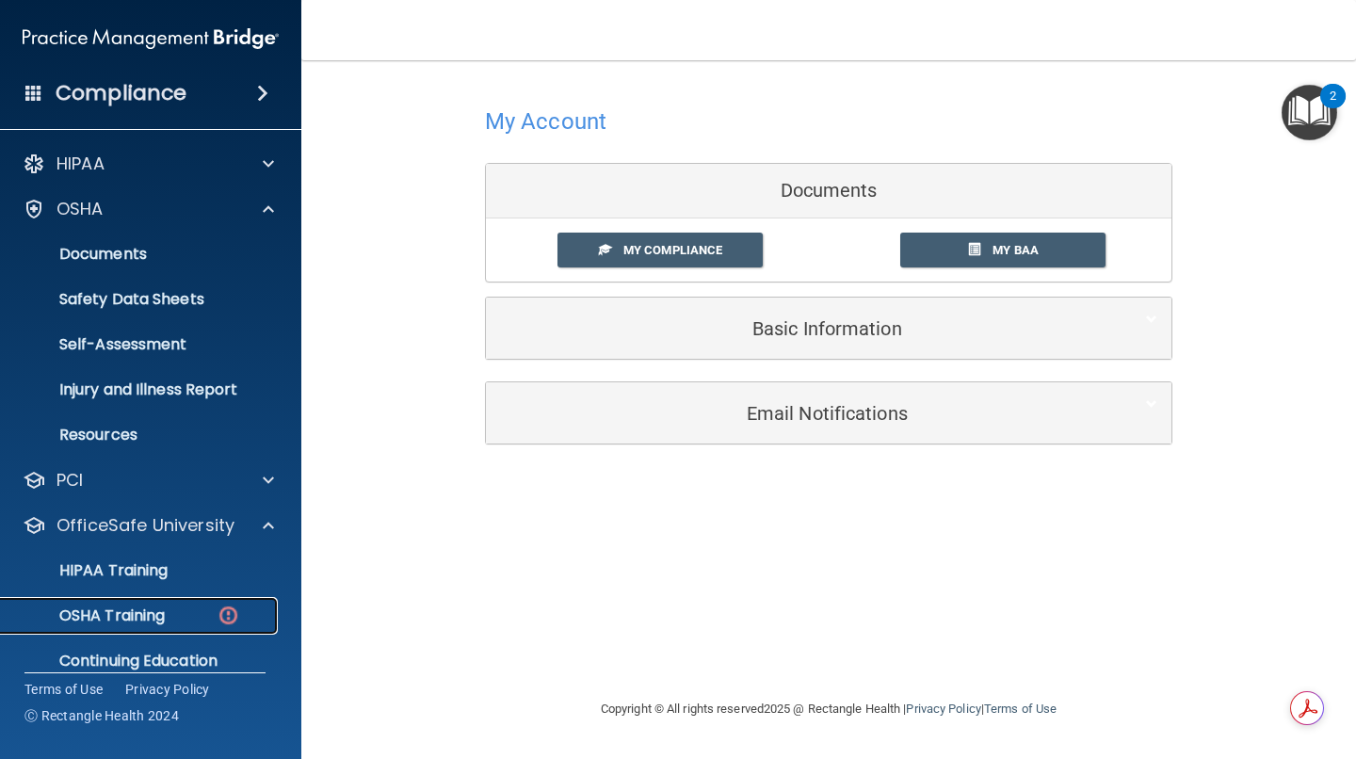
click at [161, 604] on link "OSHA Training" at bounding box center [129, 616] width 297 height 38
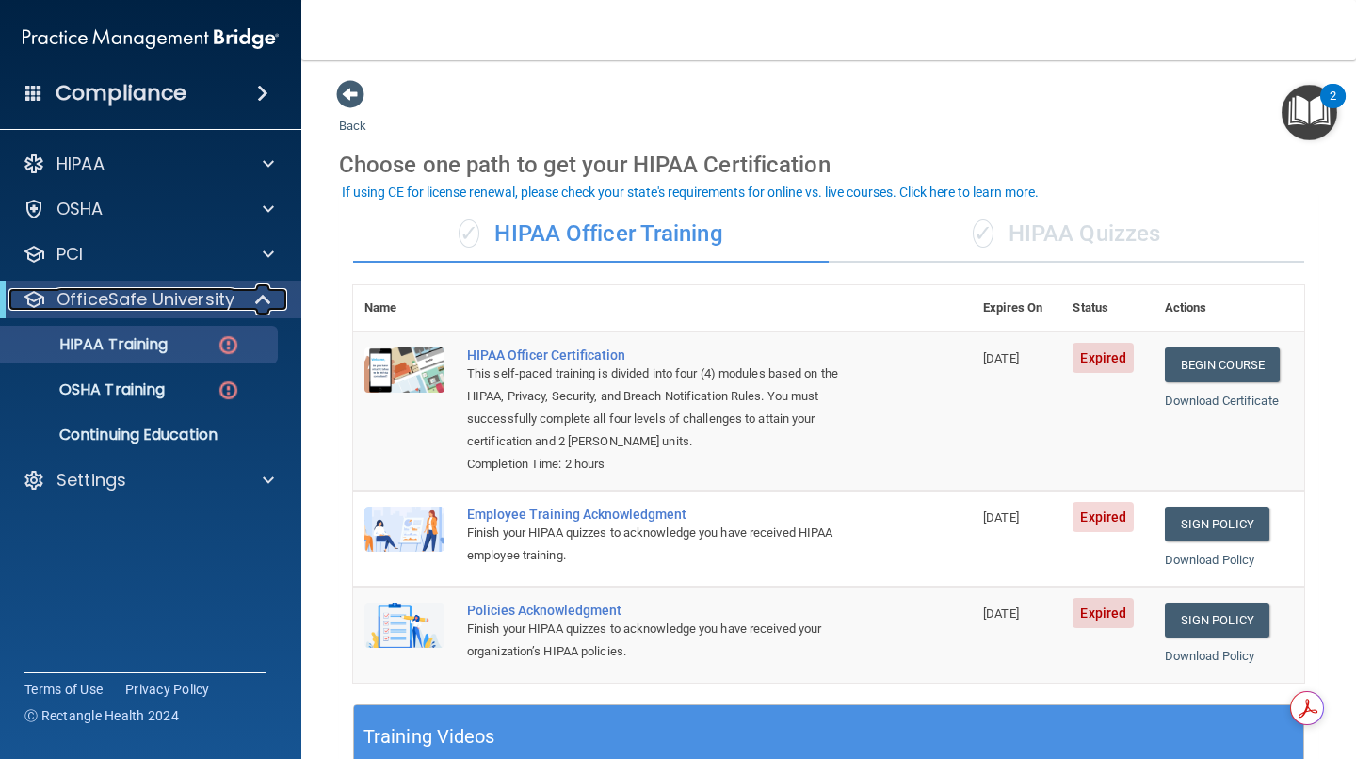
click at [138, 294] on p "OfficeSafe University" at bounding box center [146, 299] width 178 height 23
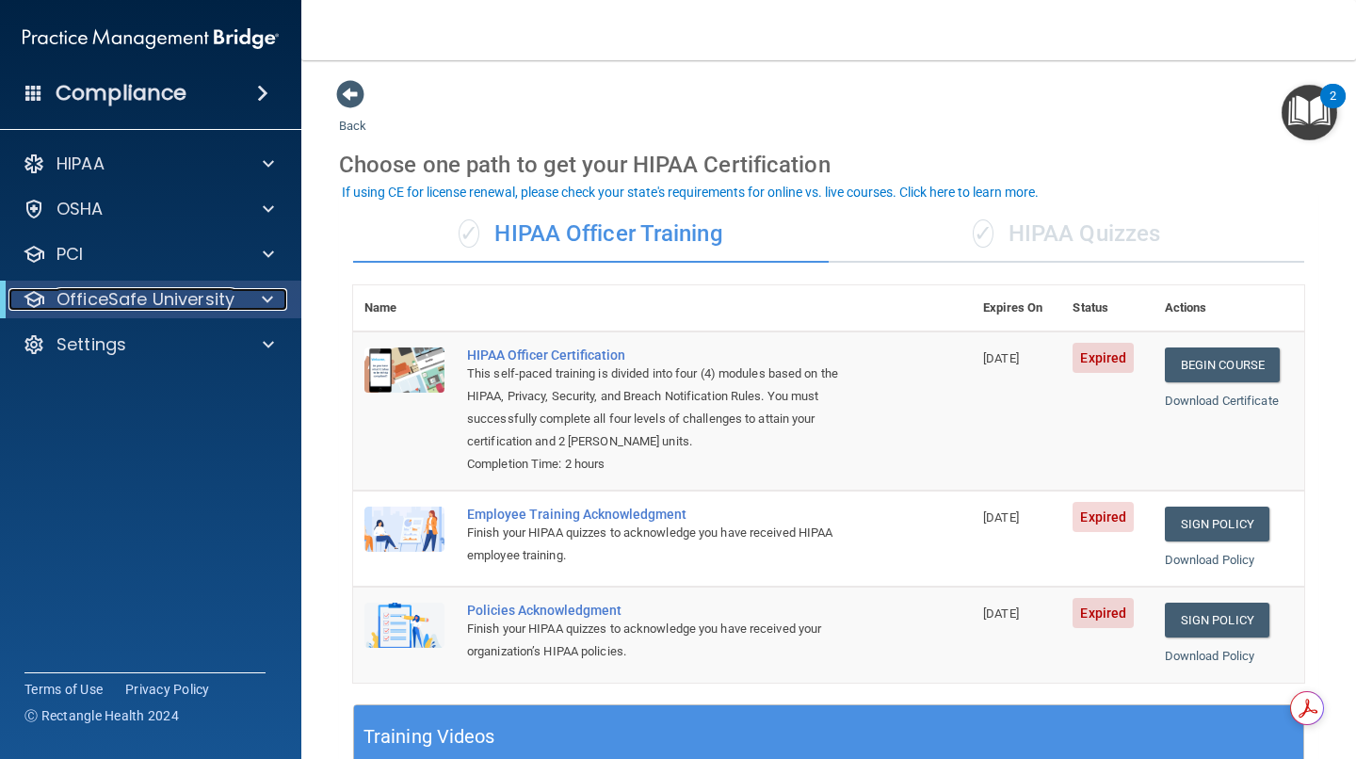
click at [160, 307] on p "OfficeSafe University" at bounding box center [146, 299] width 178 height 23
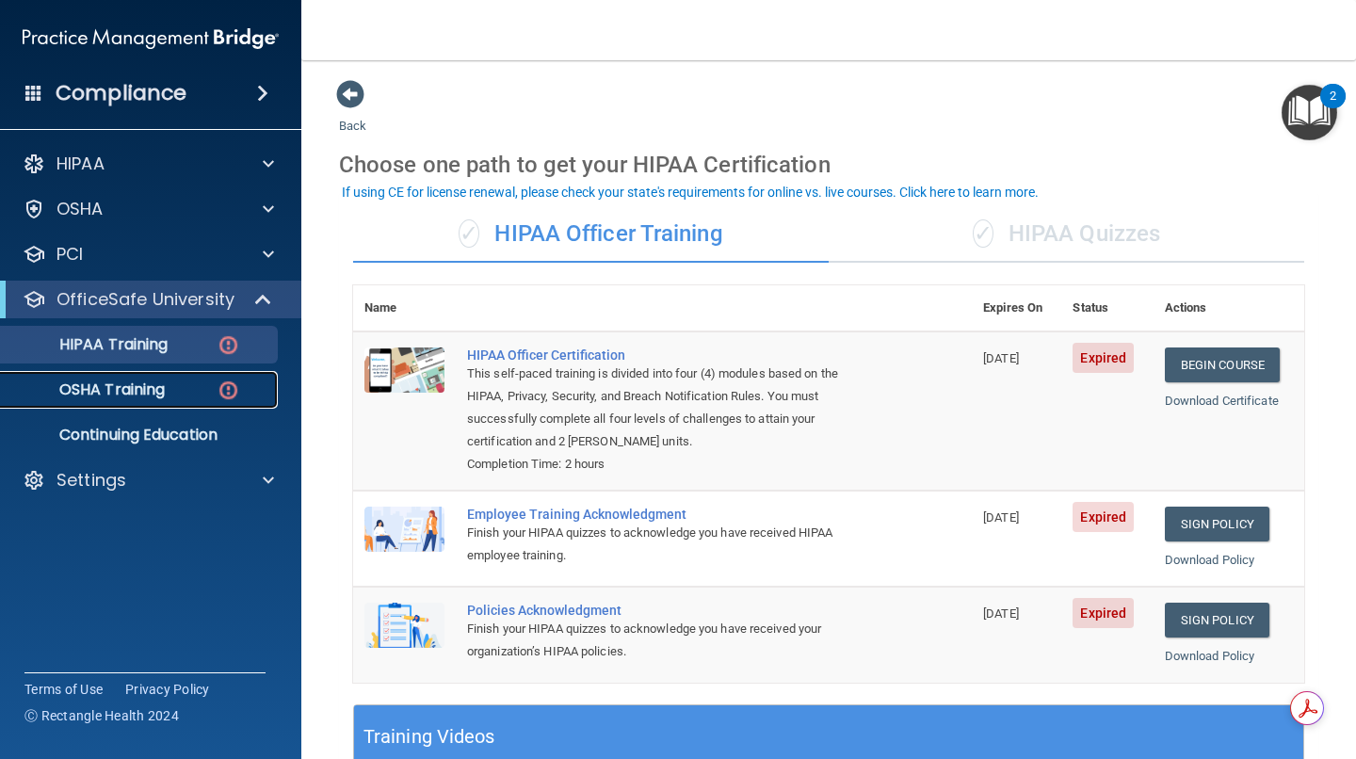
click at [141, 393] on p "OSHA Training" at bounding box center [88, 390] width 153 height 19
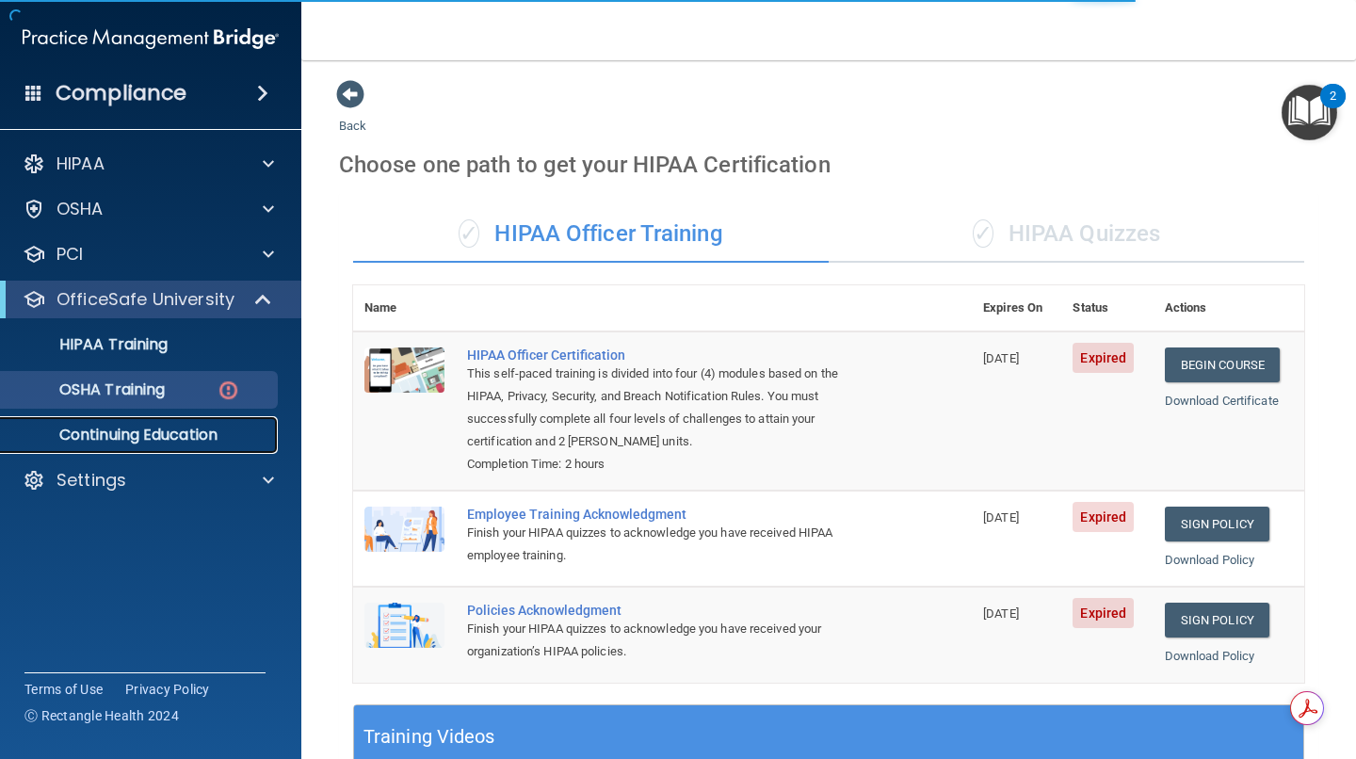
click at [173, 443] on p "Continuing Education" at bounding box center [140, 435] width 257 height 19
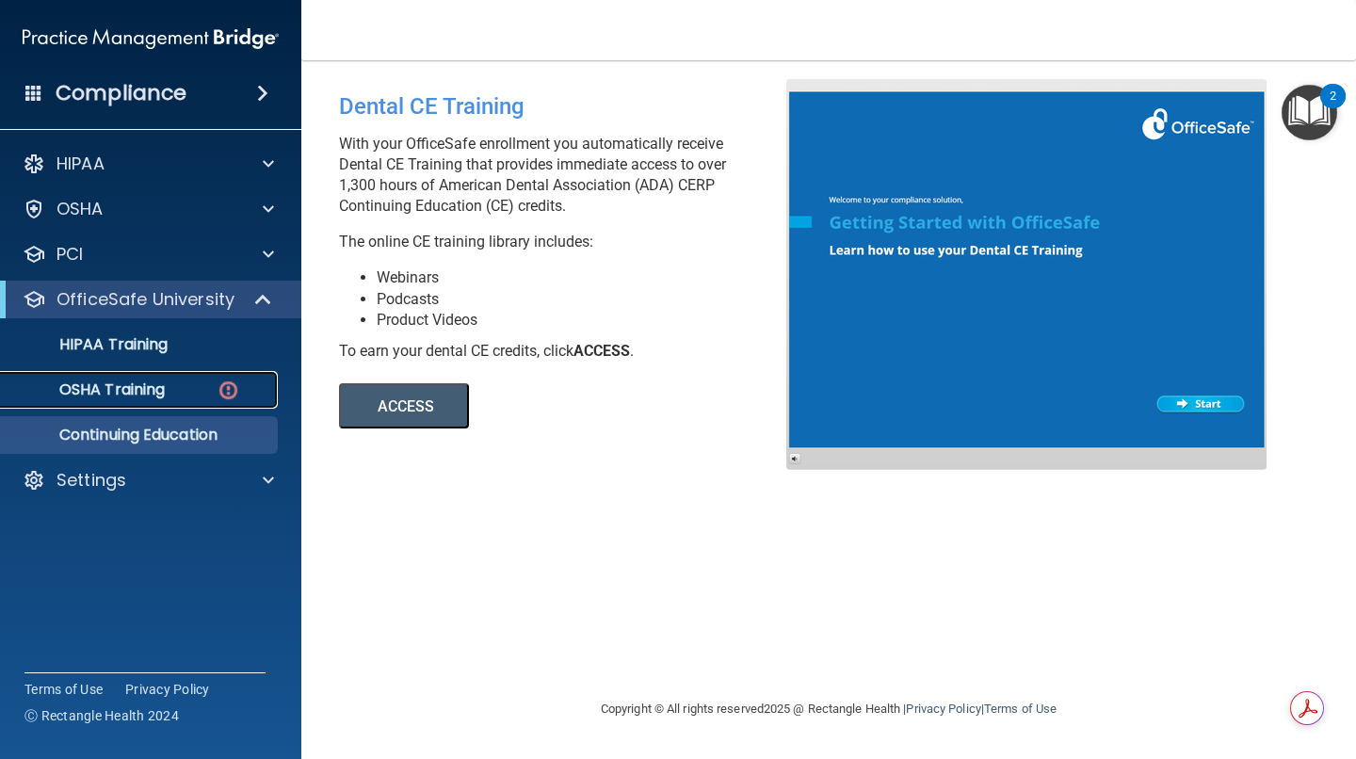
click at [175, 398] on div "OSHA Training" at bounding box center [140, 390] width 257 height 19
